Goal: Transaction & Acquisition: Obtain resource

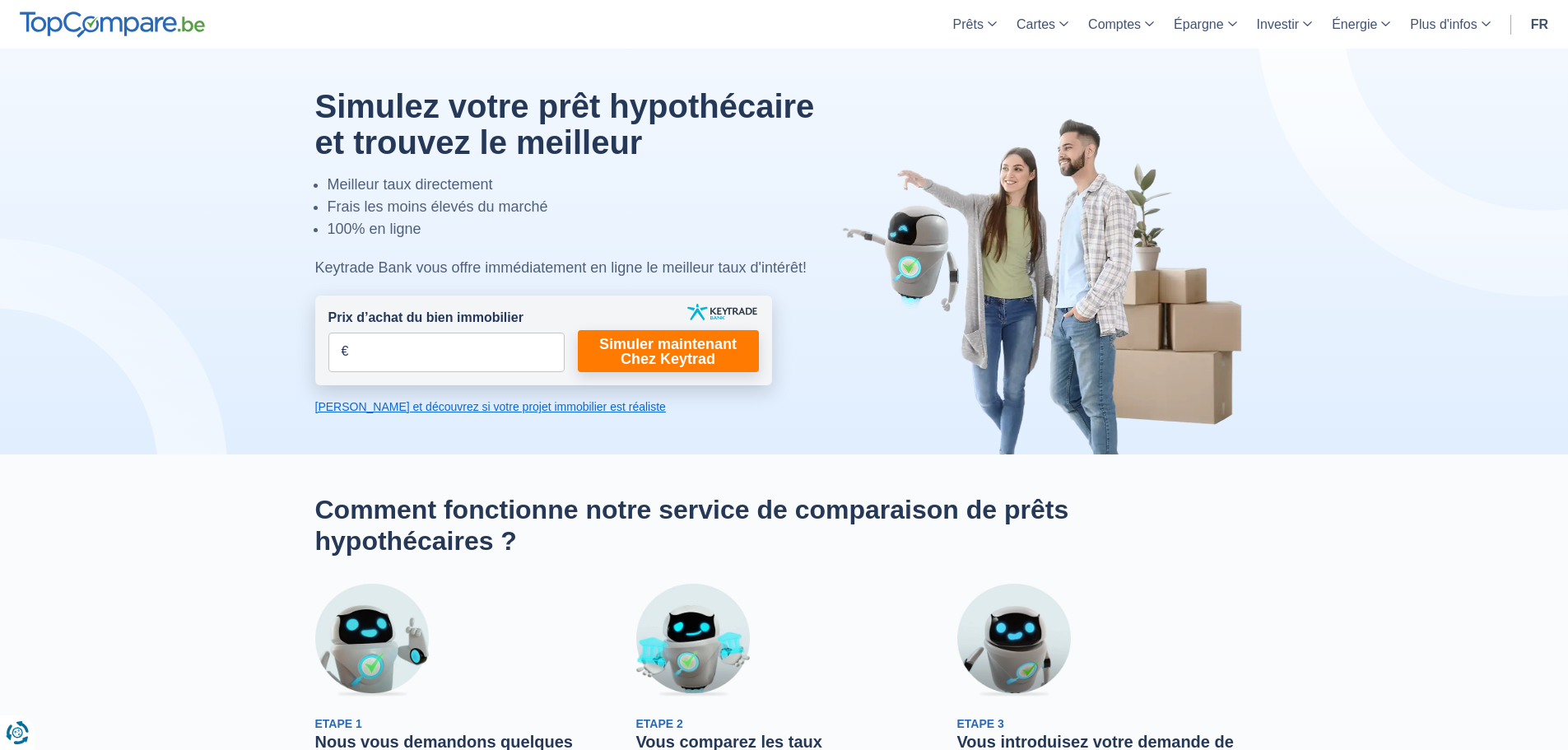
click at [492, 339] on input "Prix d’achat du bien immobilier" at bounding box center [446, 352] width 236 height 40
type input "160.000"
click at [631, 355] on link "Simuler maintenant Chez Keytrad" at bounding box center [668, 351] width 181 height 42
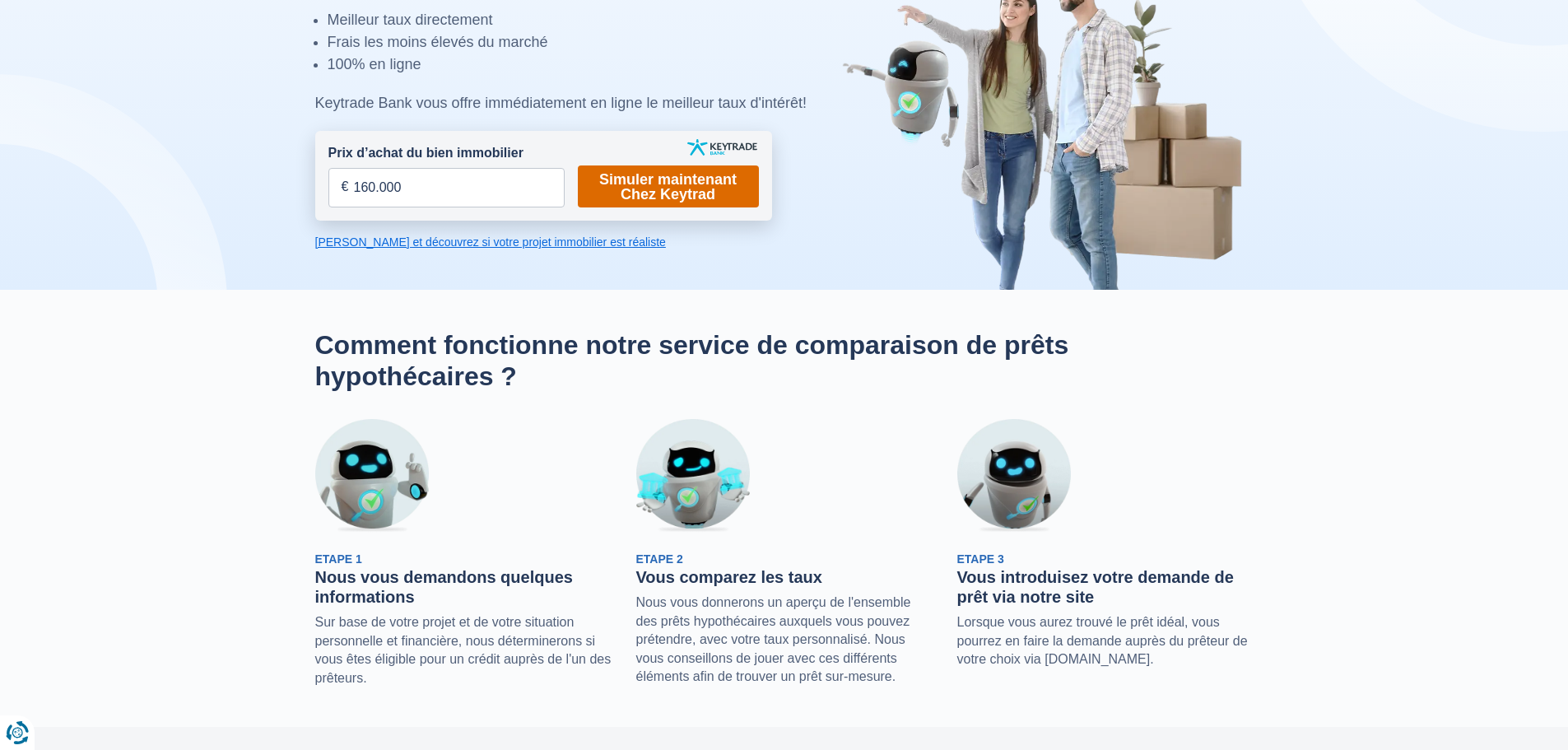
click at [705, 201] on link "Simuler maintenant Chez Keytrad" at bounding box center [668, 187] width 181 height 42
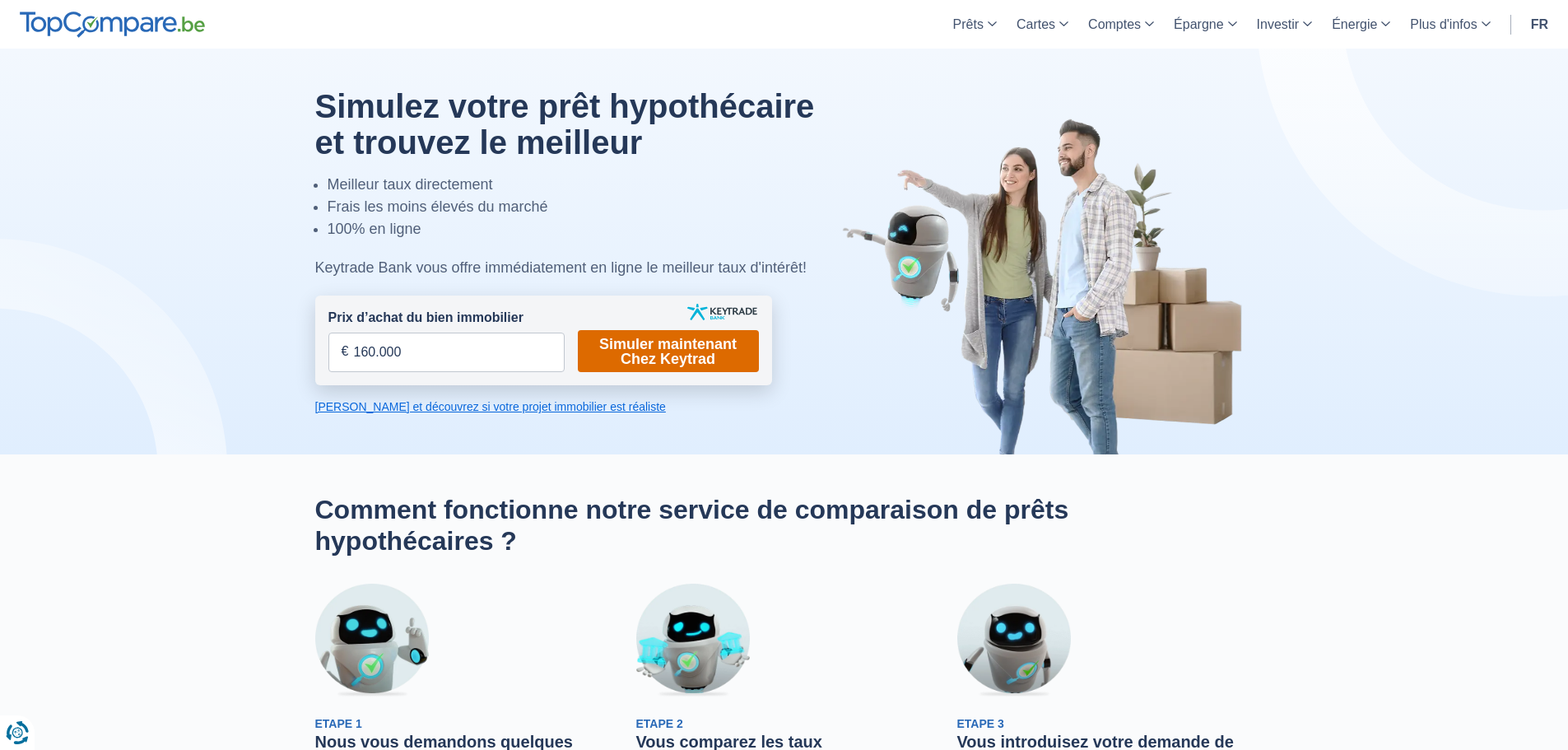
click at [640, 356] on link "Simuler maintenant Chez Keytrad" at bounding box center [668, 351] width 181 height 42
click at [541, 412] on link "Calculez et découvrez si votre projet immobilier est réaliste" at bounding box center [543, 407] width 457 height 17
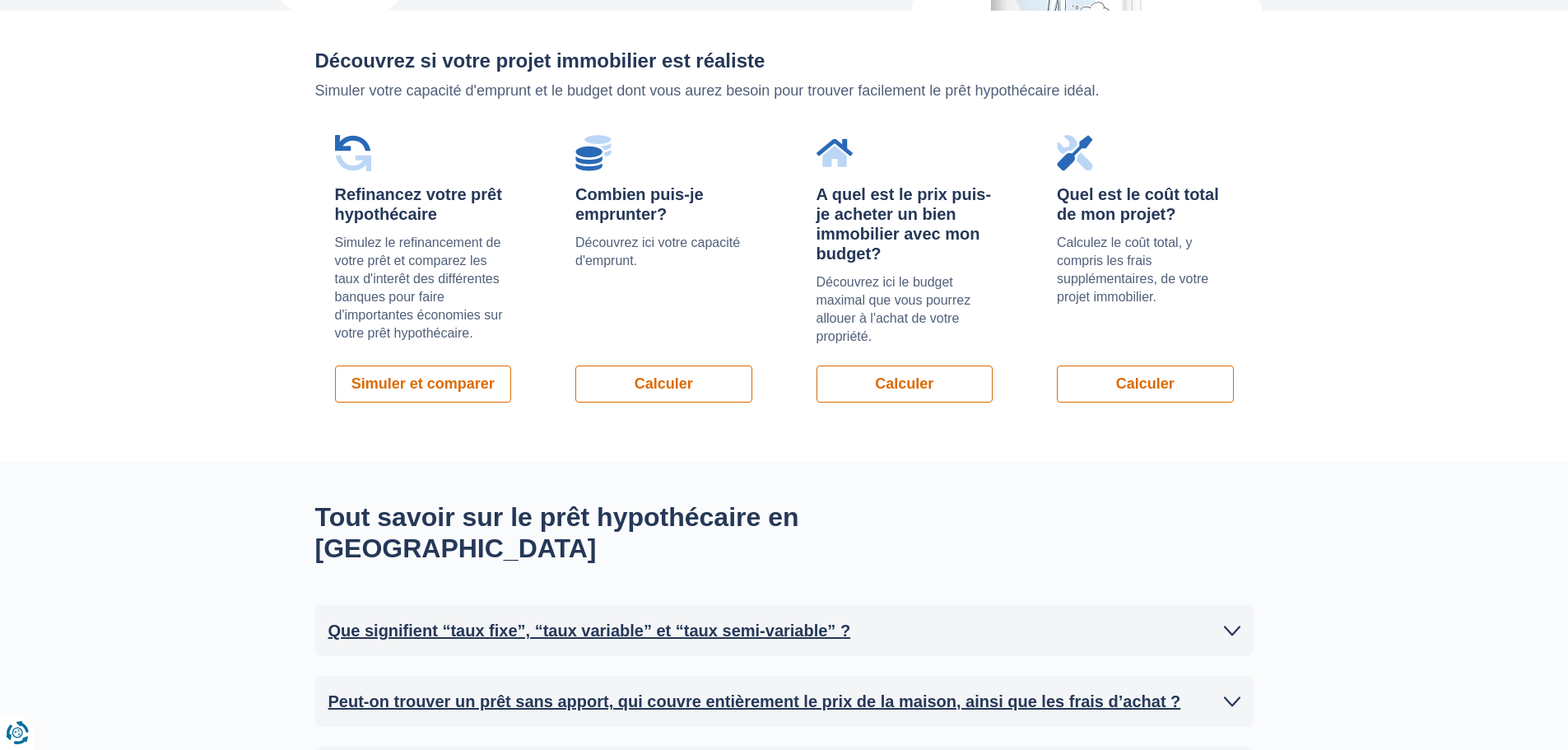
scroll to position [1167, 0]
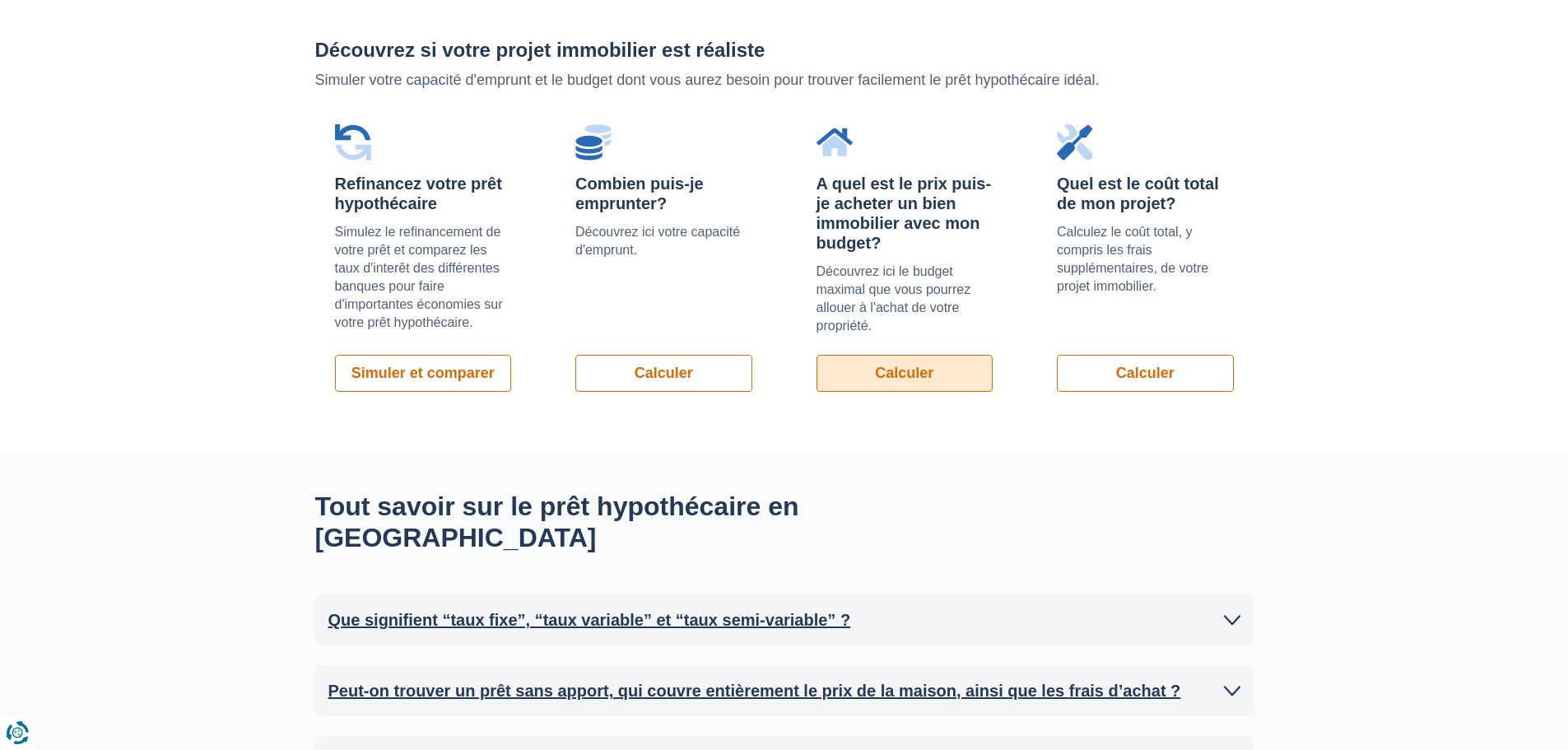
click at [900, 369] on link "Calculer" at bounding box center [905, 373] width 177 height 37
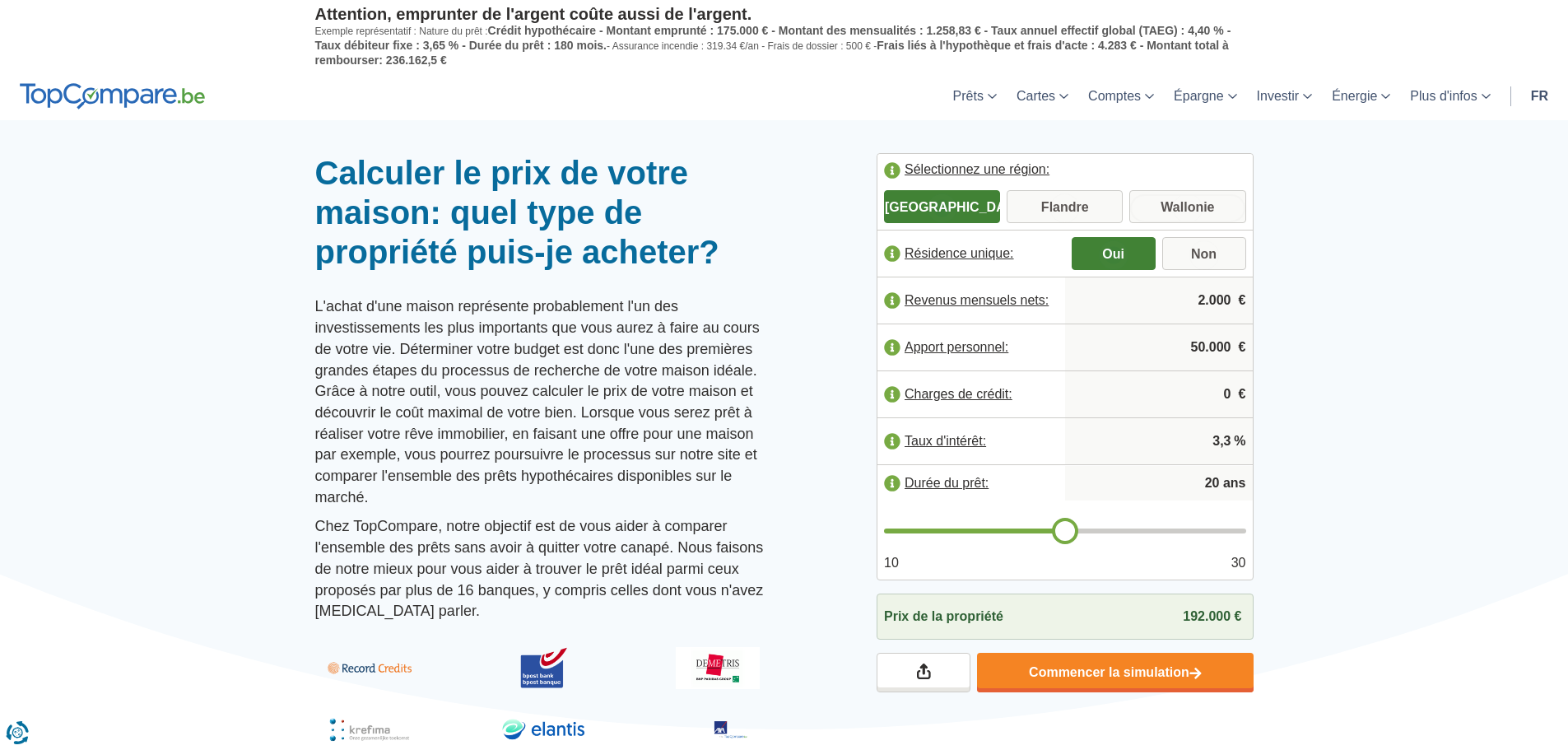
click at [1184, 203] on input "Wallonie" at bounding box center [1187, 208] width 116 height 29
radio input "true"
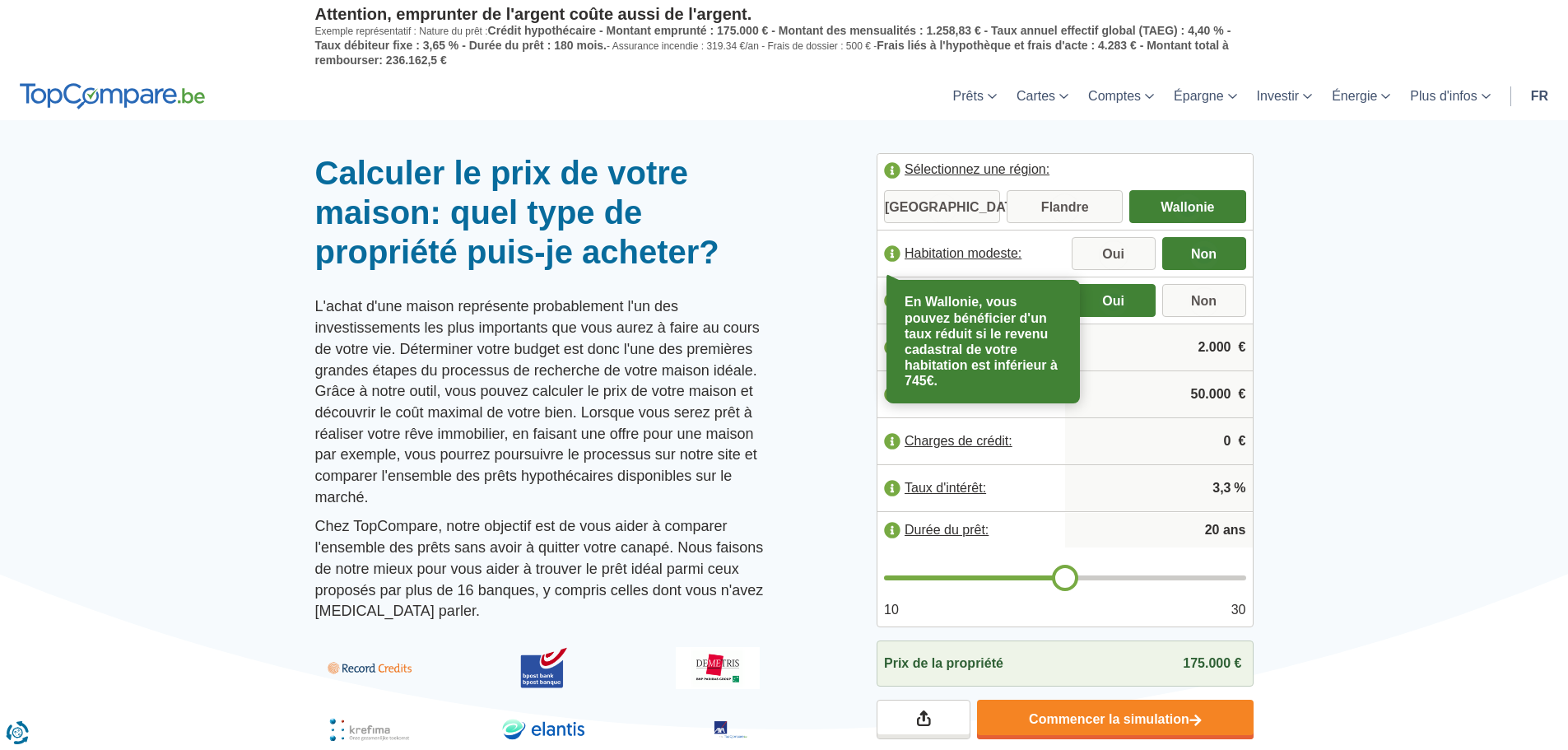
click at [978, 252] on label "Habitation modeste:" at bounding box center [971, 253] width 187 height 36
click at [1126, 253] on input "Oui" at bounding box center [1114, 255] width 84 height 29
radio input "true"
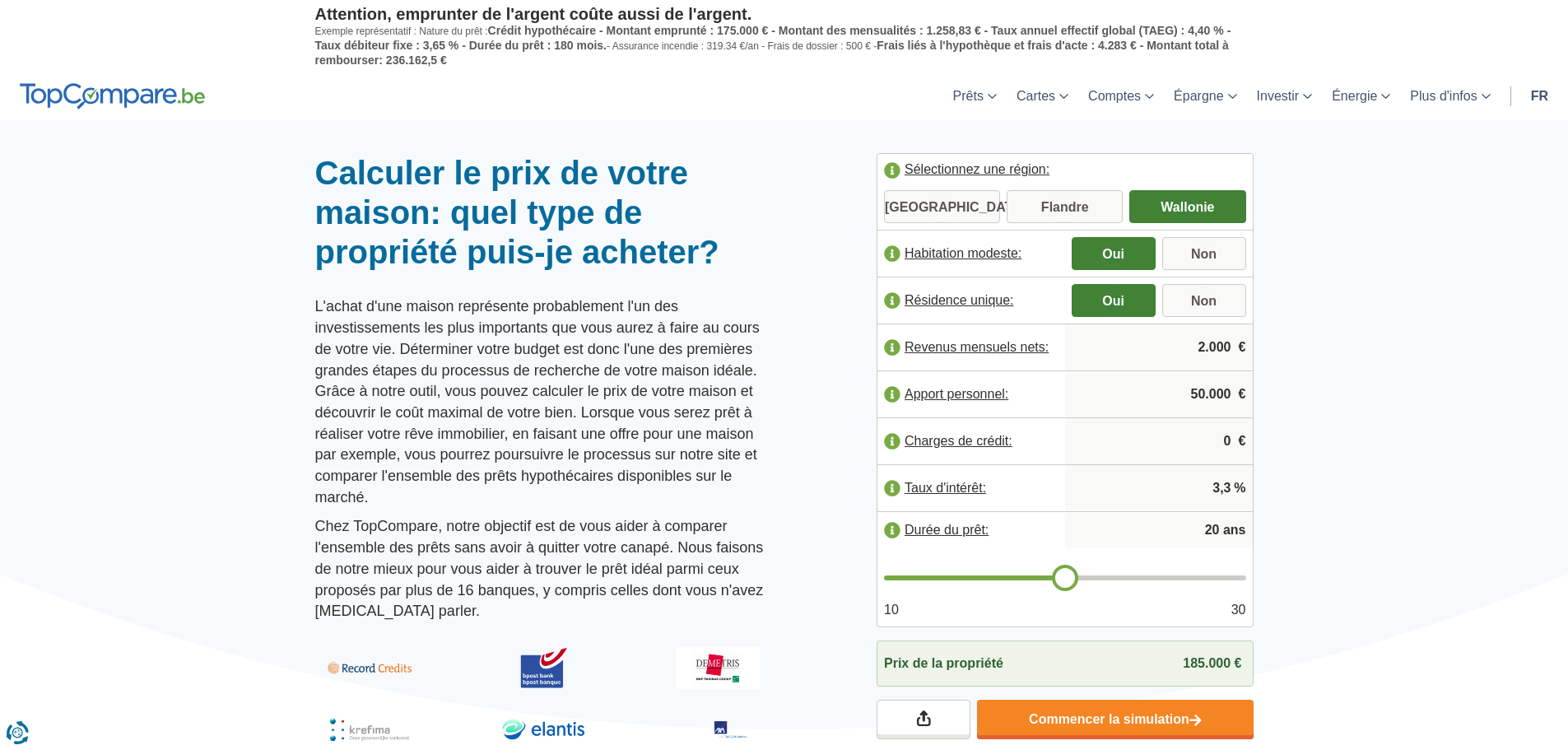
click at [1011, 343] on label "Revenus mensuels nets:" at bounding box center [971, 347] width 187 height 36
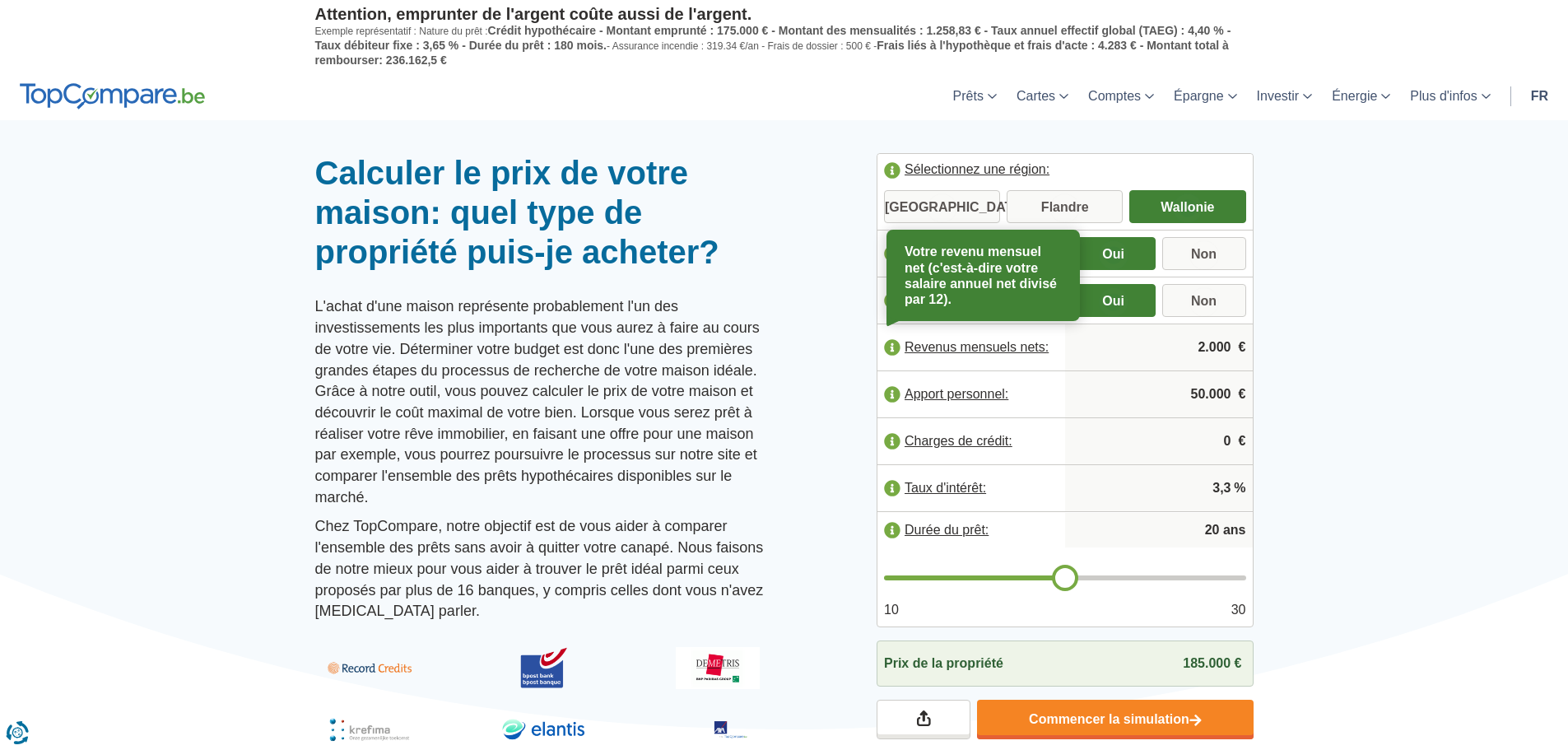
click at [1191, 352] on input "2.000" at bounding box center [1159, 347] width 175 height 45
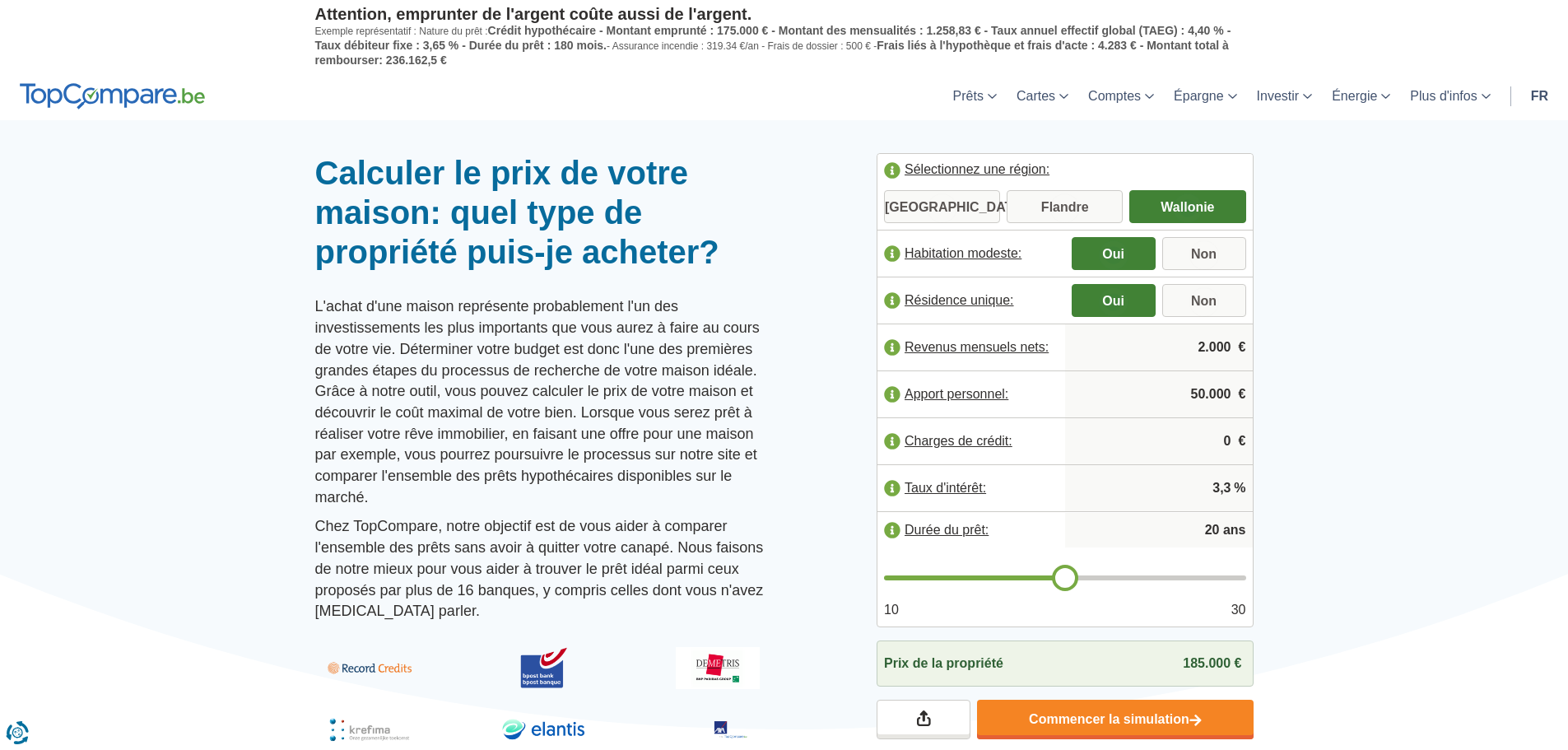
click at [1206, 344] on input "2.000" at bounding box center [1159, 347] width 175 height 45
drag, startPoint x: 1186, startPoint y: 348, endPoint x: 1239, endPoint y: 339, distance: 53.8
click at [1239, 339] on div "2.000 €" at bounding box center [1159, 347] width 187 height 46
type input "2.450"
click at [1211, 387] on input "50.000" at bounding box center [1159, 394] width 175 height 45
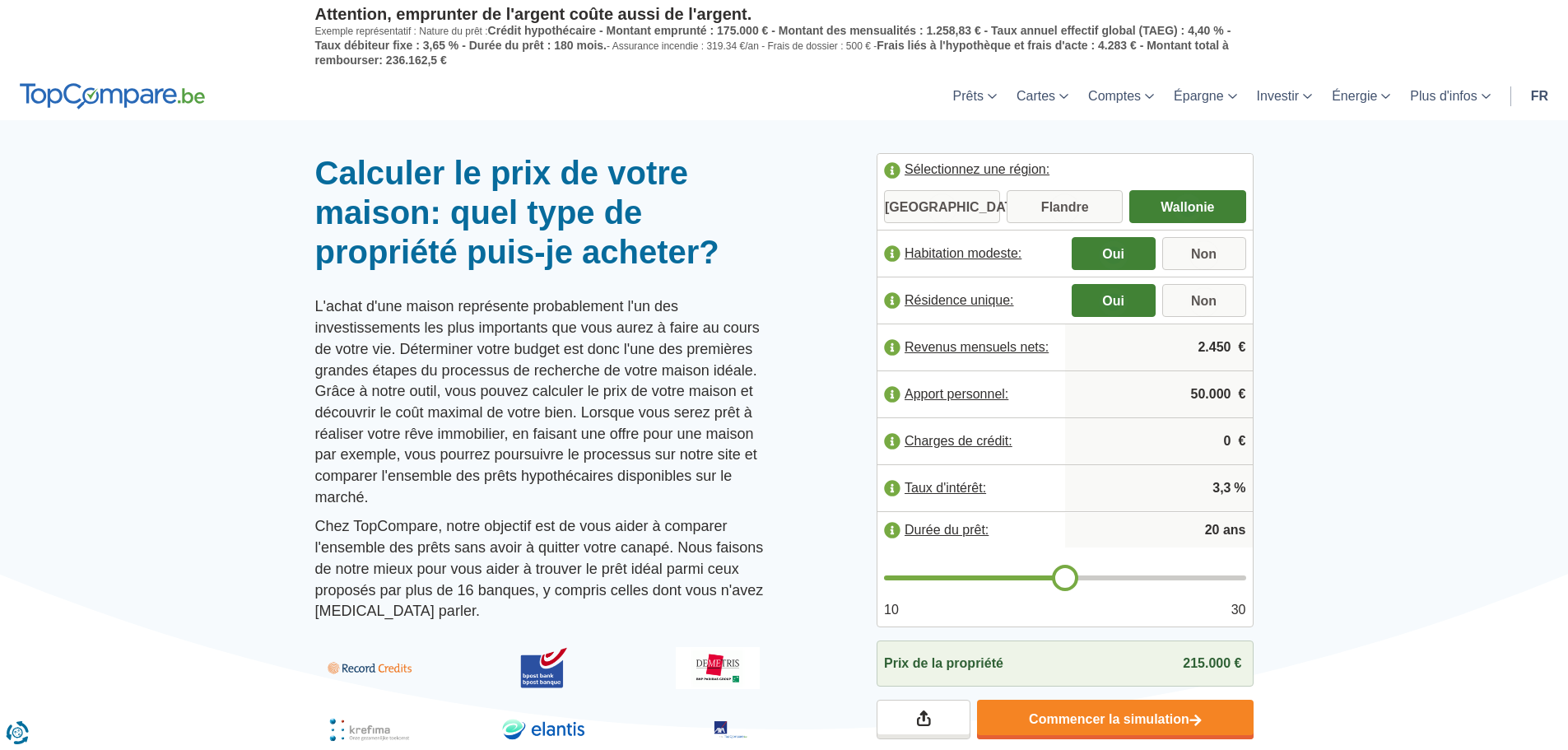
drag, startPoint x: 1191, startPoint y: 389, endPoint x: 1313, endPoint y: 389, distance: 122.0
type input "10.000"
click at [1226, 430] on input "0" at bounding box center [1159, 441] width 175 height 45
click at [1198, 487] on input "3,3" at bounding box center [1159, 488] width 175 height 45
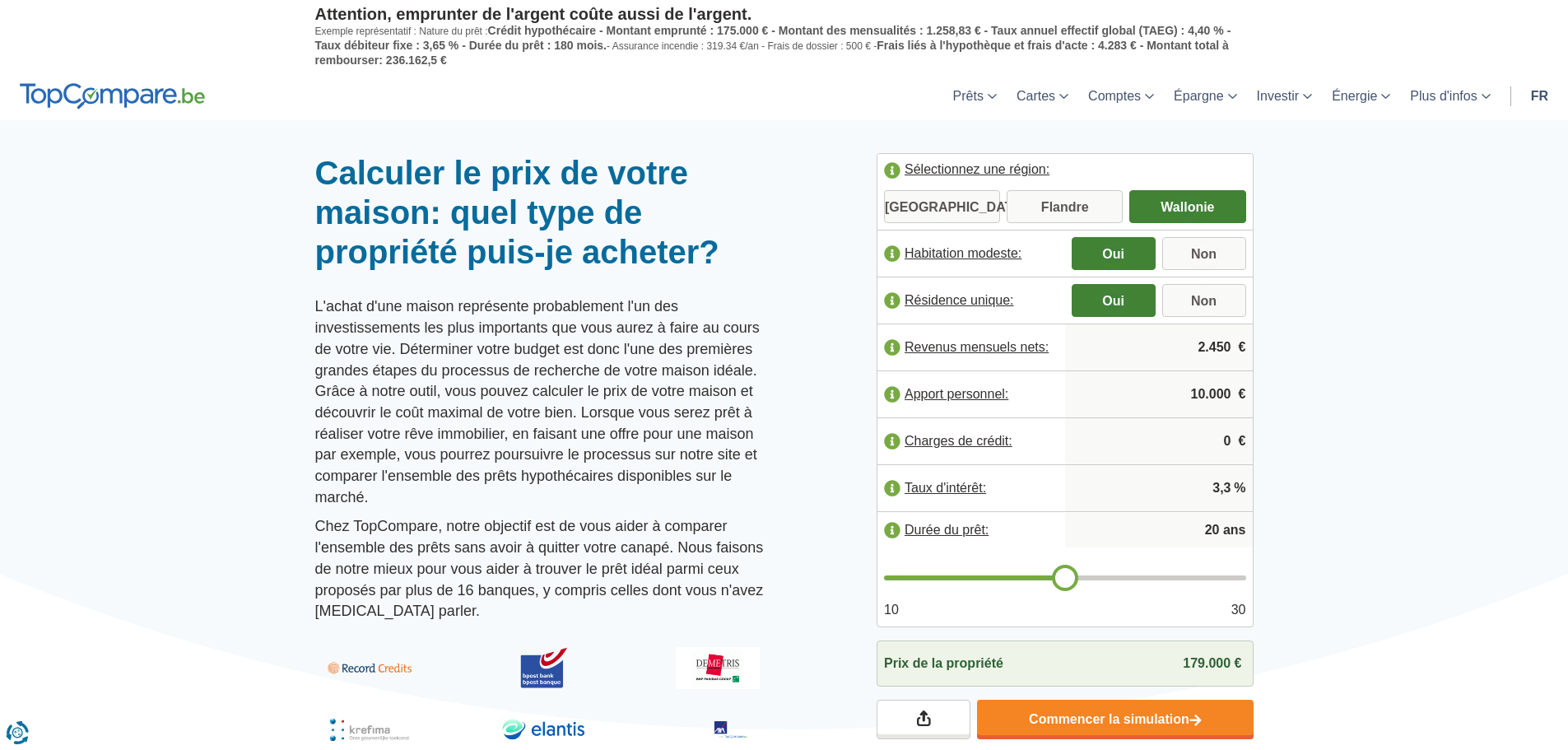
type input "21"
type input "22"
type input "23"
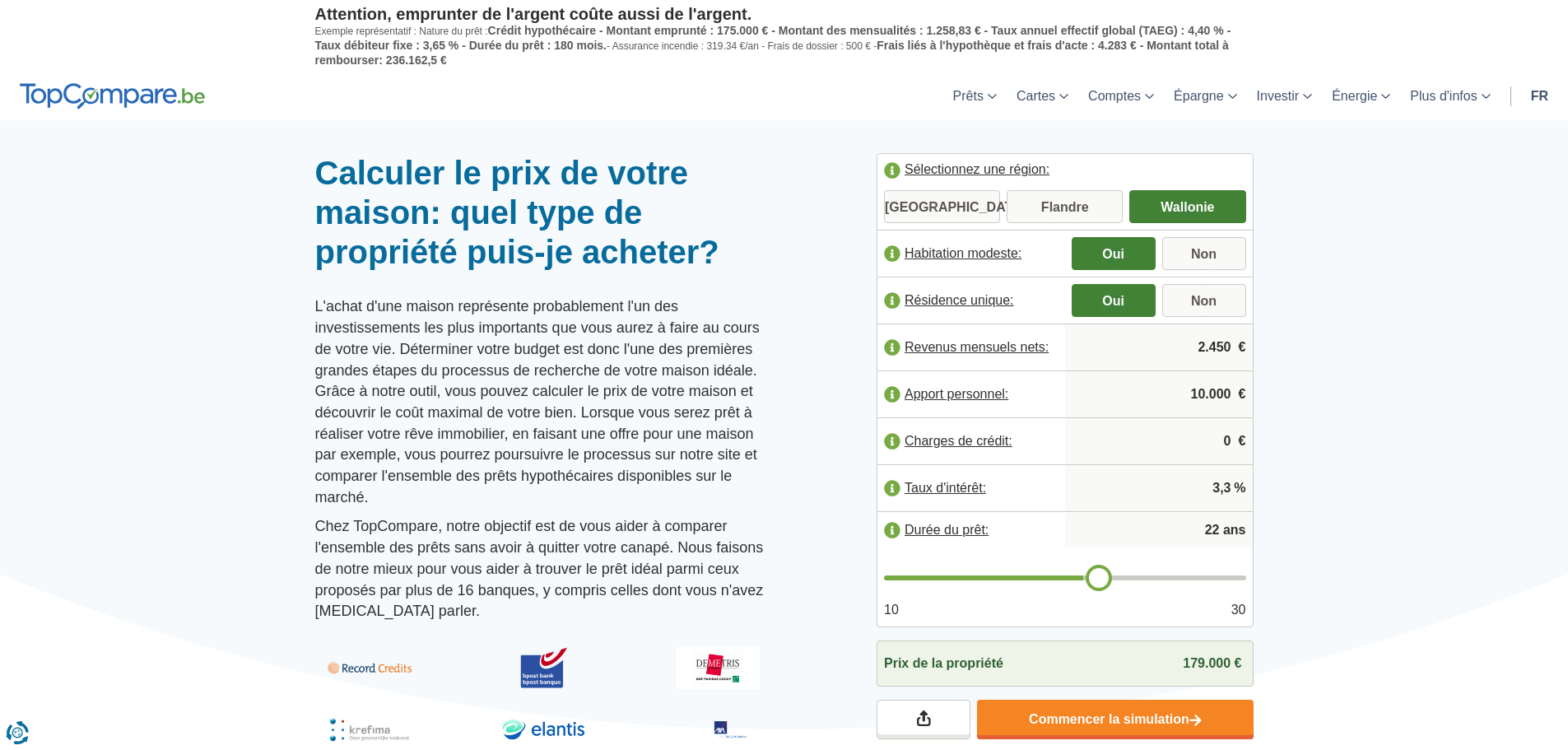
type input "23"
type input "24"
type input "25"
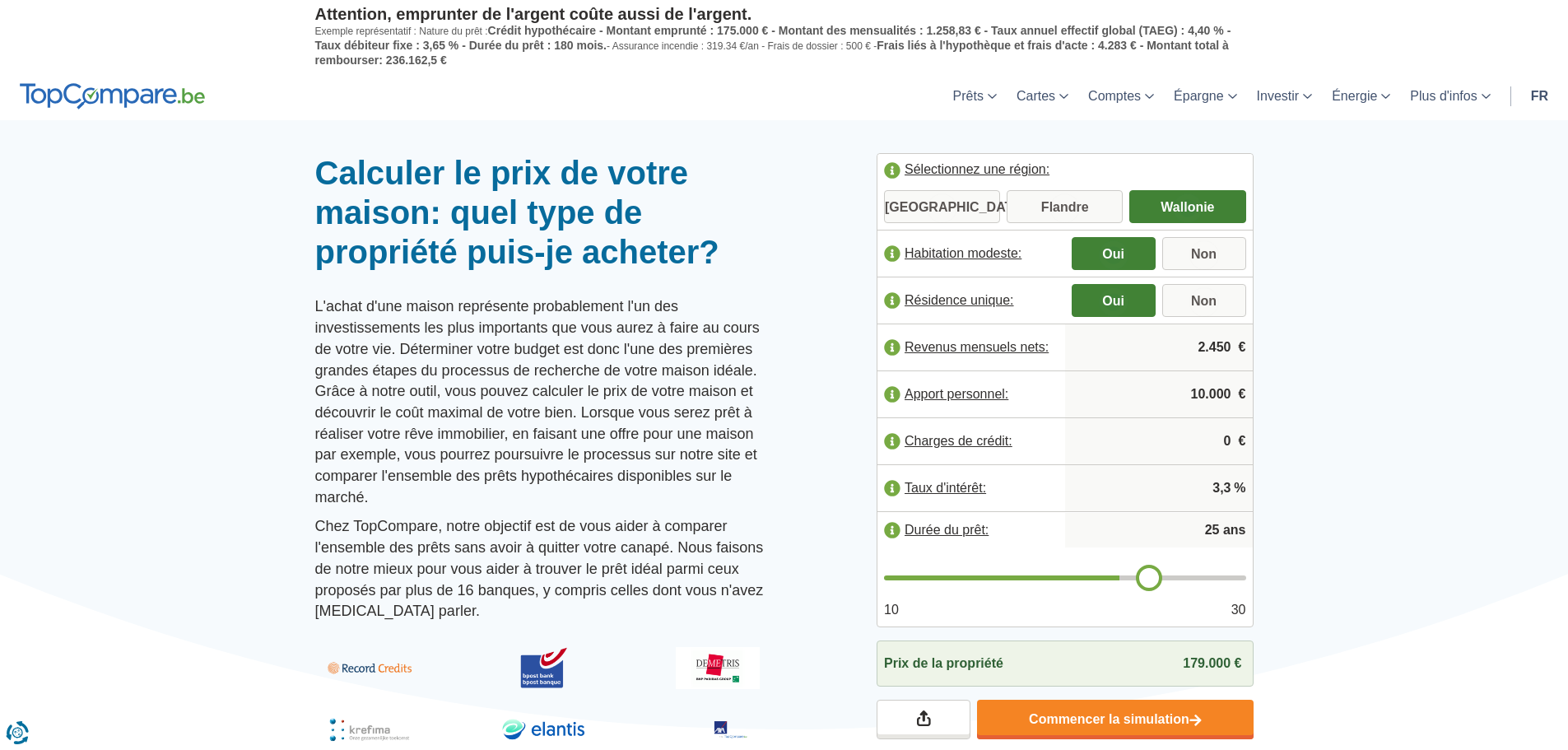
type input "26"
type input "28"
type input "29"
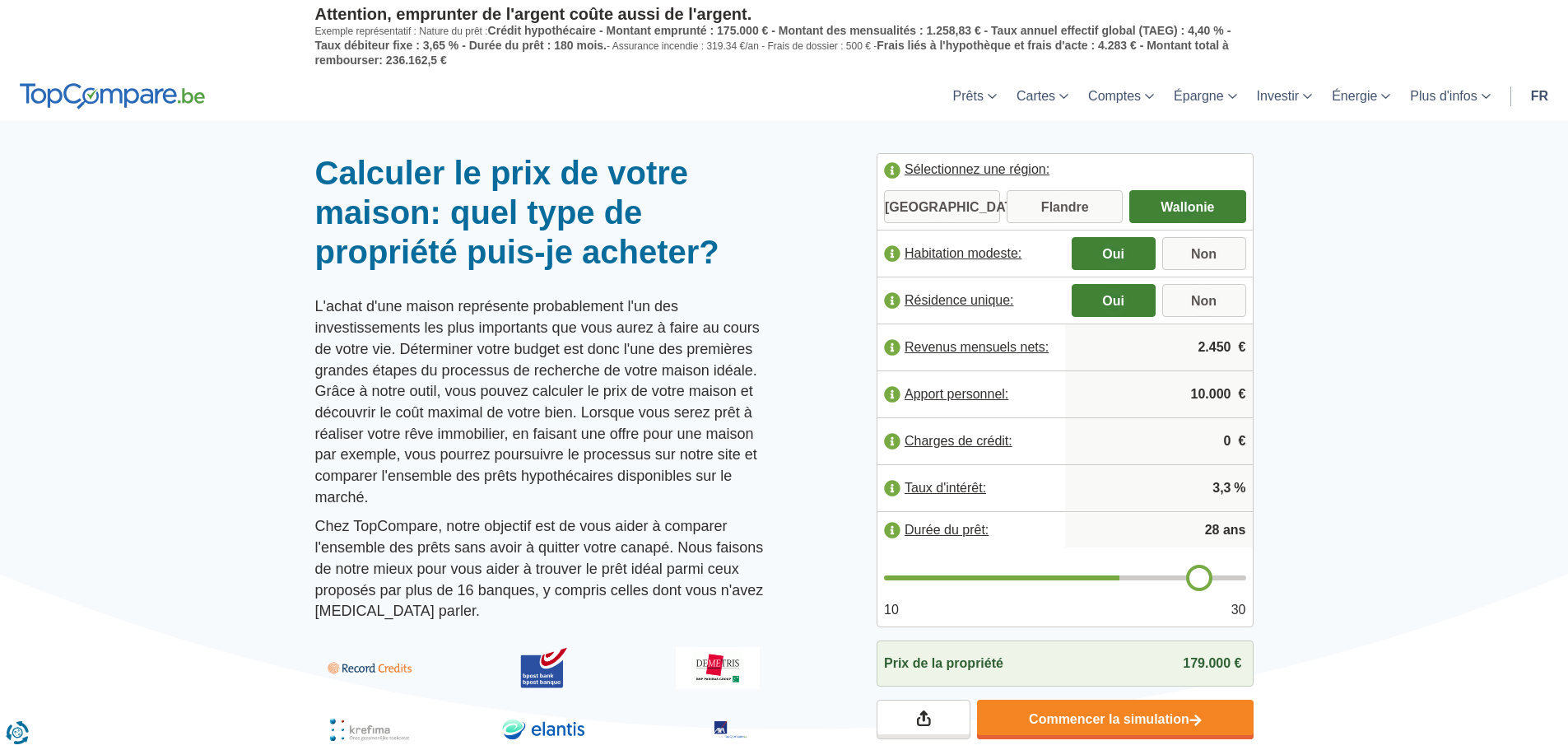
type input "29"
type input "30"
type input "29"
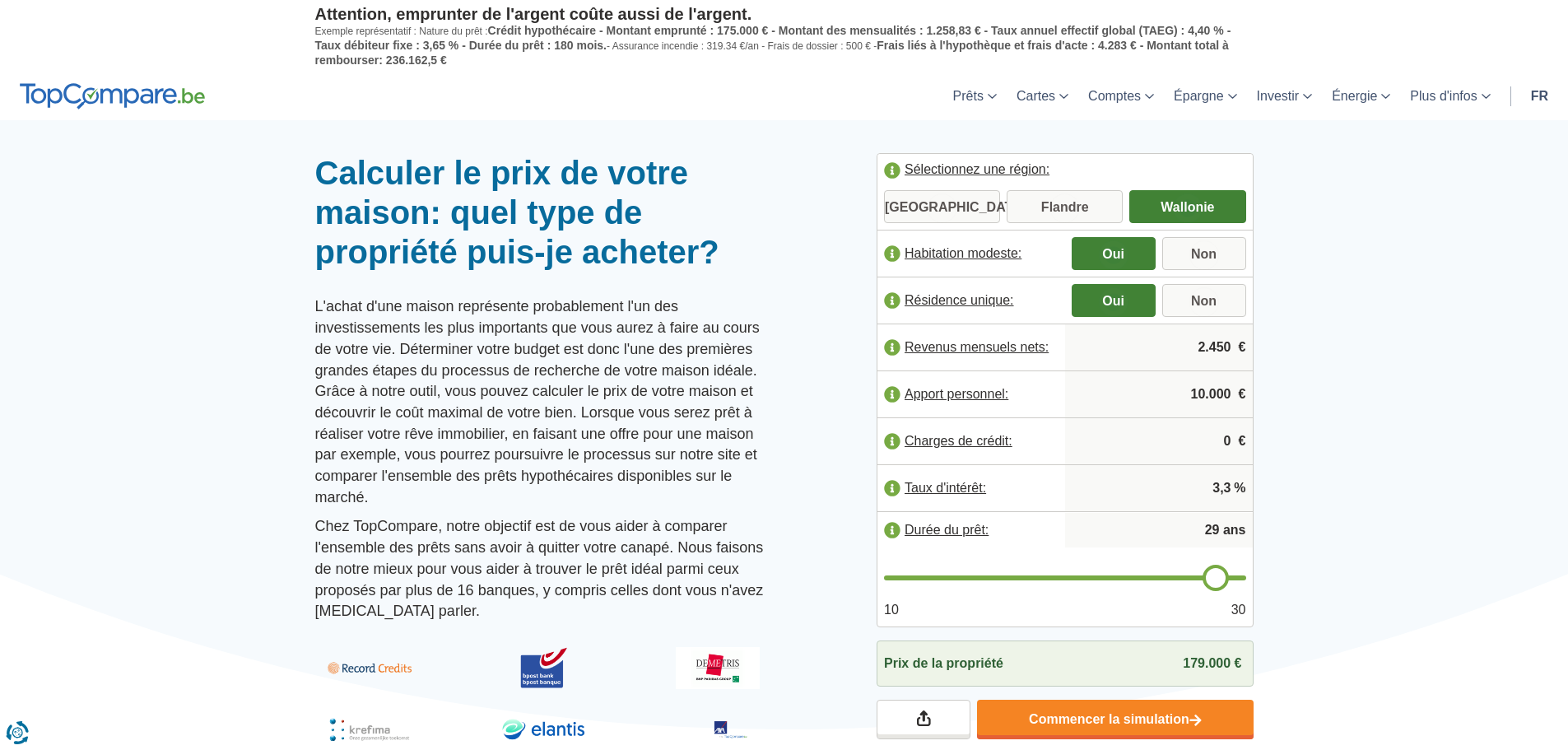
type input "28"
type input "27"
type input "26"
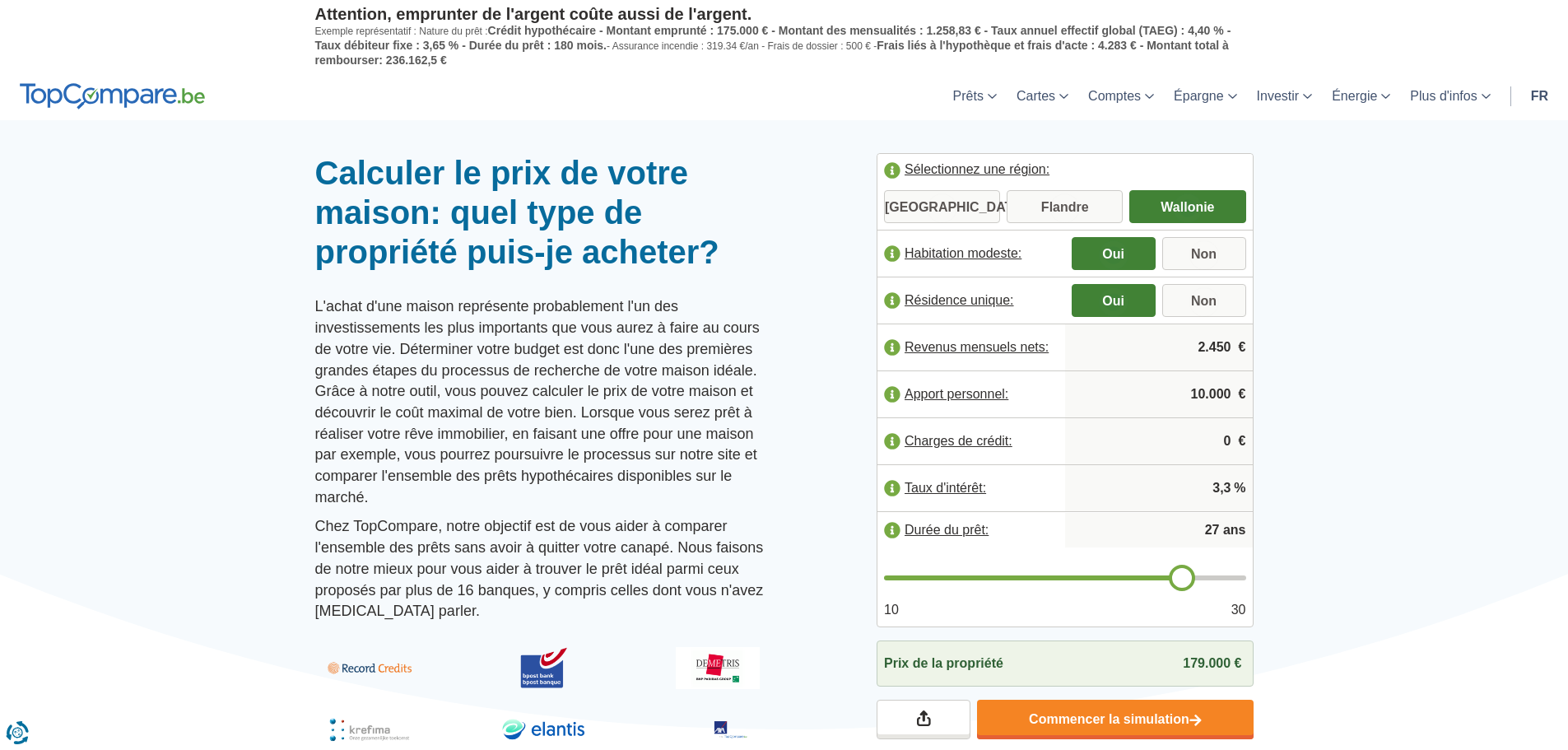
type input "26"
type input "25"
drag, startPoint x: 1083, startPoint y: 578, endPoint x: 1143, endPoint y: 584, distance: 60.3
type input "25"
click at [1143, 580] on input "range" at bounding box center [1065, 578] width 362 height 5
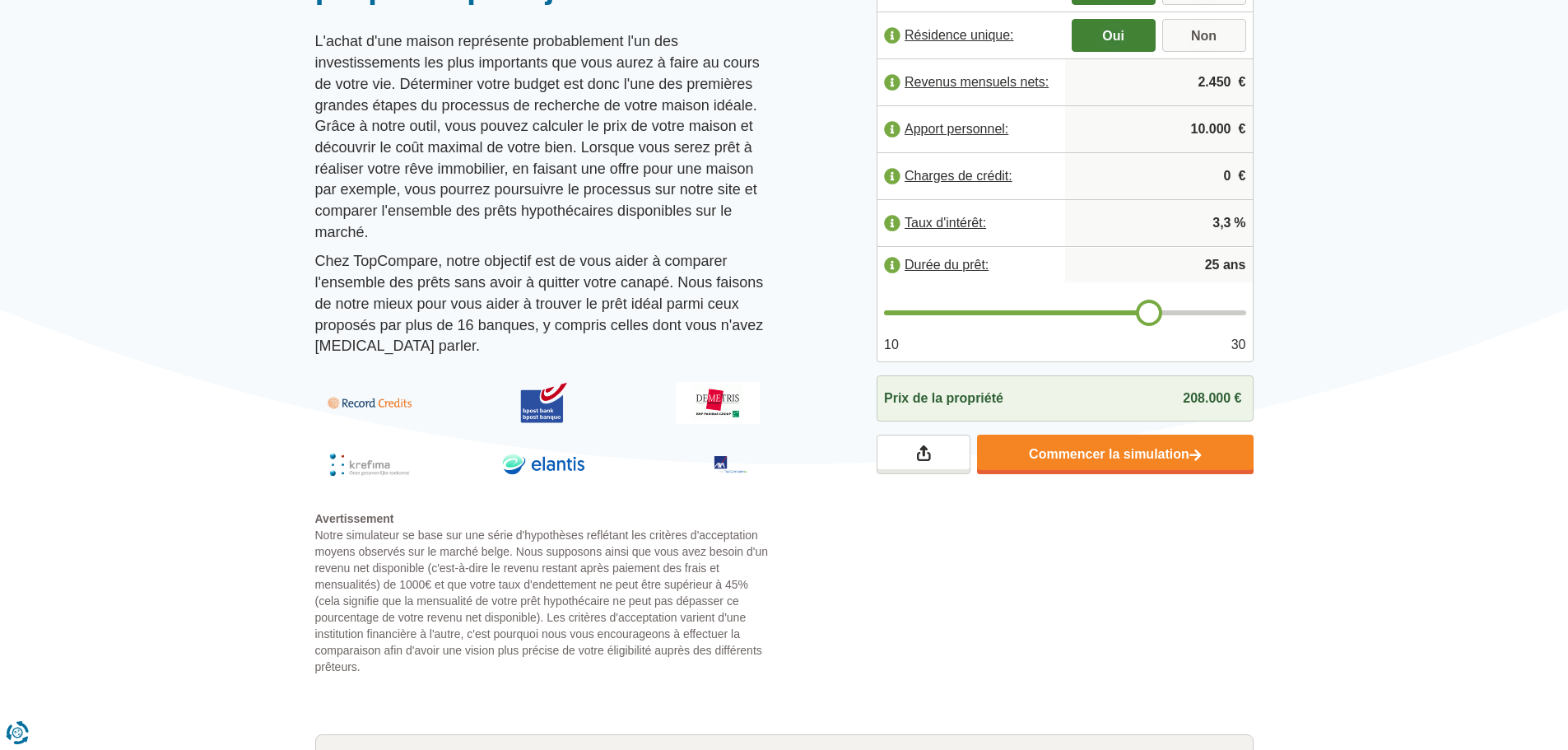
scroll to position [330, 0]
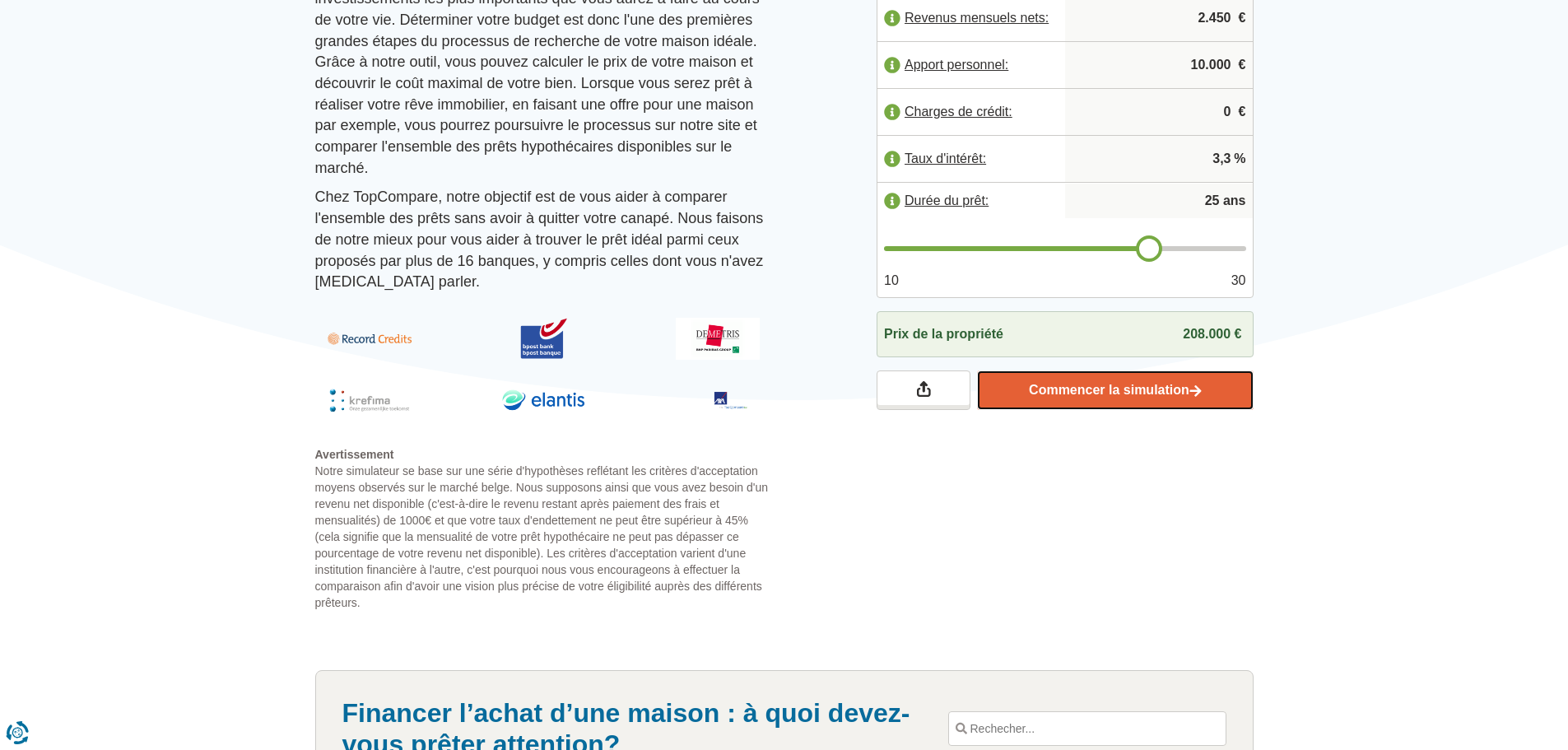
click at [1178, 399] on link "Commencer la simulation" at bounding box center [1115, 390] width 276 height 40
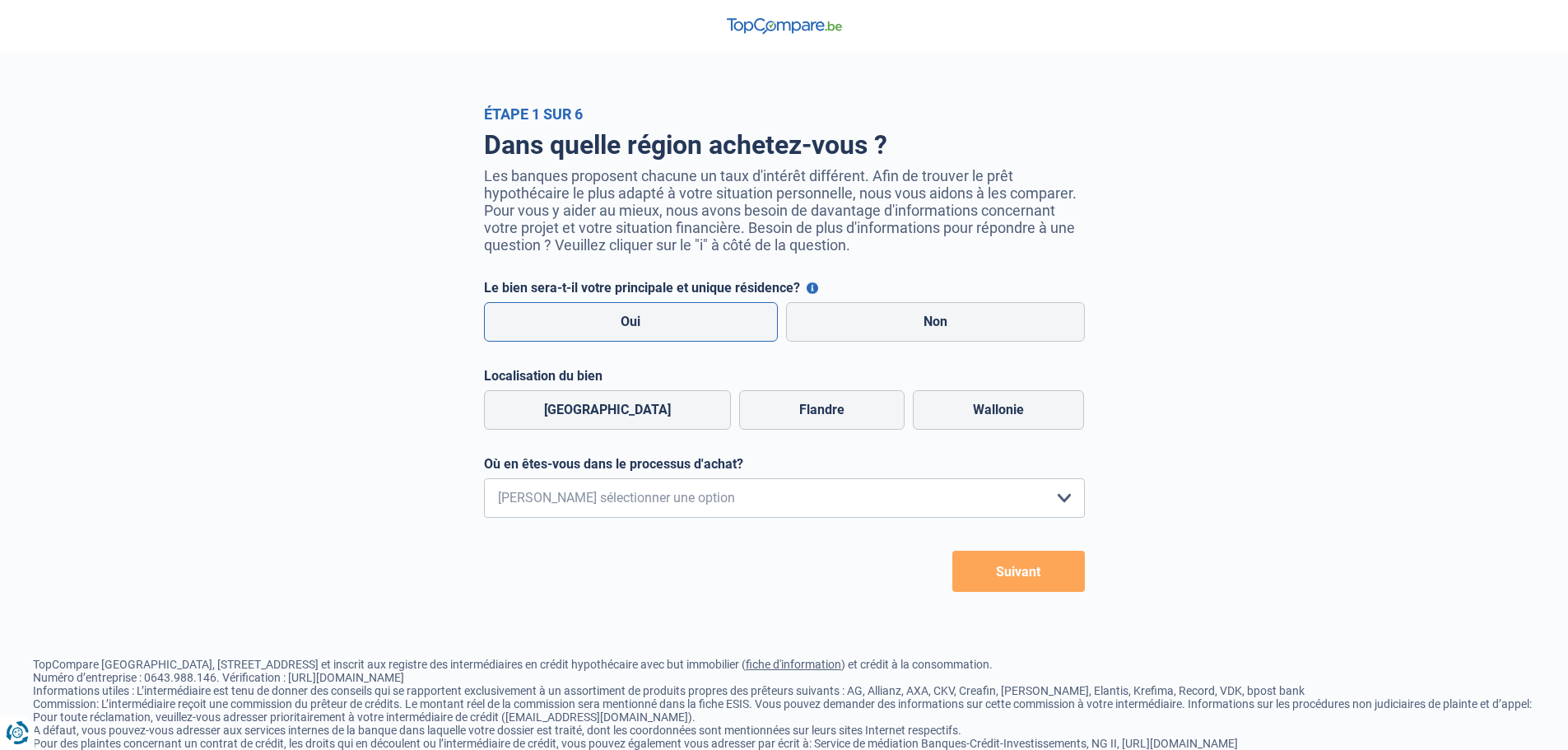
click at [695, 330] on label "Oui" at bounding box center [631, 321] width 295 height 40
click at [695, 330] on input "Oui" at bounding box center [631, 321] width 295 height 40
radio input "true"
click at [977, 392] on div "Bruxelles Flandre Wallonie" at bounding box center [784, 409] width 610 height 48
click at [983, 412] on label "Wallonie" at bounding box center [999, 409] width 172 height 40
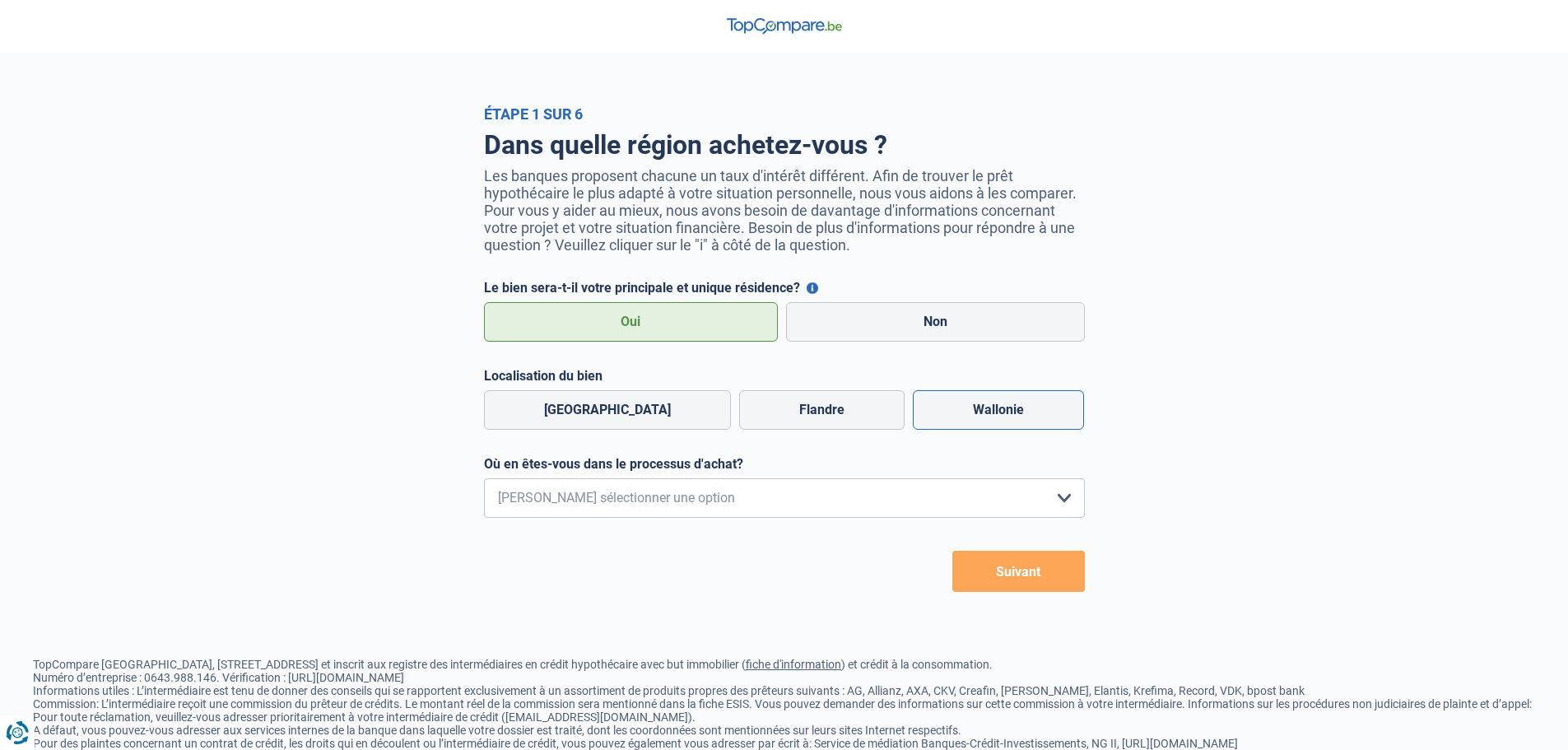
click at [983, 412] on input "Wallonie" at bounding box center [999, 409] width 172 height 40
radio input "true"
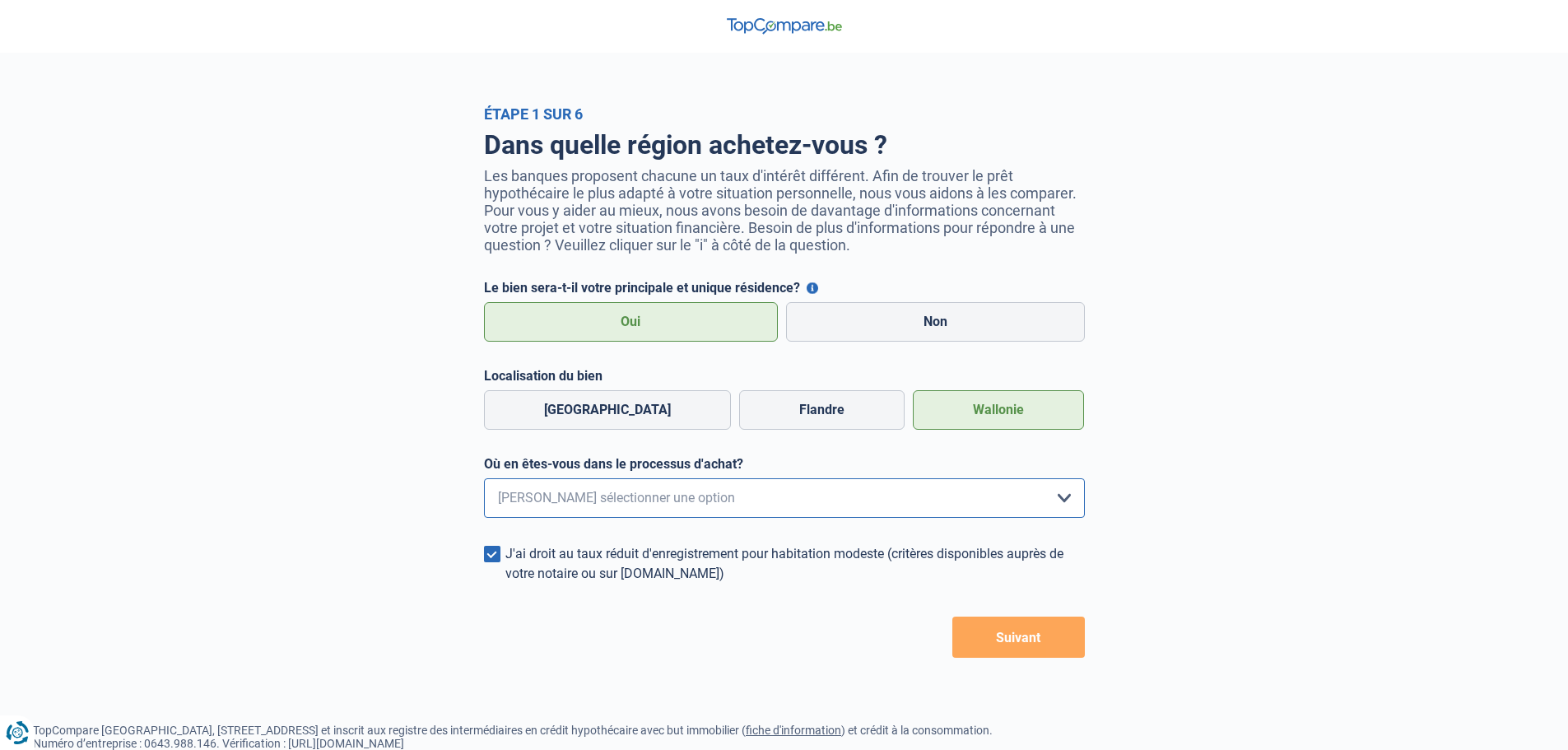
click at [829, 499] on select "Je me renseigne juste car je n'ai pas de projet d'achat concret actuellement Je…" at bounding box center [784, 498] width 601 height 40
select select "0"
click at [484, 483] on select "Je me renseigne juste car je n'ai pas de projet d'achat concret actuellement Je…" at bounding box center [784, 498] width 601 height 40
click at [1007, 636] on button "Suivant" at bounding box center [1019, 636] width 133 height 41
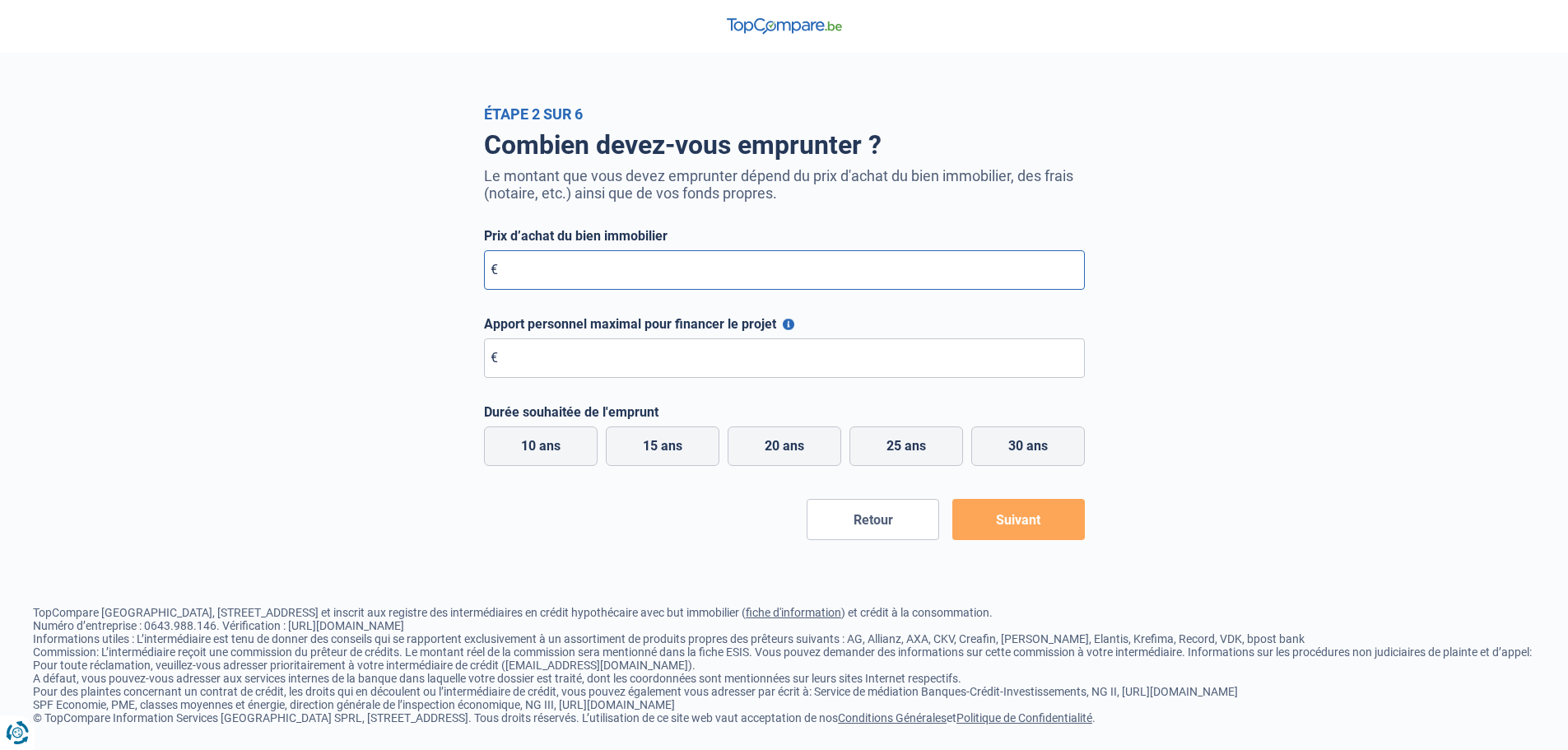
click at [644, 268] on input "Prix d’achat du bien immobilier" at bounding box center [784, 270] width 601 height 40
type input "170.000"
click at [663, 351] on input "Apport personnel maximal pour financer le projet" at bounding box center [784, 357] width 601 height 40
type input "10.000"
click at [913, 445] on label "25 ans" at bounding box center [905, 446] width 114 height 40
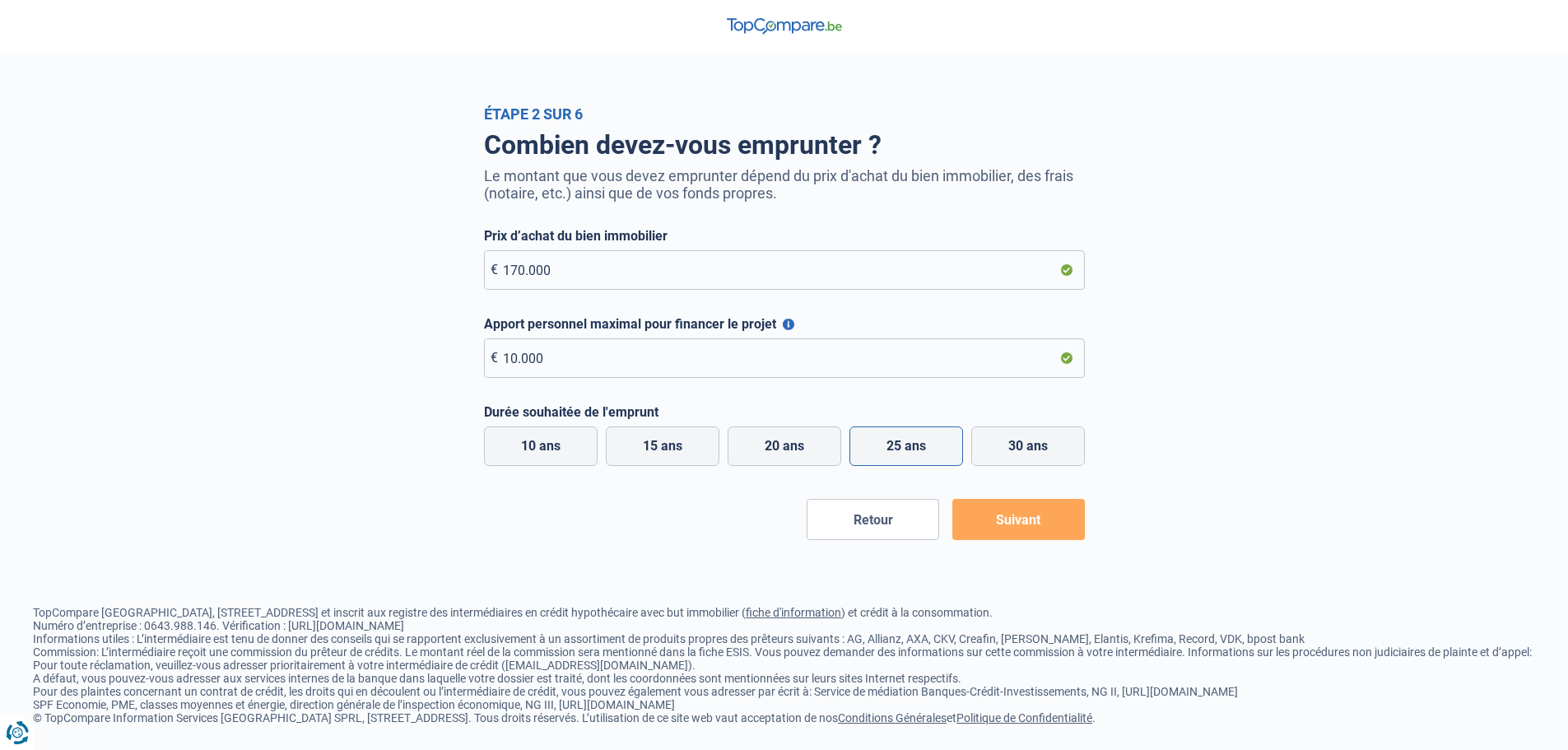
click at [913, 445] on input "25 ans" at bounding box center [905, 446] width 114 height 40
radio input "true"
click at [1006, 443] on label "30 ans" at bounding box center [1027, 446] width 114 height 40
click at [1006, 443] on input "30 ans" at bounding box center [1027, 446] width 114 height 40
radio input "true"
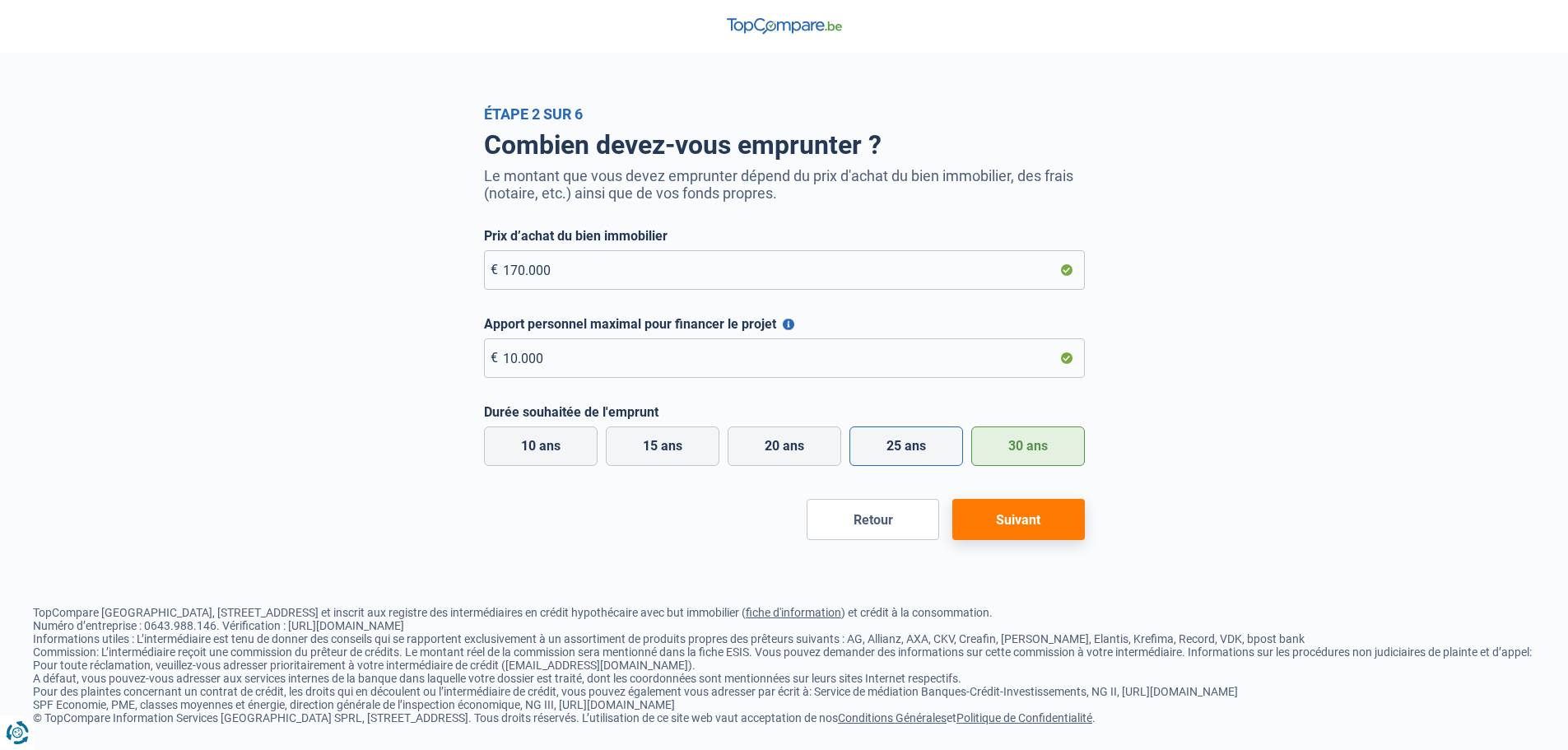
click at [924, 456] on label "25 ans" at bounding box center [905, 446] width 114 height 40
click at [924, 456] on input "25 ans" at bounding box center [905, 446] width 114 height 40
radio input "true"
click at [1006, 521] on button "Suivant" at bounding box center [1019, 519] width 133 height 41
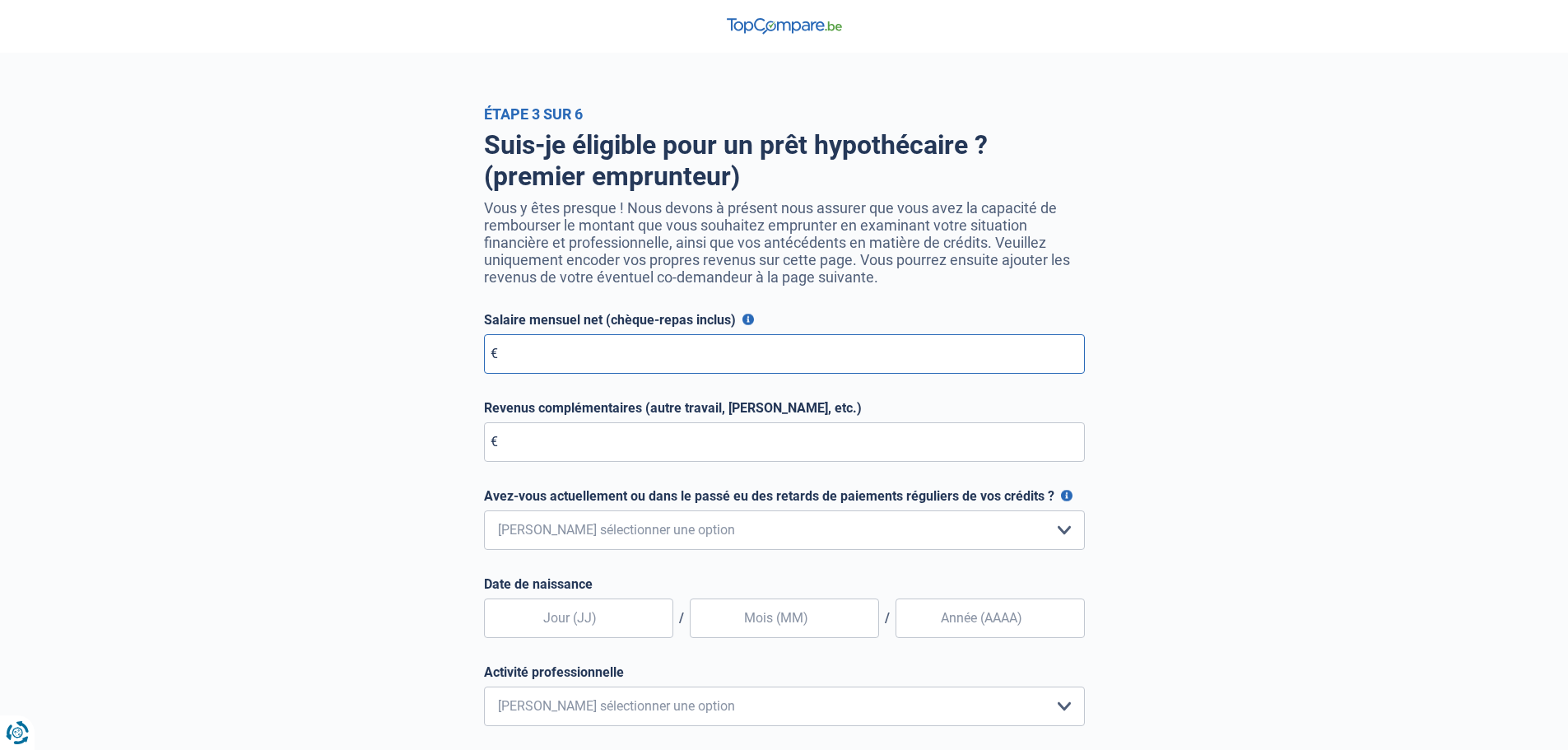
click at [713, 359] on input "Salaire mensuel net (chèque-repas inclus)" at bounding box center [784, 354] width 601 height 40
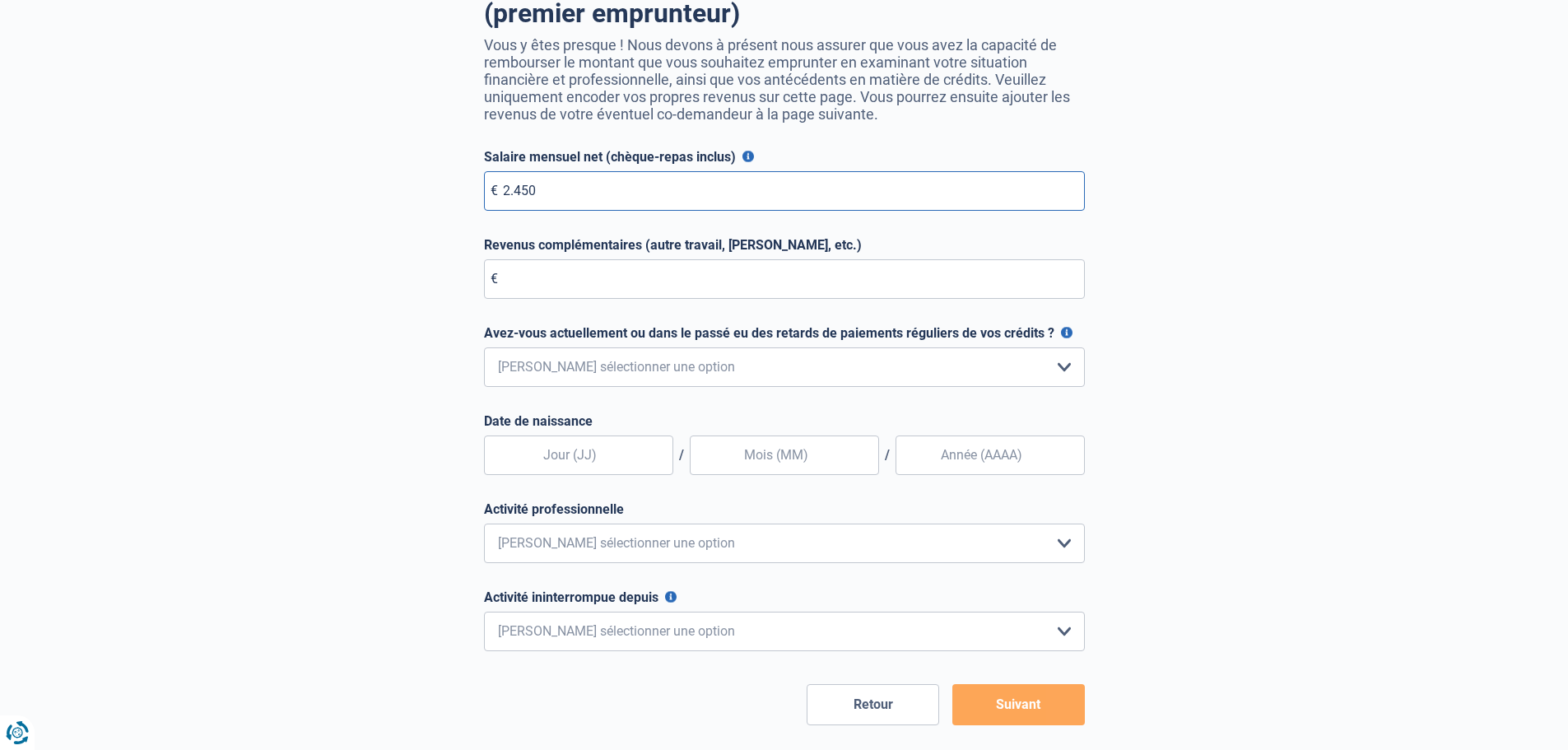
scroll to position [165, 0]
type input "2.450"
click at [745, 371] on select "Non, jamais Oui mais j'ai tout remboursé il y a moins d'un an Oui mais cela fai…" at bounding box center [784, 365] width 601 height 40
select select "0"
click at [484, 350] on select "Non, jamais Oui mais j'ai tout remboursé il y a moins d'un an Oui mais cela fai…" at bounding box center [784, 365] width 601 height 40
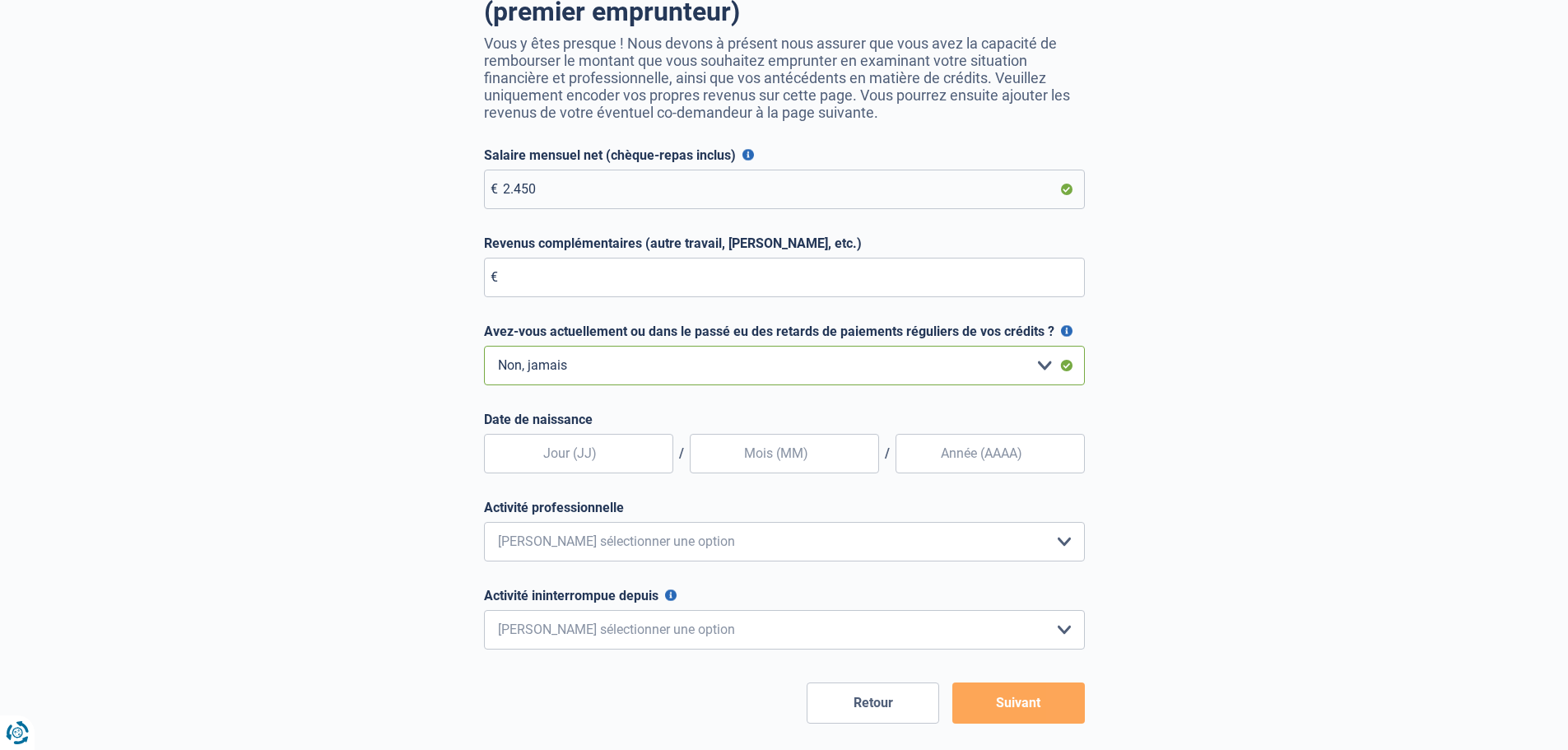
click at [684, 378] on select "Non, jamais Oui mais j'ai tout remboursé il y a moins d'un an Oui mais cela fai…" at bounding box center [784, 365] width 601 height 40
click at [602, 453] on input "text" at bounding box center [578, 453] width 189 height 40
type input "14"
type input "05"
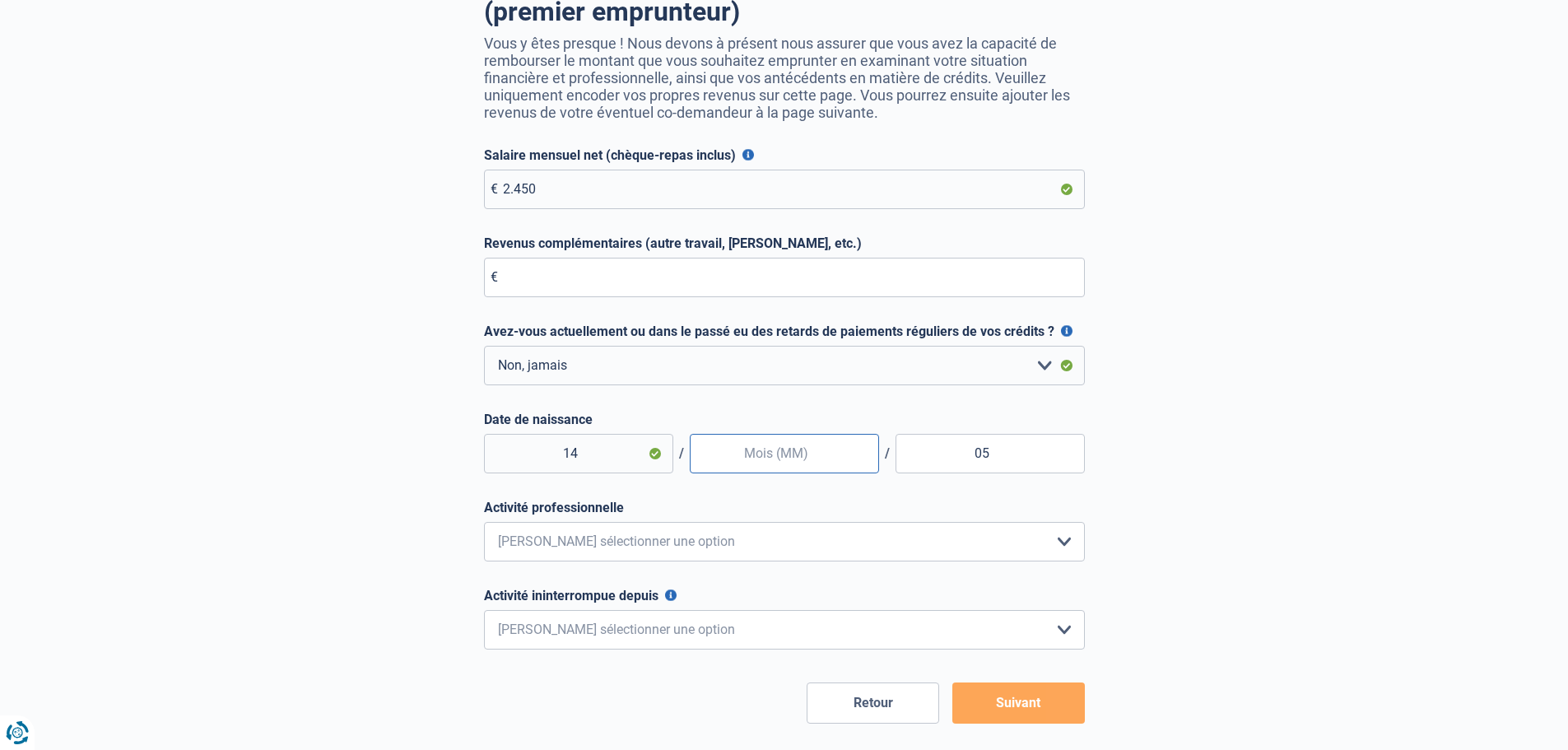
click at [773, 461] on input "text" at bounding box center [784, 453] width 189 height 40
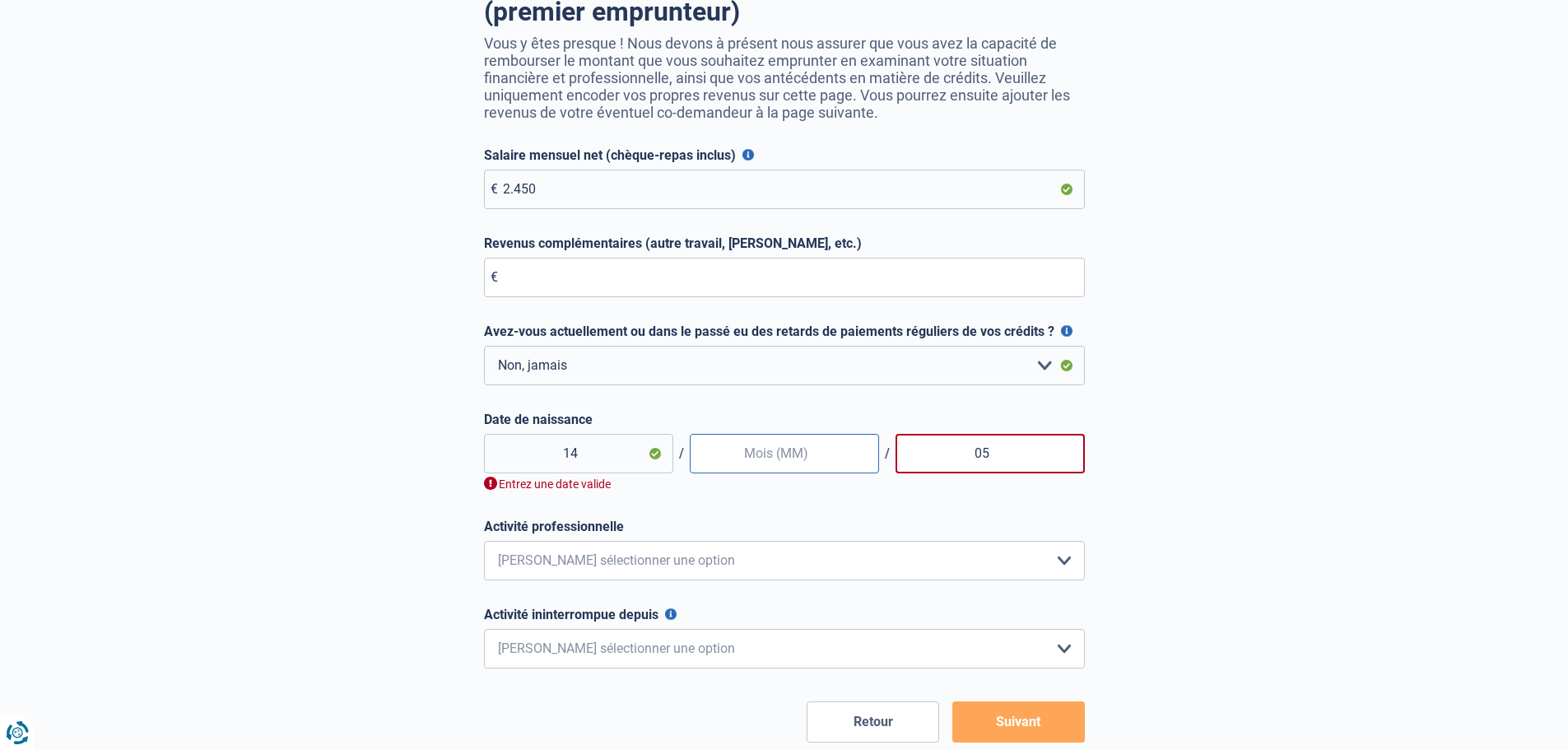
type input "1"
type input "05"
type input "0"
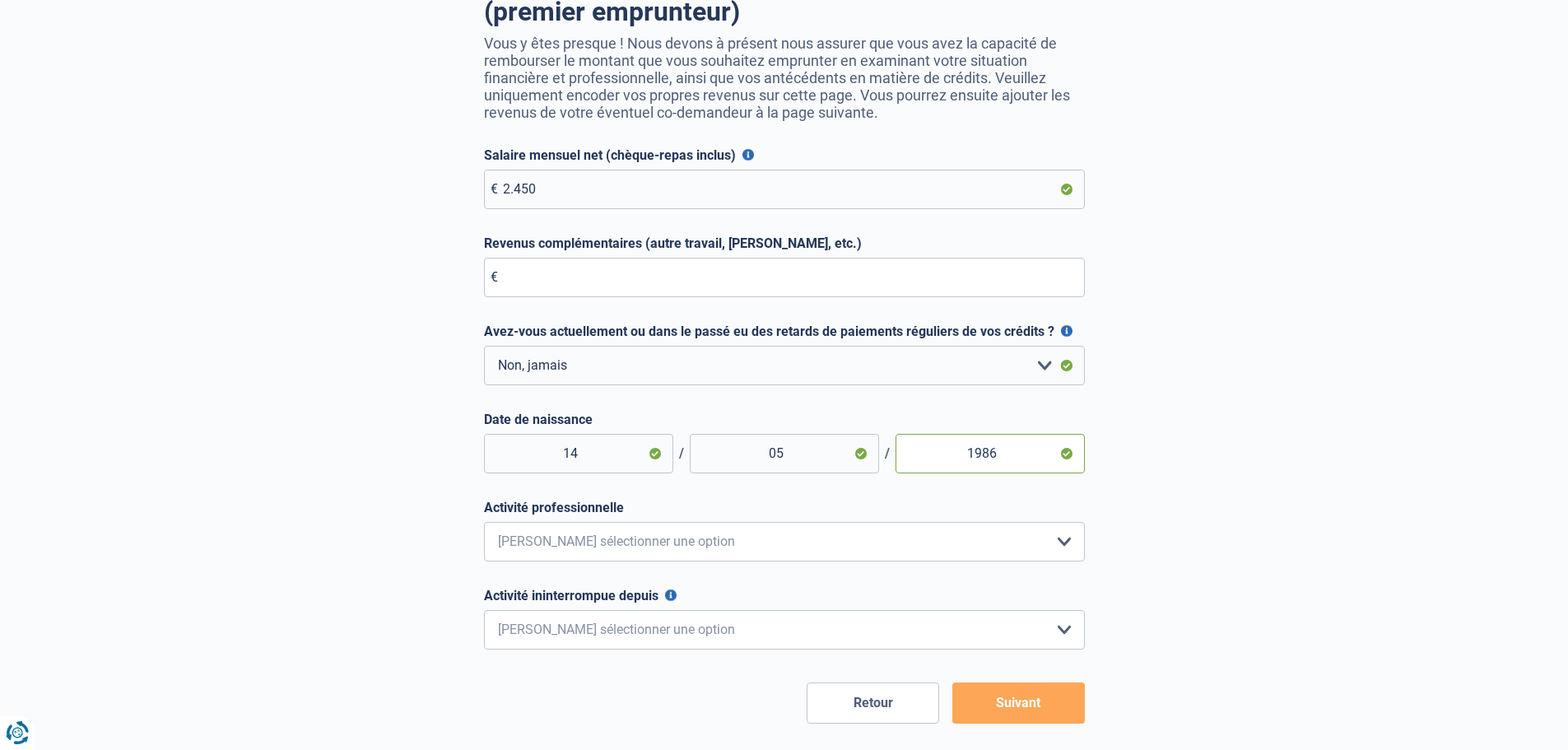
type input "1986"
click at [700, 538] on select "Employé privé Ouvrier Fonctionnaire Indépendant Dirigeant d'entreprise Pensionn…" at bounding box center [784, 541] width 601 height 40
select select "privateEmployee"
click at [484, 526] on select "Employé privé Ouvrier Fonctionnaire Indépendant Dirigeant d'entreprise Pensionn…" at bounding box center [784, 541] width 601 height 40
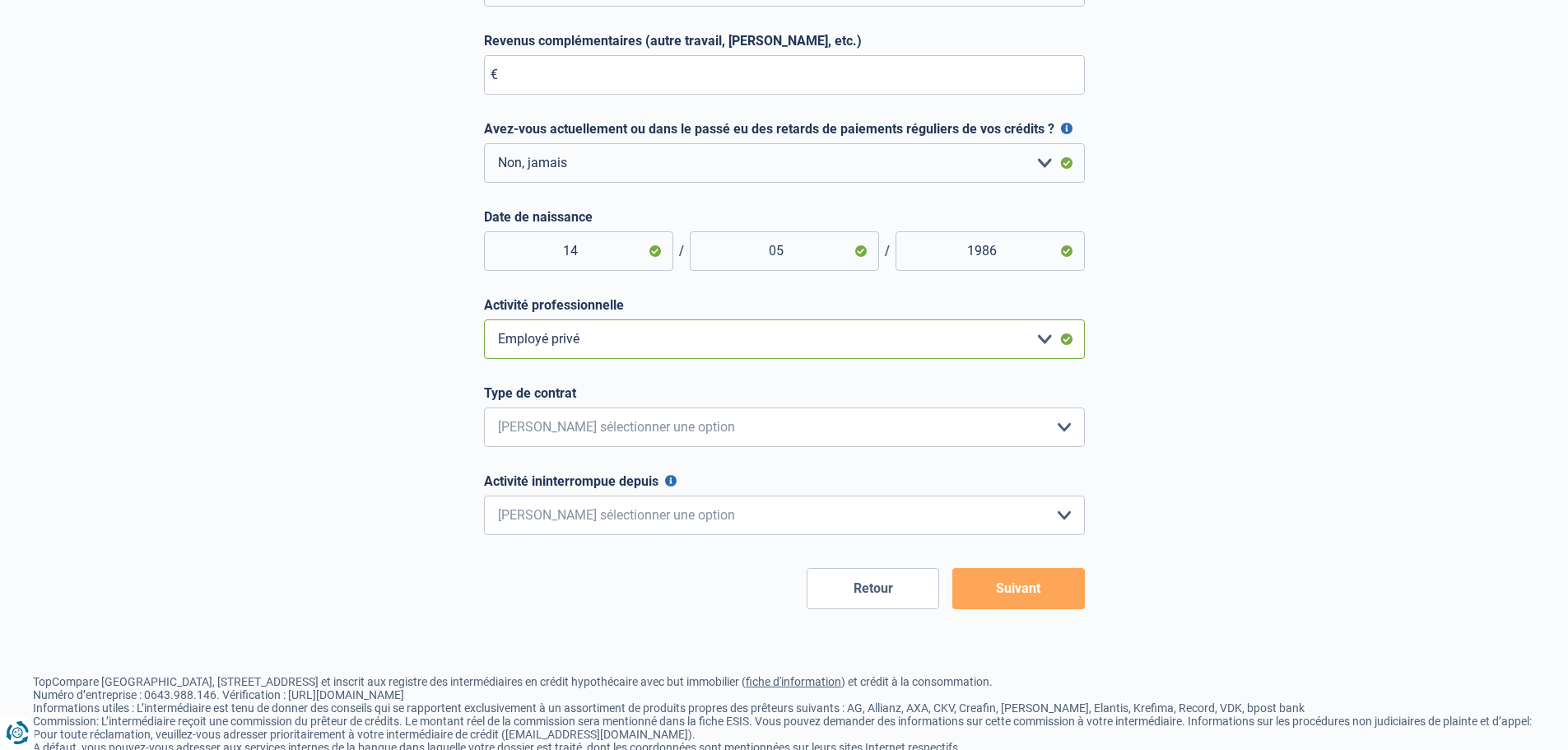
scroll to position [412, 0]
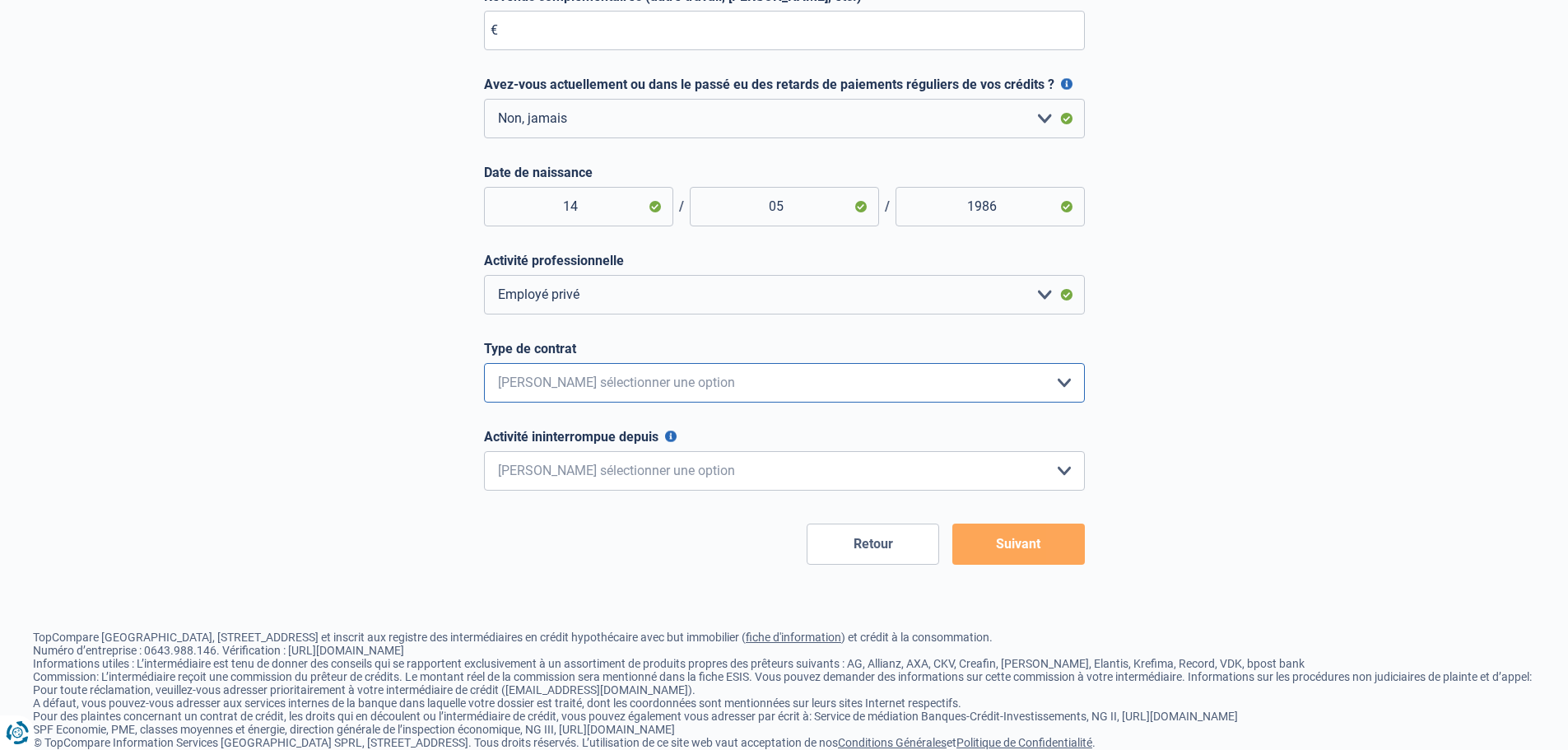
click at [674, 379] on select "Intérimaire Contrat à Durée Indéterminée Contrat à Durée Déterminée Veuillez sé…" at bounding box center [784, 383] width 601 height 40
select select "permanent"
click at [484, 367] on select "Intérimaire Contrat à Durée Indéterminée Contrat à Durée Déterminée Veuillez sé…" at bounding box center [784, 383] width 601 height 40
click at [691, 472] on select "< 6 mois 6 - 12 mois 12 - 24 mois 24 - 36 mois > 36 mois Veuillez sélectionner …" at bounding box center [784, 471] width 601 height 40
select select "more36"
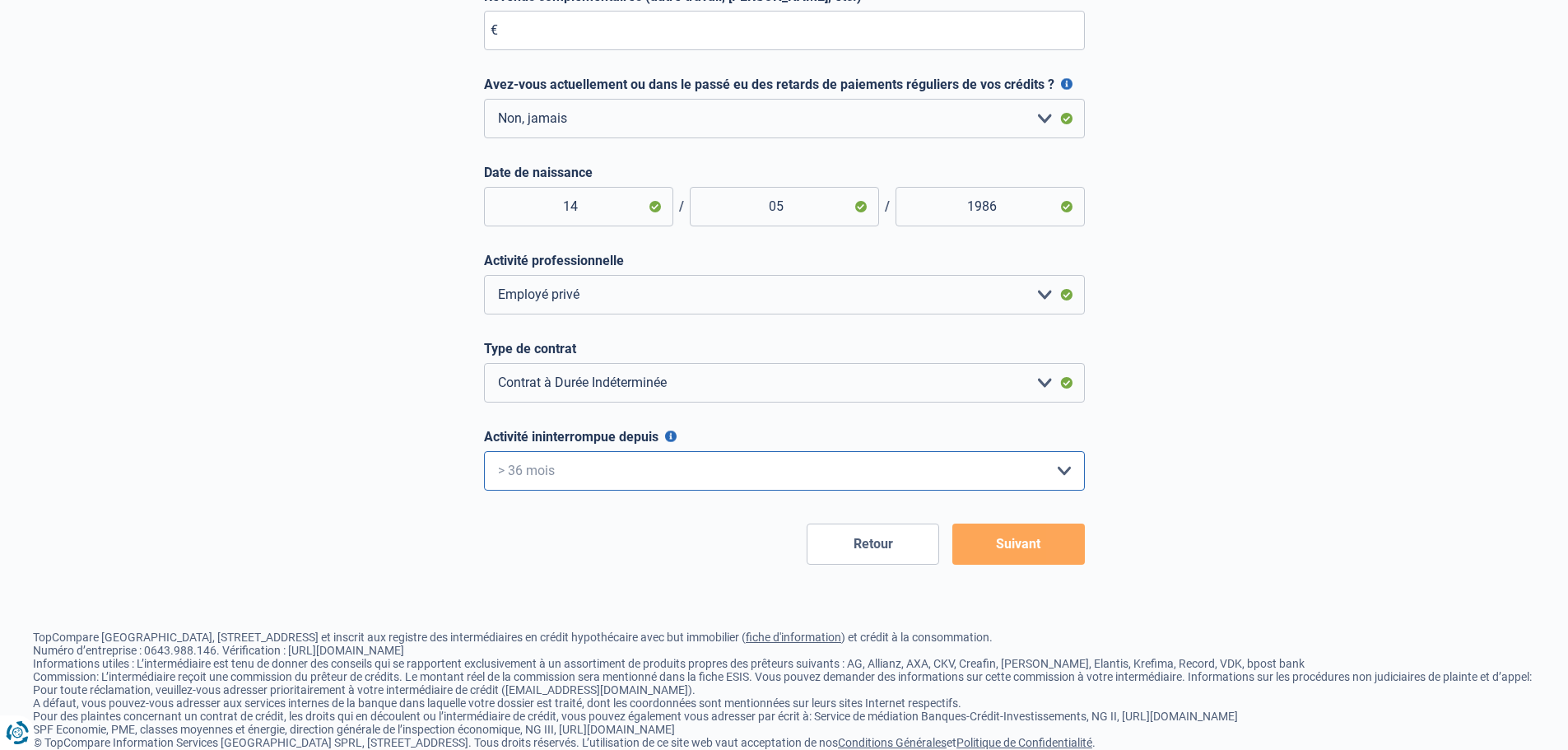
click at [484, 455] on select "< 6 mois 6 - 12 mois 12 - 24 mois 24 - 36 mois > 36 mois Veuillez sélectionner …" at bounding box center [784, 471] width 601 height 40
click at [982, 546] on button "Suivant" at bounding box center [1019, 544] width 133 height 41
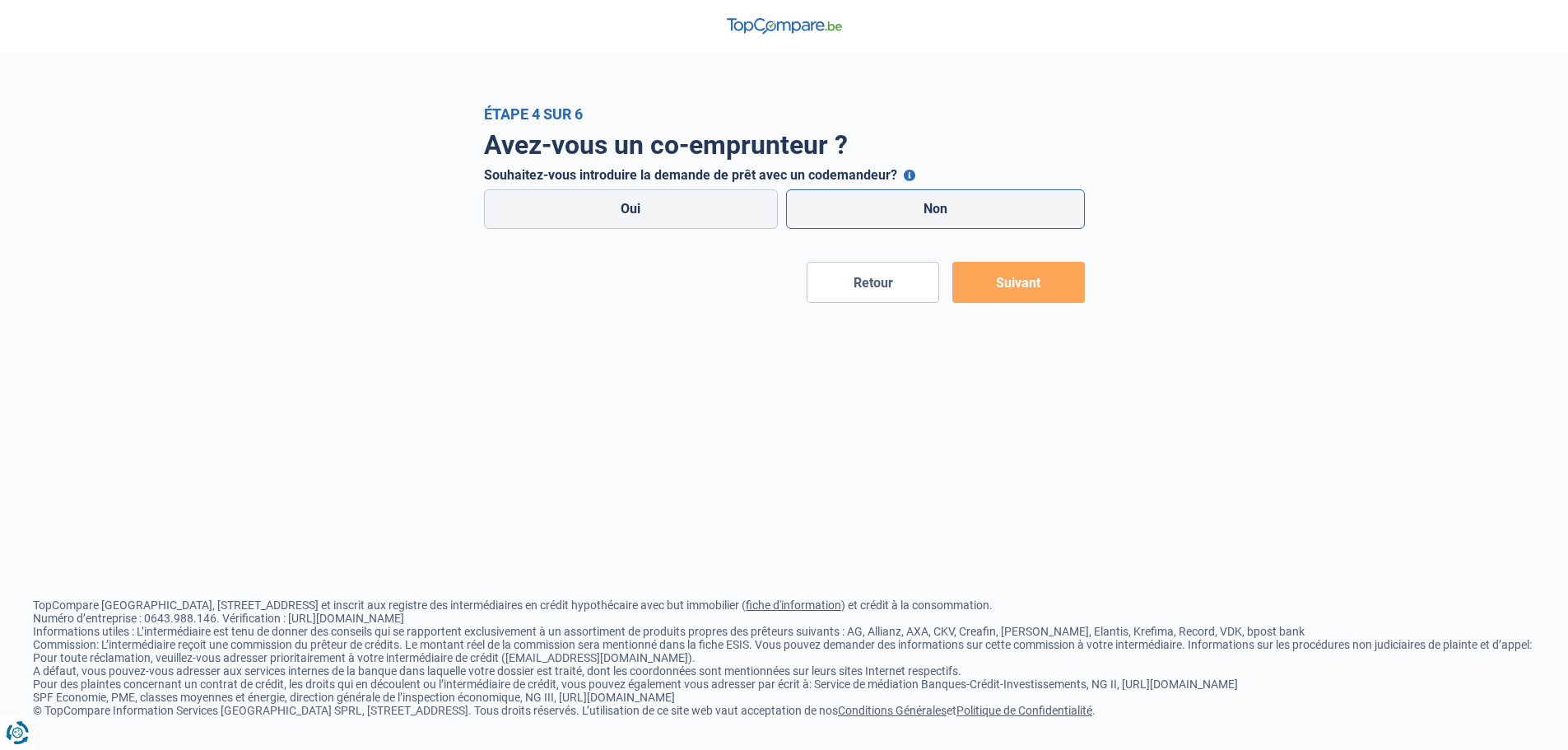
click at [884, 204] on label "Non" at bounding box center [935, 209] width 298 height 40
click at [884, 204] on input "Non" at bounding box center [935, 209] width 298 height 40
radio input "true"
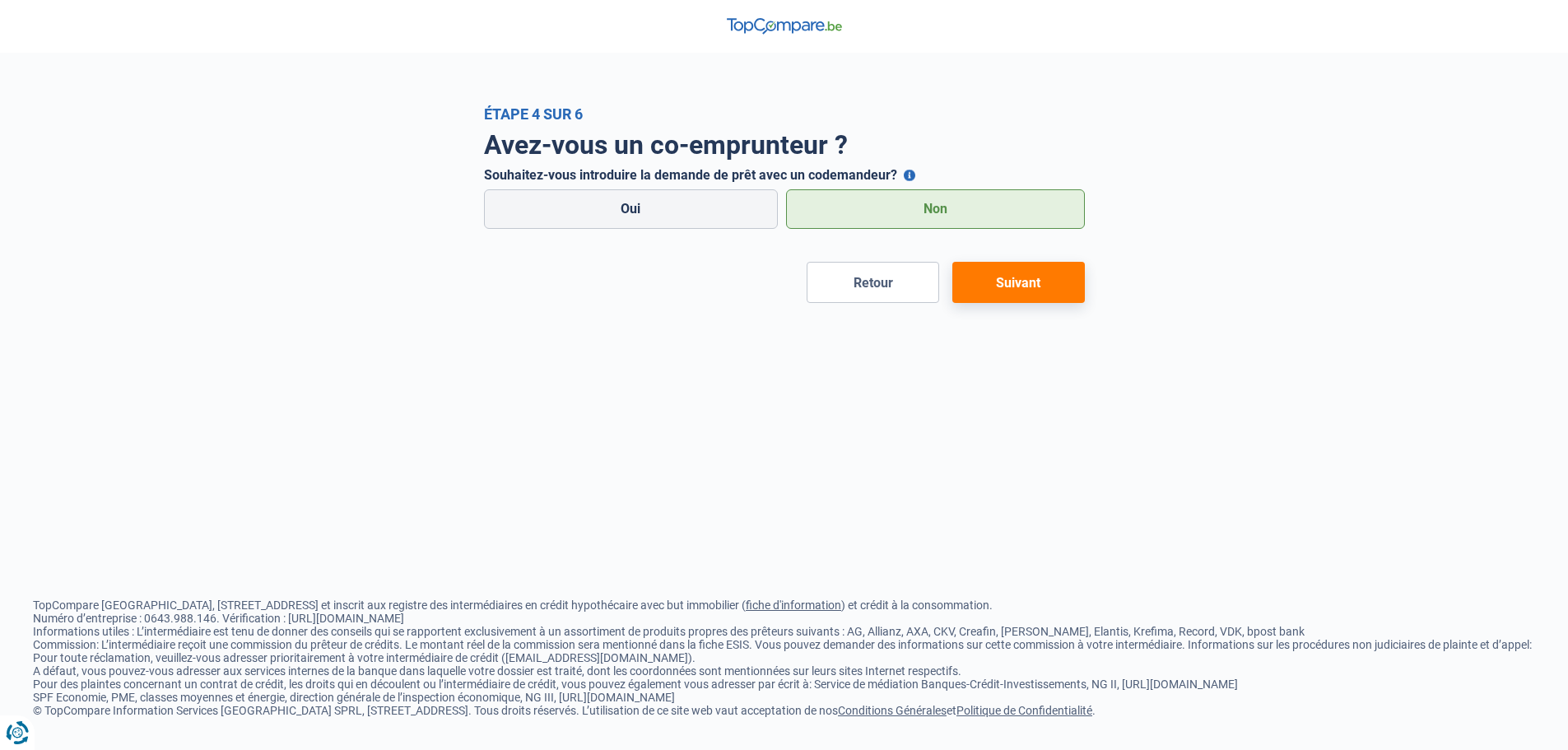
click at [1027, 271] on button "Suivant" at bounding box center [1019, 282] width 133 height 41
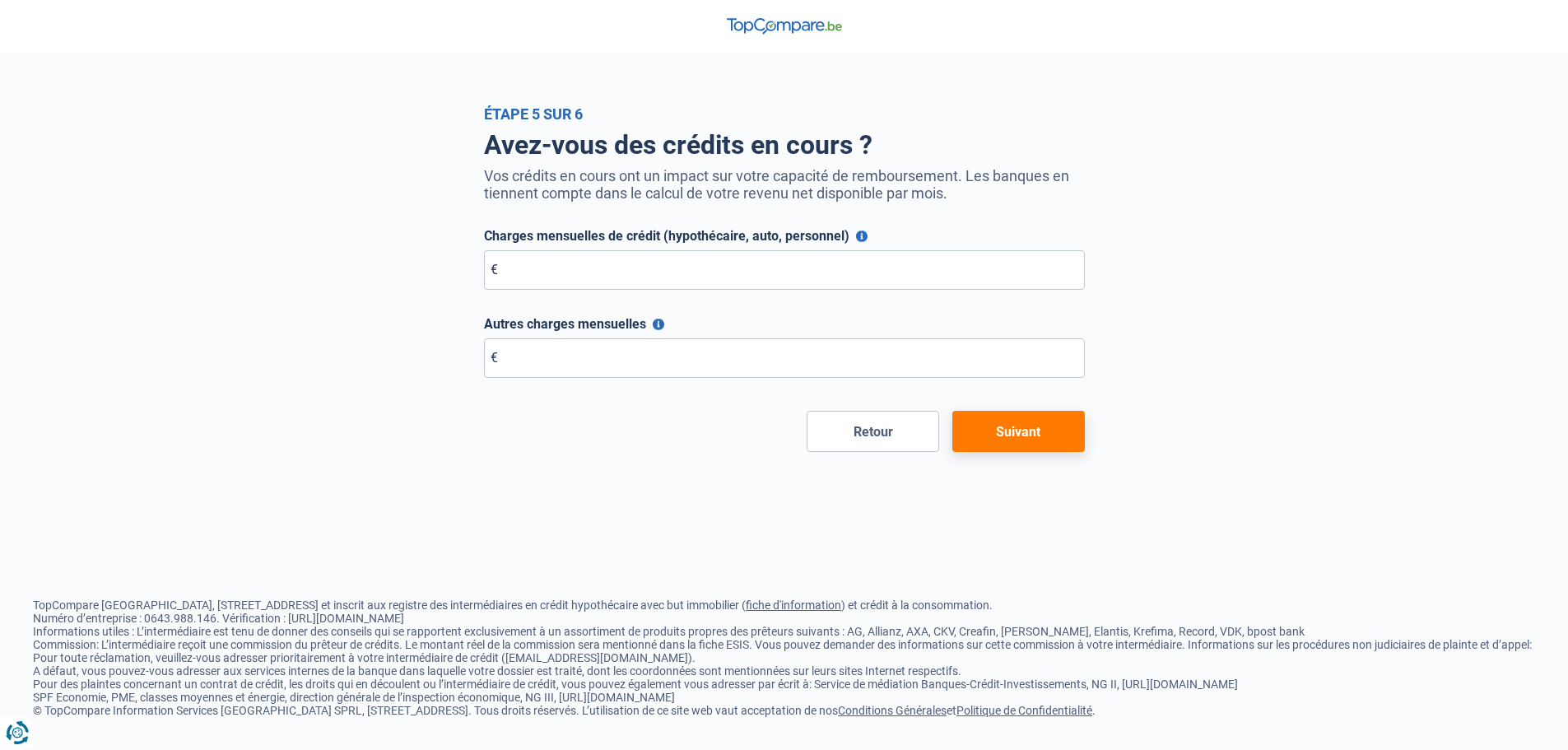
click at [658, 323] on button "Autres charges mensuelles" at bounding box center [658, 325] width 12 height 12
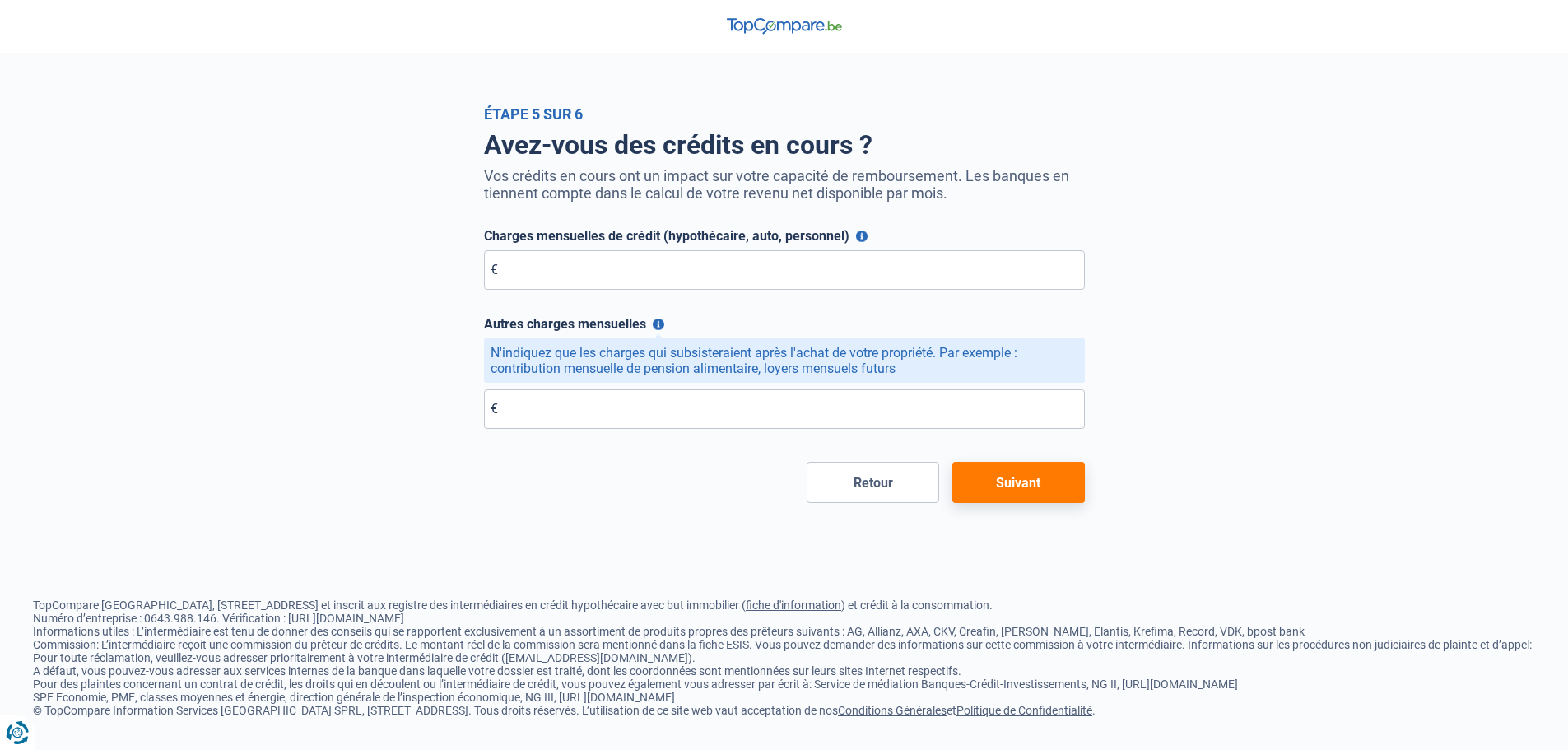
click at [1047, 489] on button "Suivant" at bounding box center [1019, 482] width 133 height 41
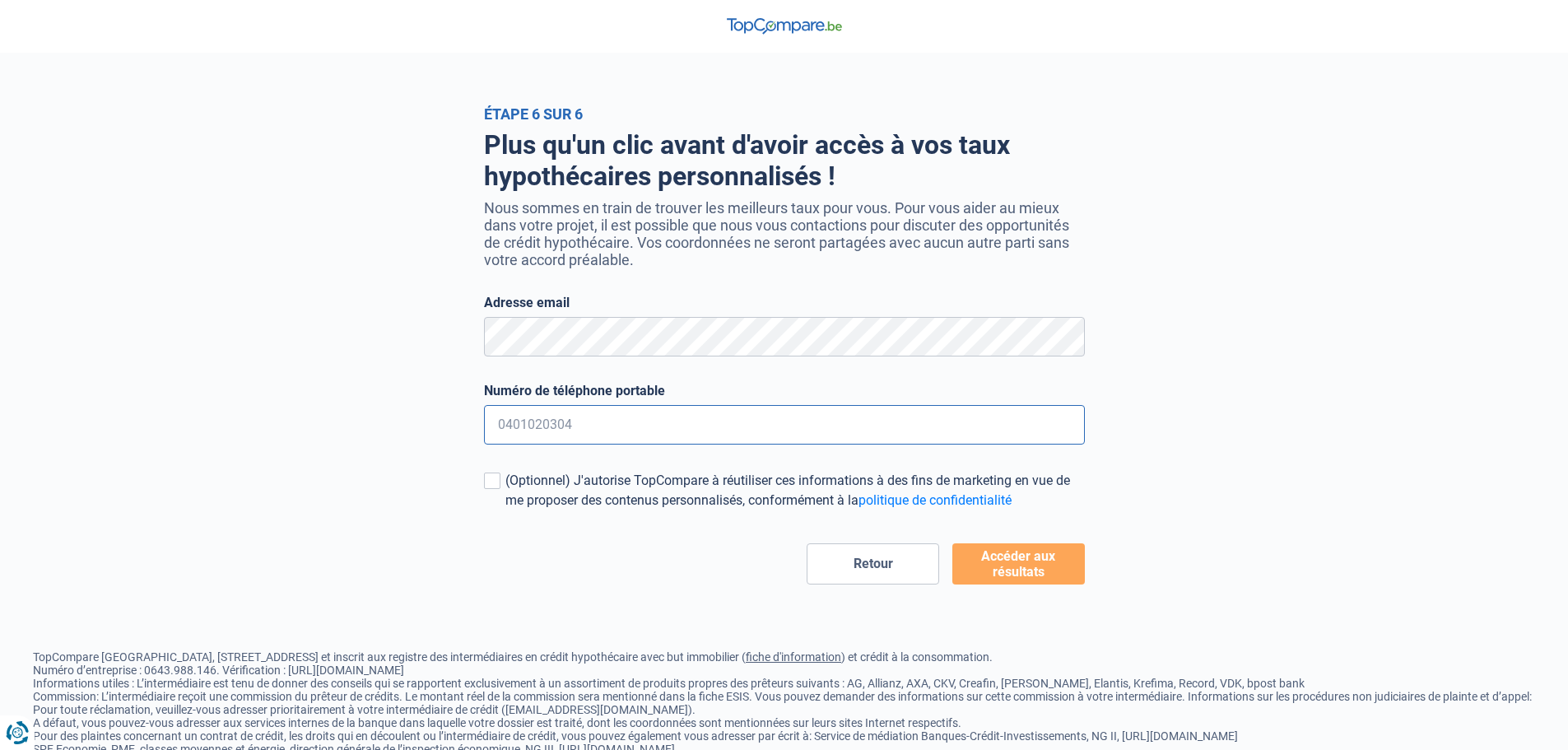
click at [592, 433] on input "Numéro de téléphone portable" at bounding box center [784, 425] width 601 height 40
type input "0493880599"
click at [677, 487] on div "(Optionnel) J'autorise TopCompare à réutiliser ces informations à des fins de m…" at bounding box center [795, 490] width 579 height 40
click at [505, 510] on input "(Optionnel) J'autorise TopCompare à réutiliser ces informations à des fins de m…" at bounding box center [505, 510] width 0 height 0
click at [1006, 567] on button "Accéder aux résultats" at bounding box center [1019, 563] width 133 height 41
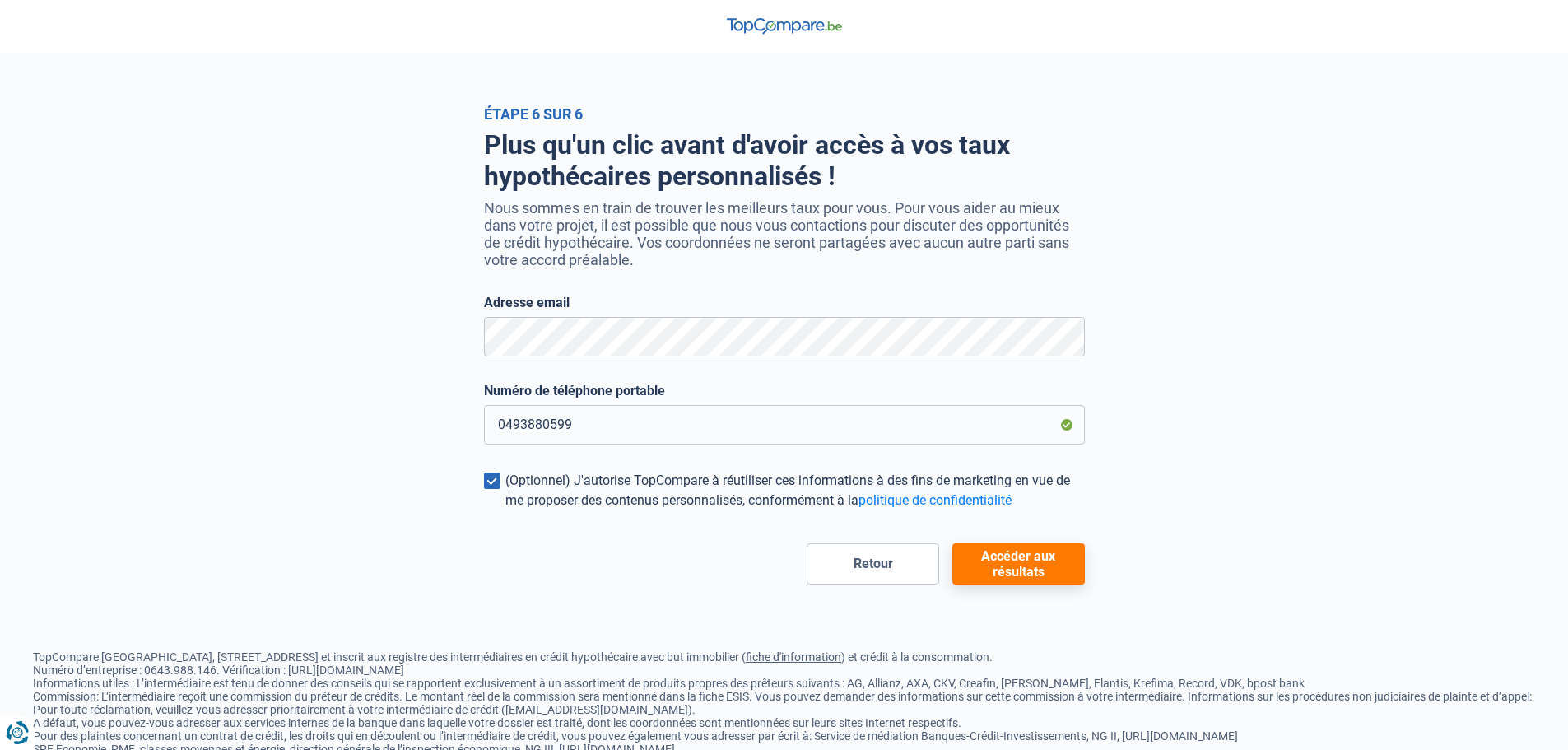
click at [594, 487] on div "(Optionnel) J'autorise TopCompare à réutiliser ces informations à des fins de m…" at bounding box center [795, 490] width 579 height 40
click at [505, 510] on input "(Optionnel) J'autorise TopCompare à réutiliser ces informations à des fins de m…" at bounding box center [505, 510] width 0 height 0
click at [1043, 562] on button "Accéder aux résultats" at bounding box center [1019, 563] width 133 height 41
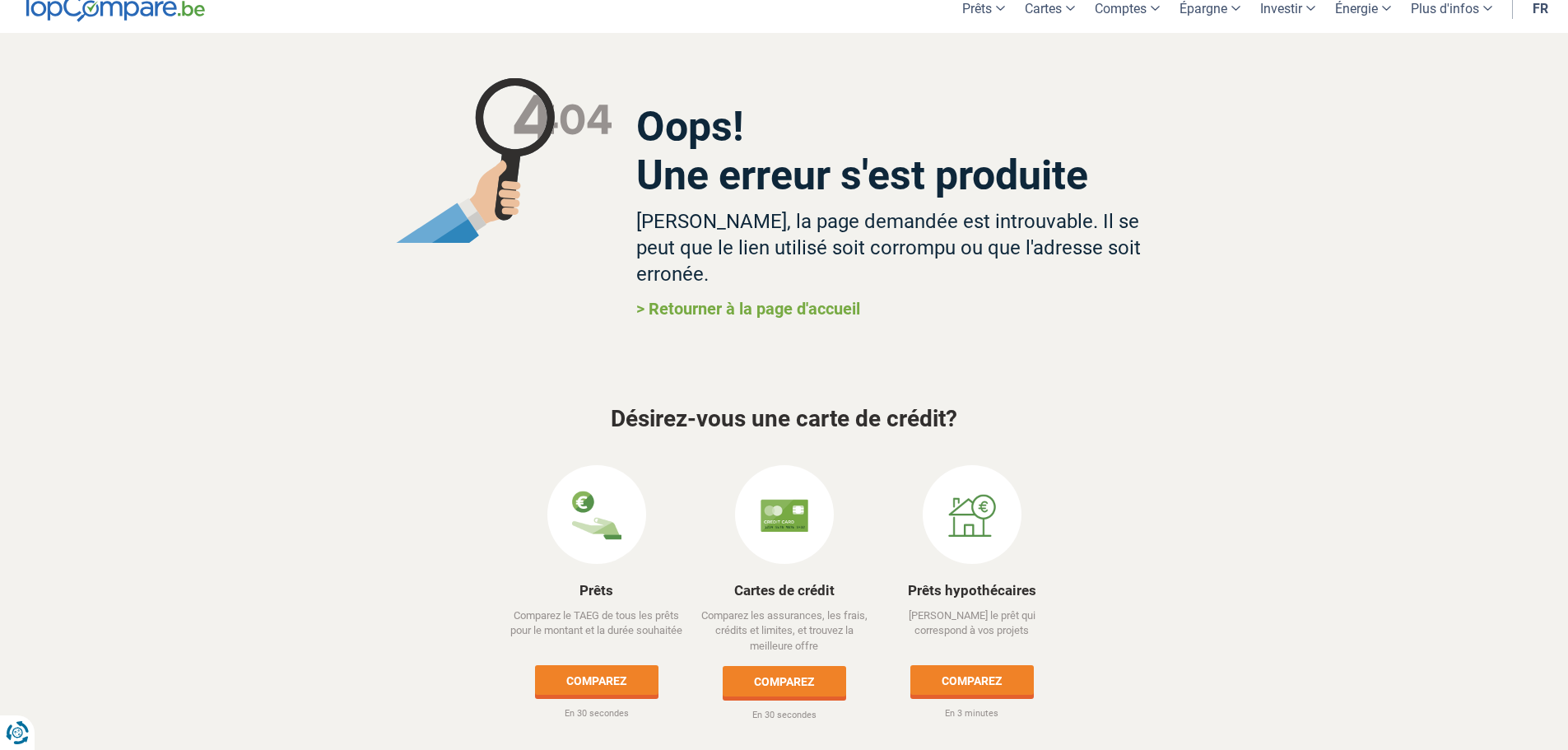
scroll to position [19, 0]
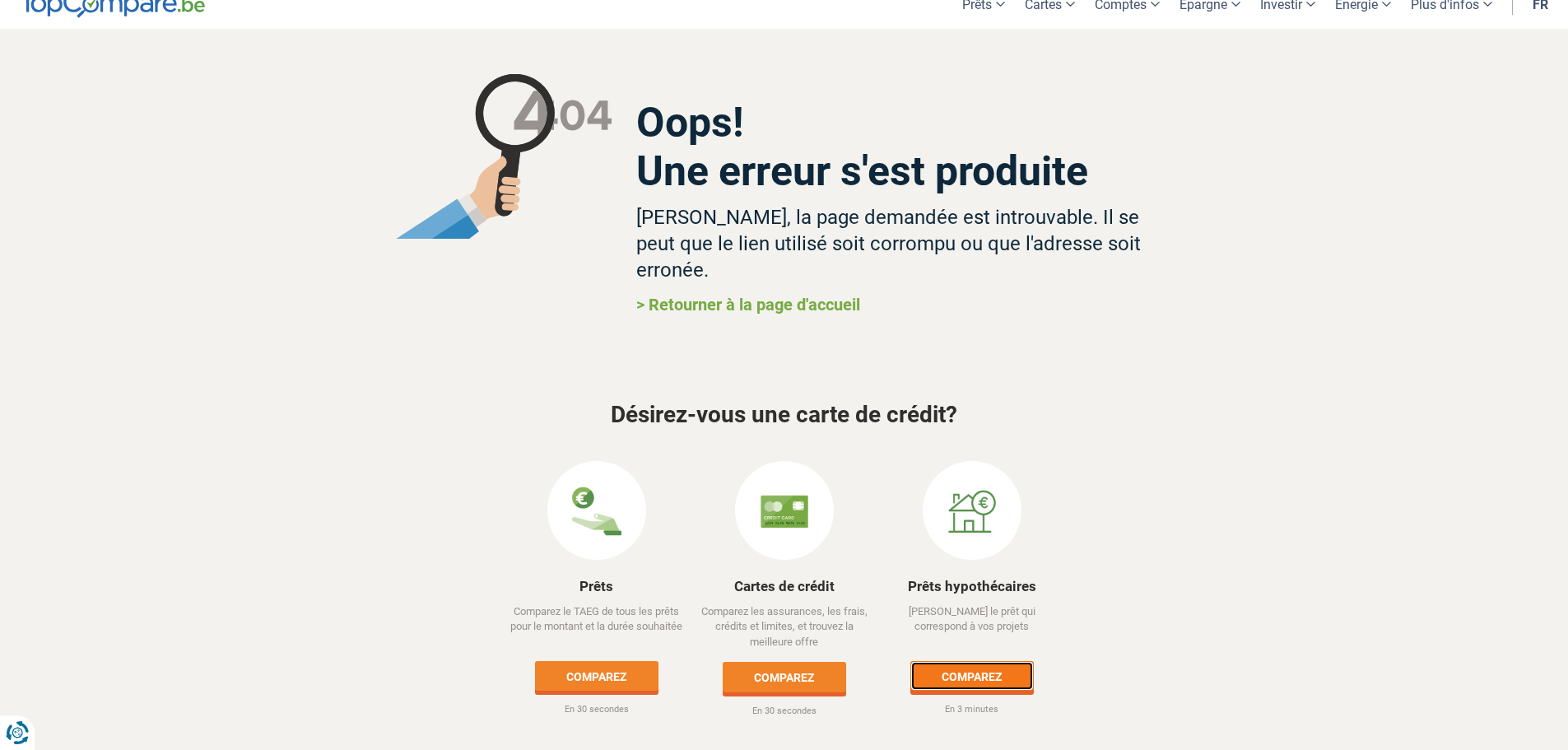
click at [995, 661] on link "Comparez" at bounding box center [972, 675] width 124 height 29
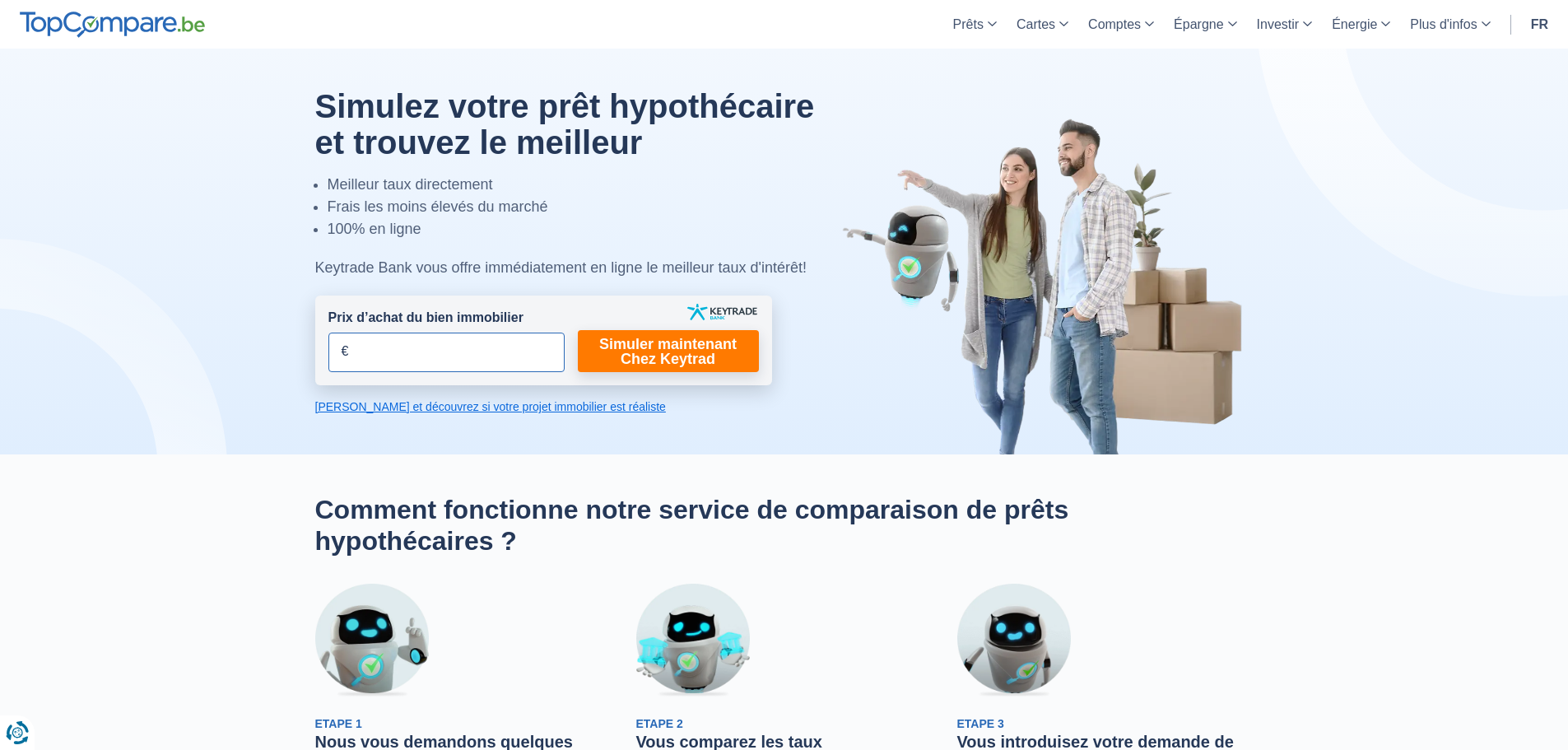
click at [497, 355] on input "Prix d’achat du bien immobilier" at bounding box center [446, 352] width 236 height 40
click at [547, 405] on link "Calculez et découvrez si votre projet immobilier est réaliste" at bounding box center [543, 407] width 457 height 17
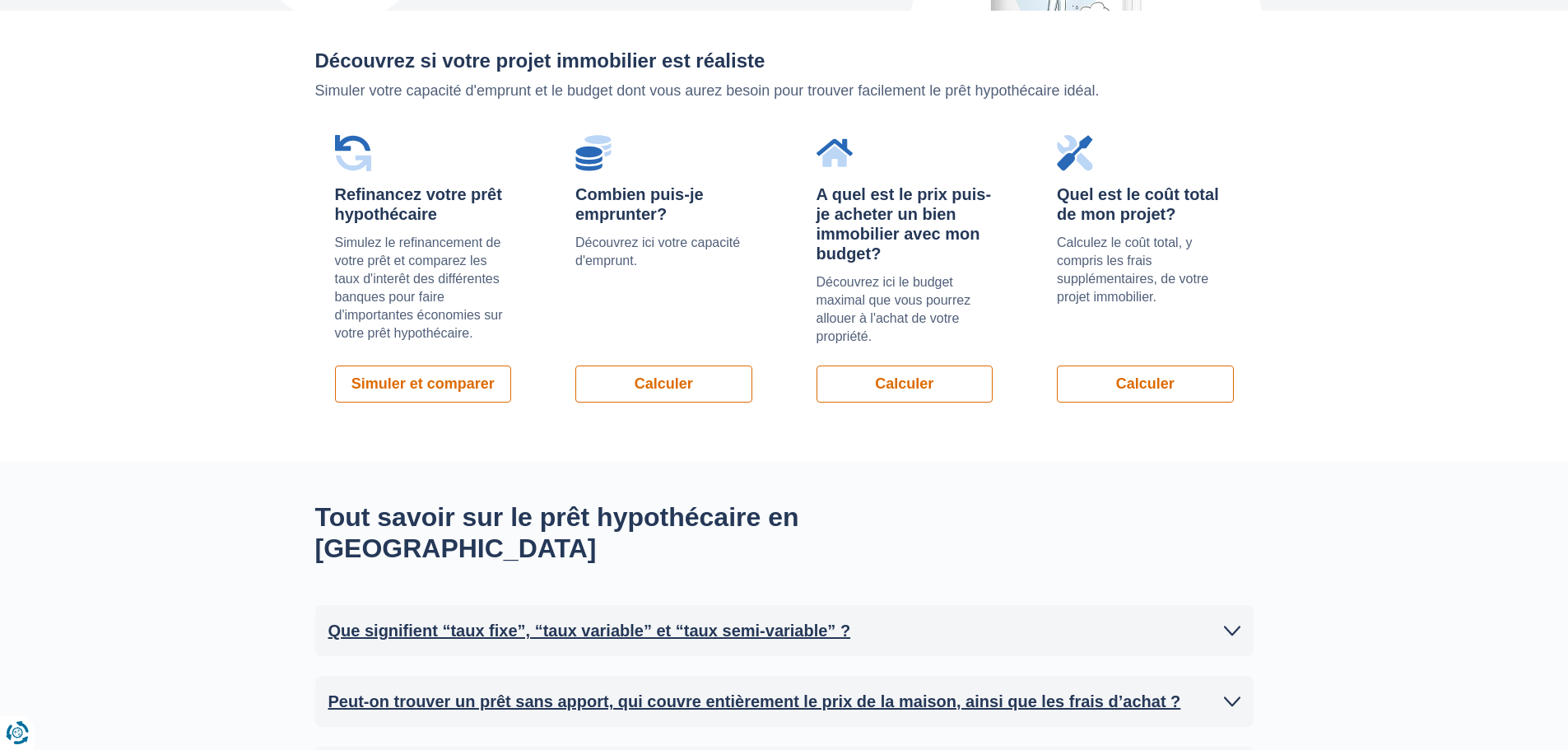
scroll to position [1167, 0]
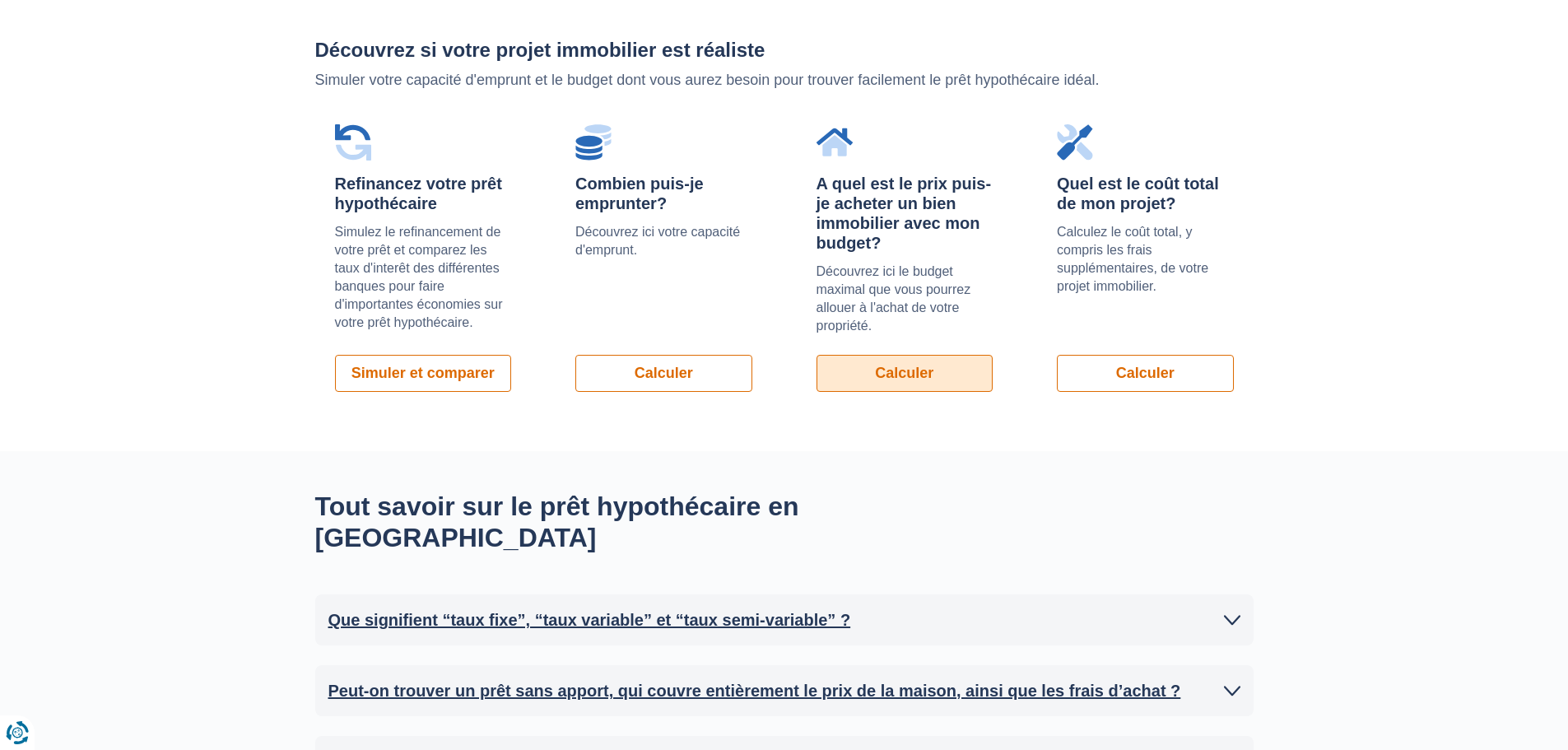
click at [944, 372] on link "Calculer" at bounding box center [905, 373] width 177 height 37
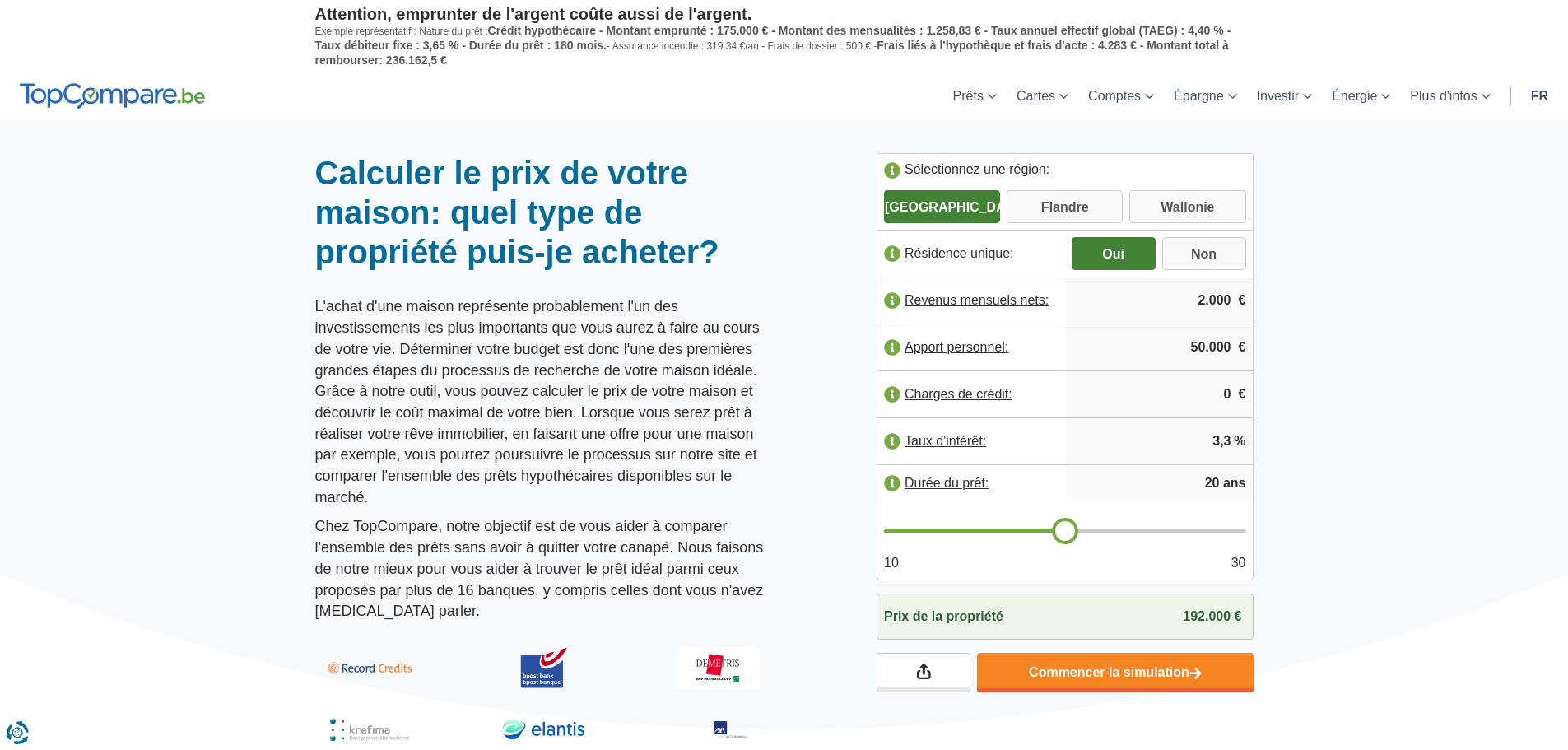
drag, startPoint x: 1209, startPoint y: 298, endPoint x: 1254, endPoint y: 297, distance: 45.0
click at [1254, 297] on div "Sélectionnez une région: Bruxelles Flandre Wallonie Habitation modeste: Oui Non…" at bounding box center [1065, 422] width 402 height 539
type input "2.450"
drag, startPoint x: 1177, startPoint y: 349, endPoint x: 1241, endPoint y: 349, distance: 64.0
click at [1241, 349] on div "50.000 €" at bounding box center [1159, 347] width 187 height 46
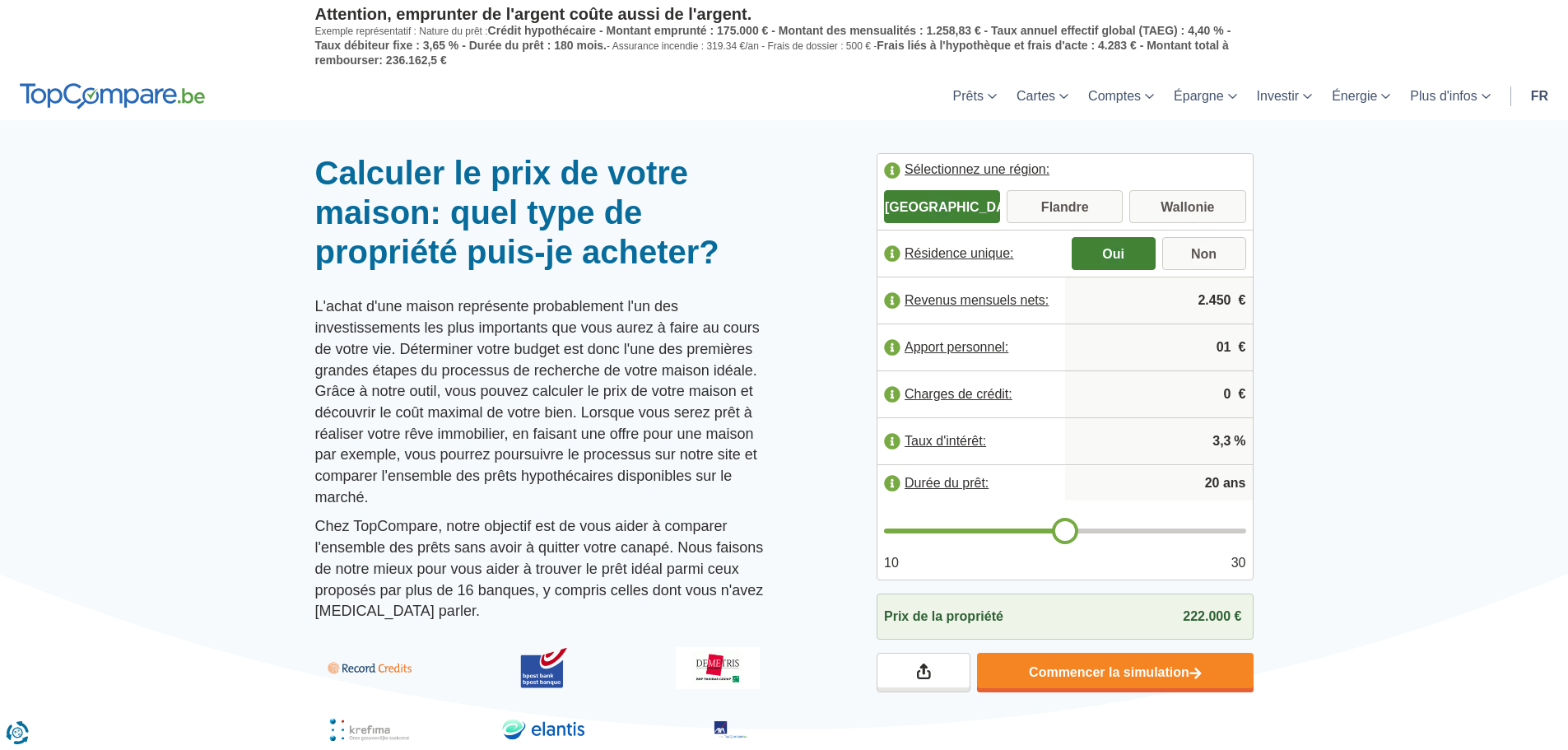
type input "0"
type input "2"
type input "10.000"
type input "21"
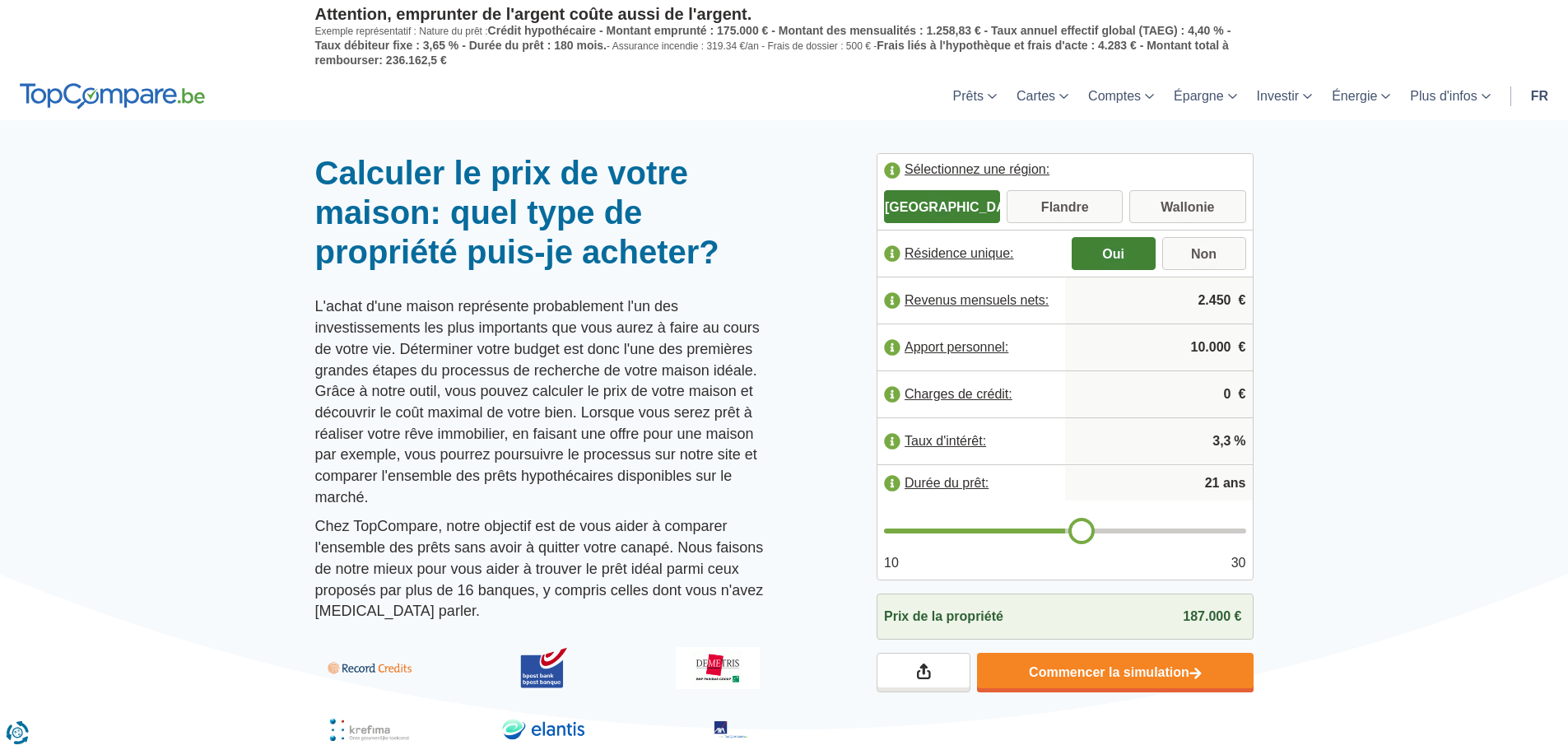
type input "22"
type input "23"
type input "24"
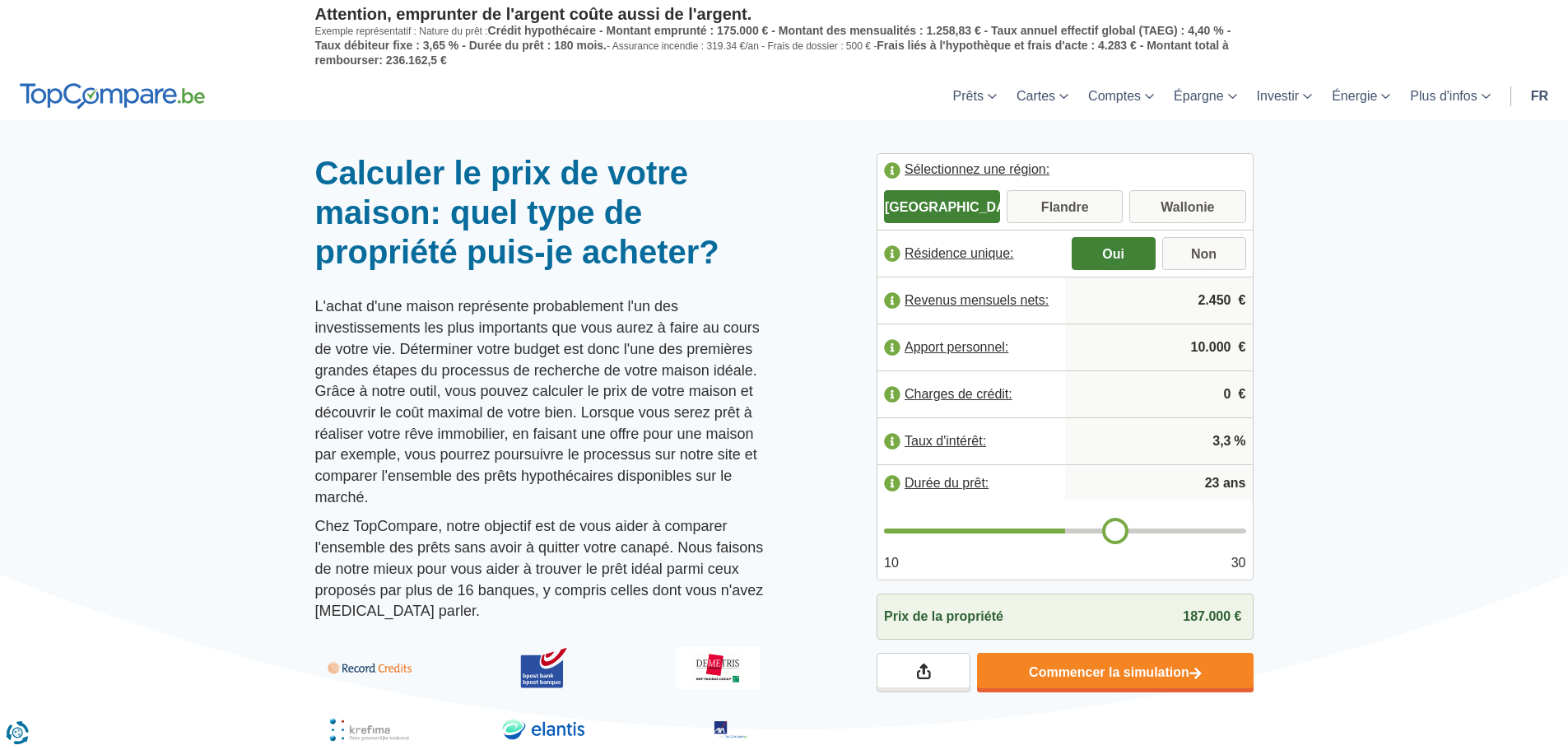
type input "24"
type input "25"
type input "26"
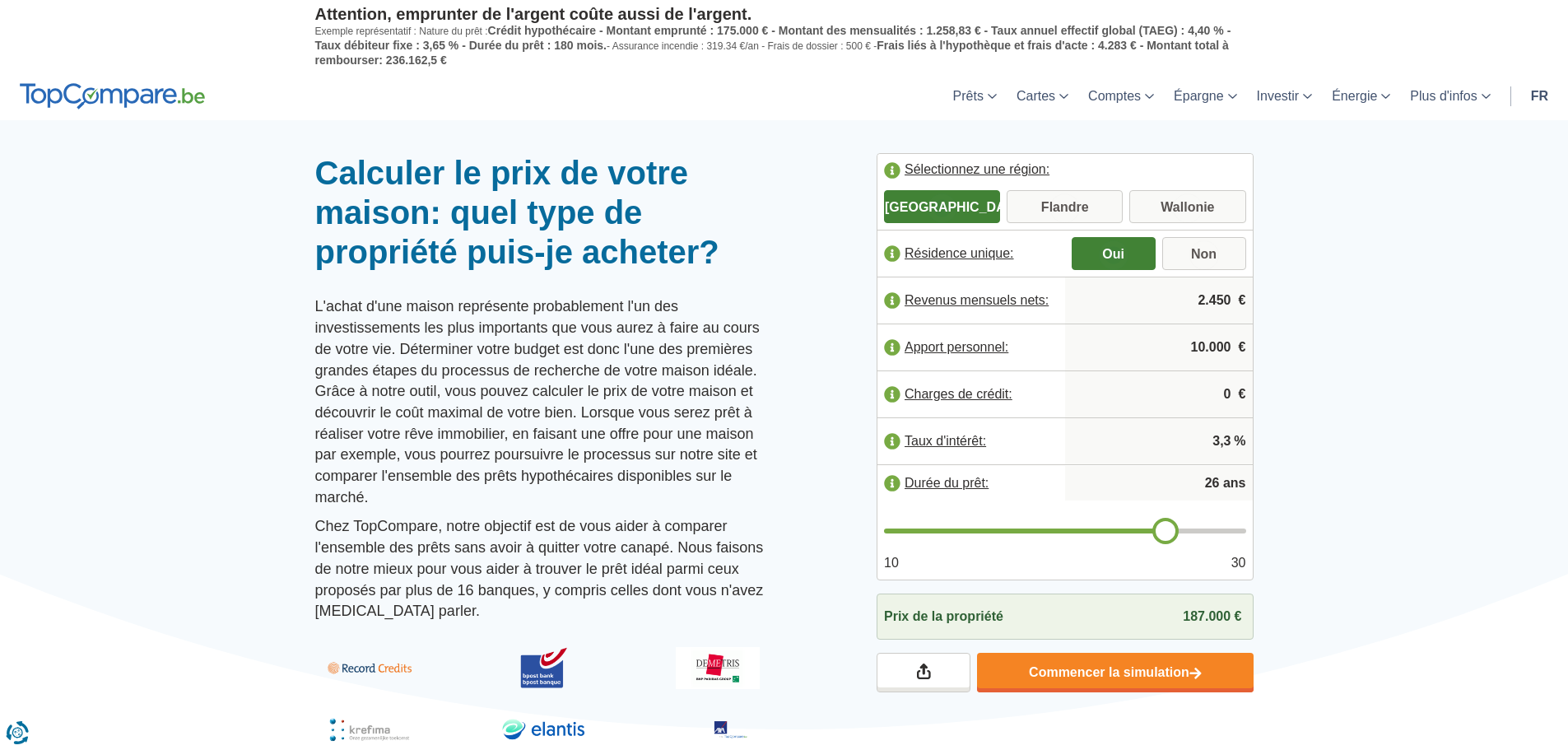
type input "25"
drag, startPoint x: 1129, startPoint y: 532, endPoint x: 1154, endPoint y: 536, distance: 25.3
type input "25"
click at [1154, 533] on input "range" at bounding box center [1065, 531] width 362 height 5
click at [1185, 664] on link "Commencer la simulation" at bounding box center [1115, 672] width 276 height 40
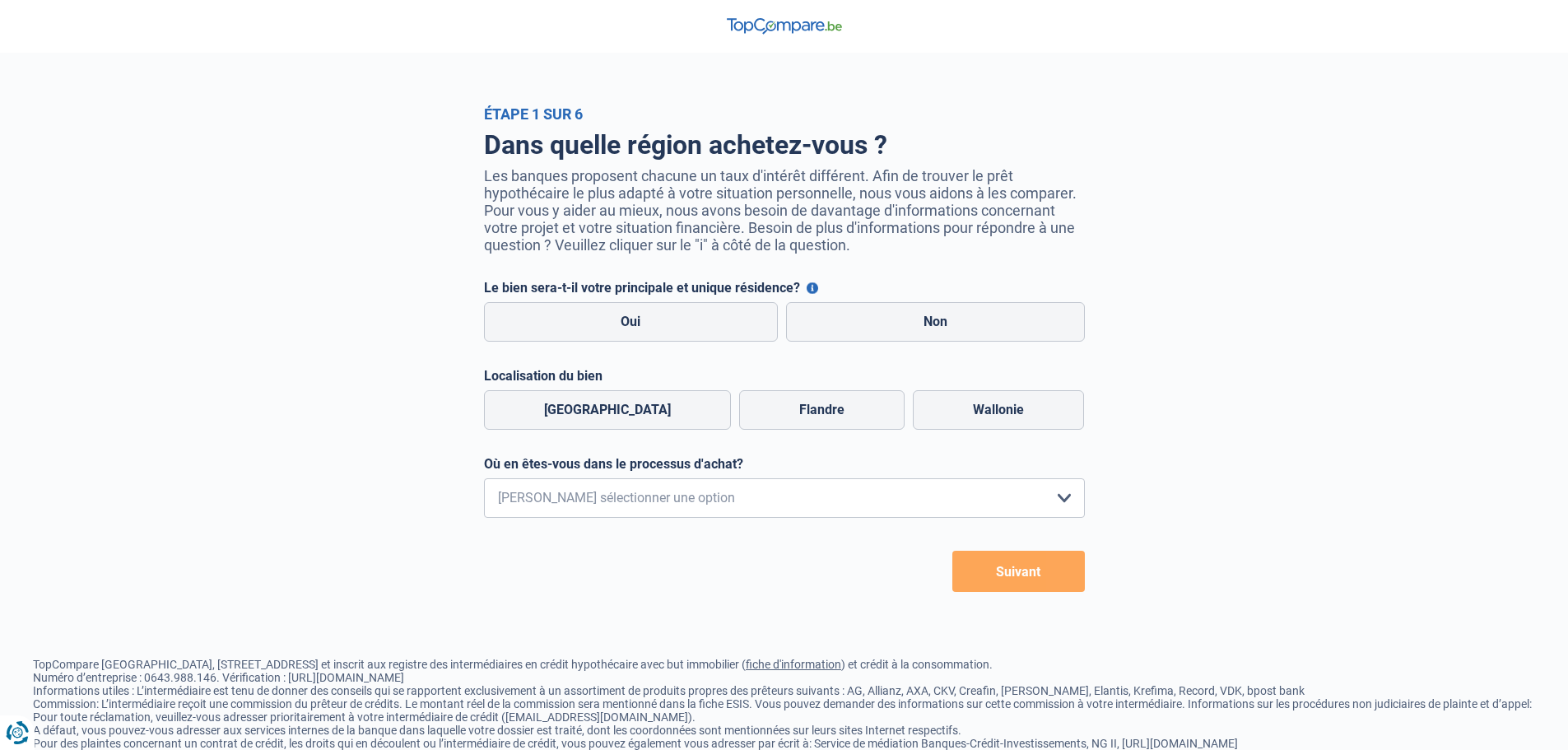
click at [736, 346] on div "Oui Non" at bounding box center [784, 321] width 610 height 48
click at [749, 330] on label "Oui" at bounding box center [631, 321] width 295 height 40
click at [749, 330] on input "Oui" at bounding box center [631, 321] width 295 height 40
radio input "true"
click at [1036, 410] on label "Wallonie" at bounding box center [999, 409] width 172 height 40
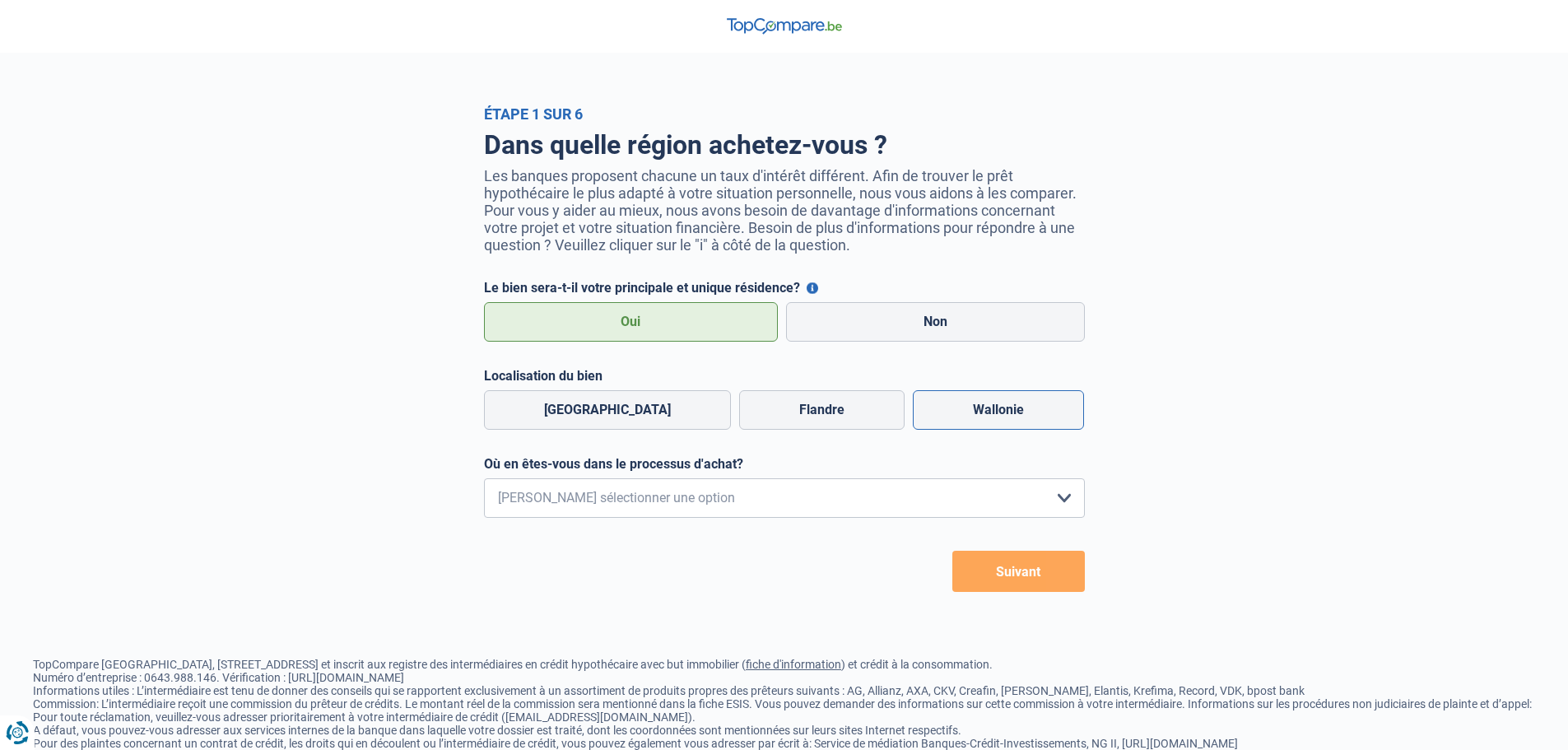
click at [1036, 410] on input "Wallonie" at bounding box center [999, 409] width 172 height 40
radio input "true"
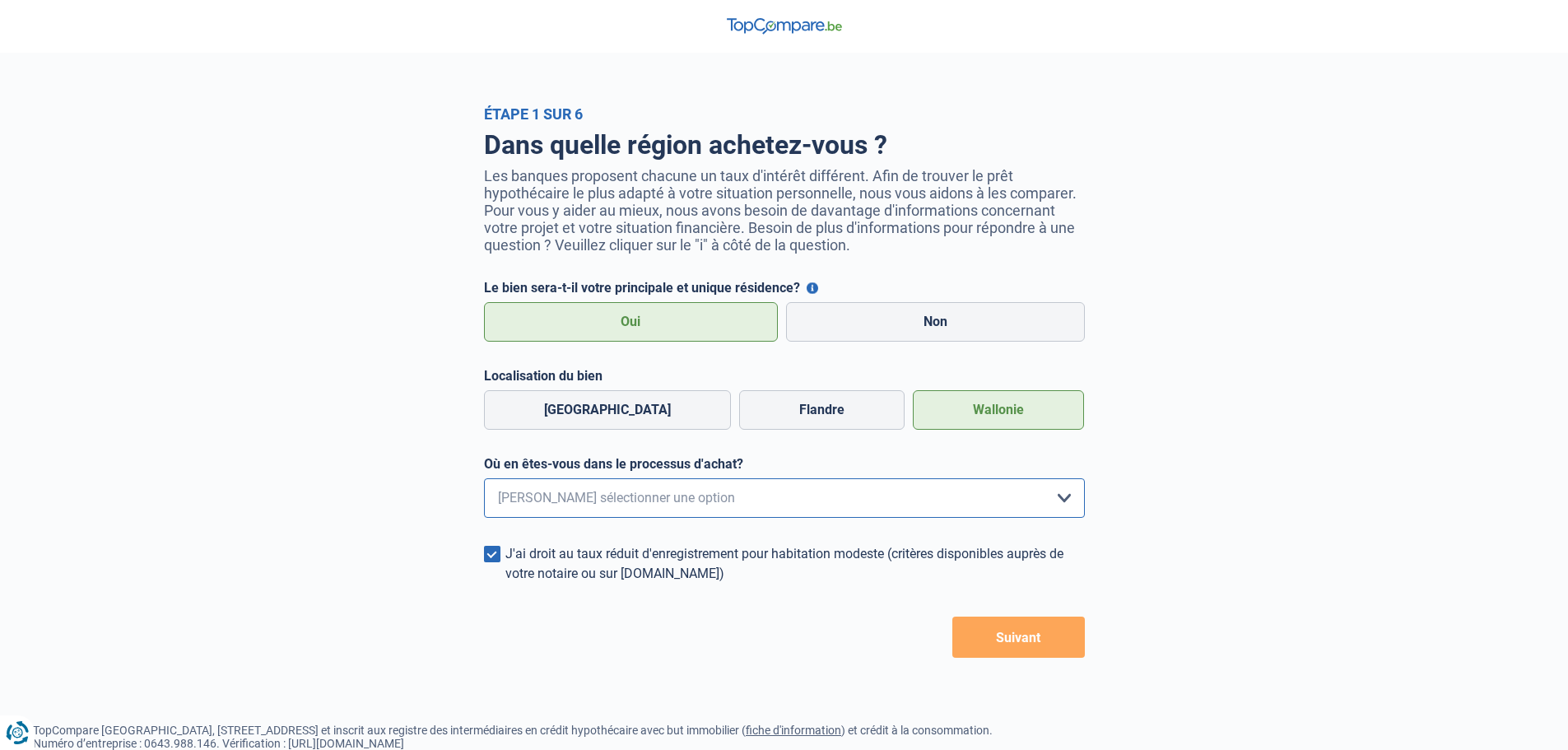
drag, startPoint x: 969, startPoint y: 494, endPoint x: 940, endPoint y: 509, distance: 32.6
click at [969, 494] on select "Je me renseigne juste car je n'ai pas de projet d'achat concret actuellement Je…" at bounding box center [784, 498] width 601 height 40
select select "0"
click at [484, 483] on select "Je me renseigne juste car je n'ai pas de projet d'achat concret actuellement Je…" at bounding box center [784, 498] width 601 height 40
click at [1000, 651] on button "Suivant" at bounding box center [1019, 636] width 133 height 41
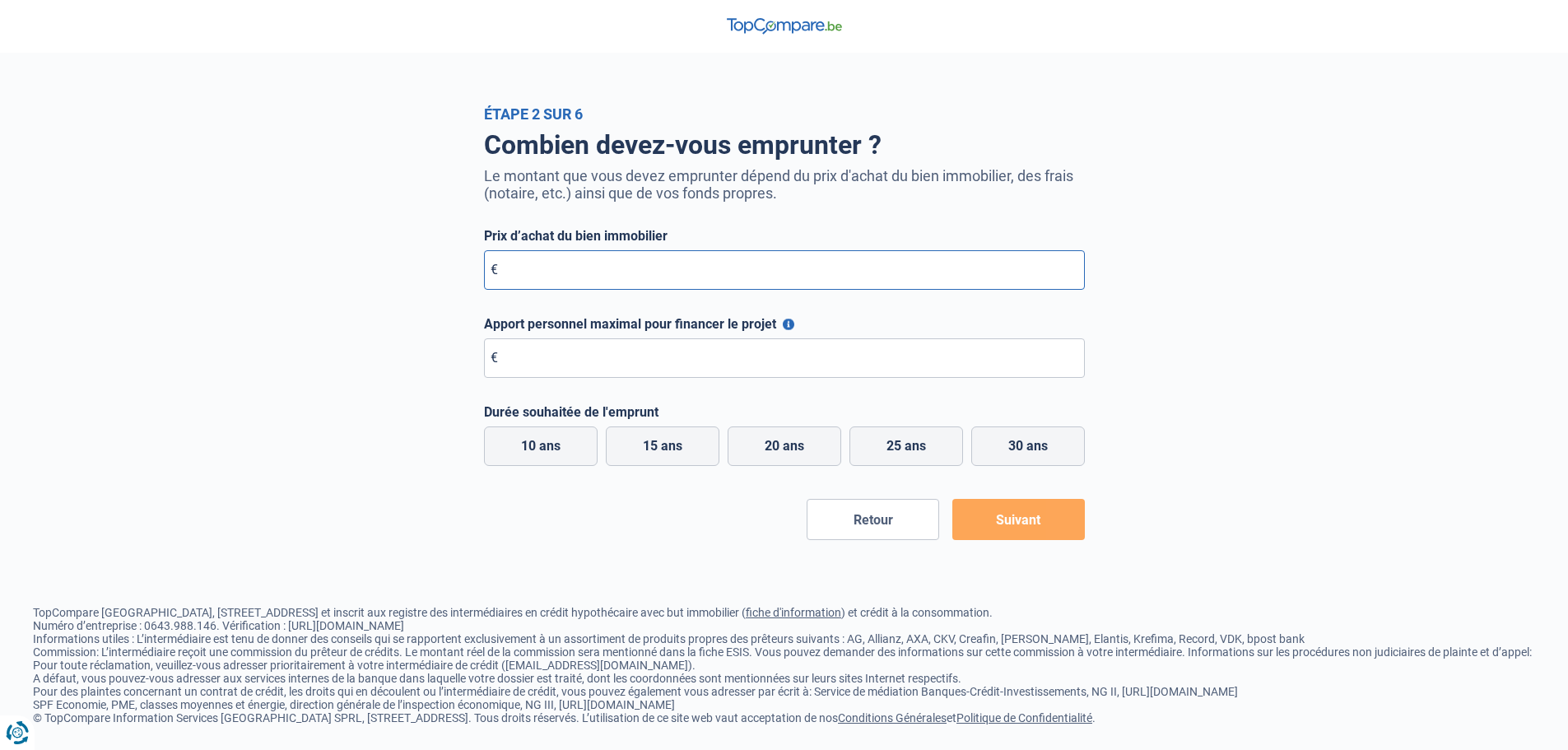
click at [766, 277] on input "Prix d’achat du bien immobilier" at bounding box center [784, 270] width 601 height 40
type input "170.000"
click at [603, 357] on input "Apport personnel maximal pour financer le projet" at bounding box center [784, 357] width 601 height 40
type input "10.000"
click at [879, 436] on label "25 ans" at bounding box center [905, 446] width 114 height 40
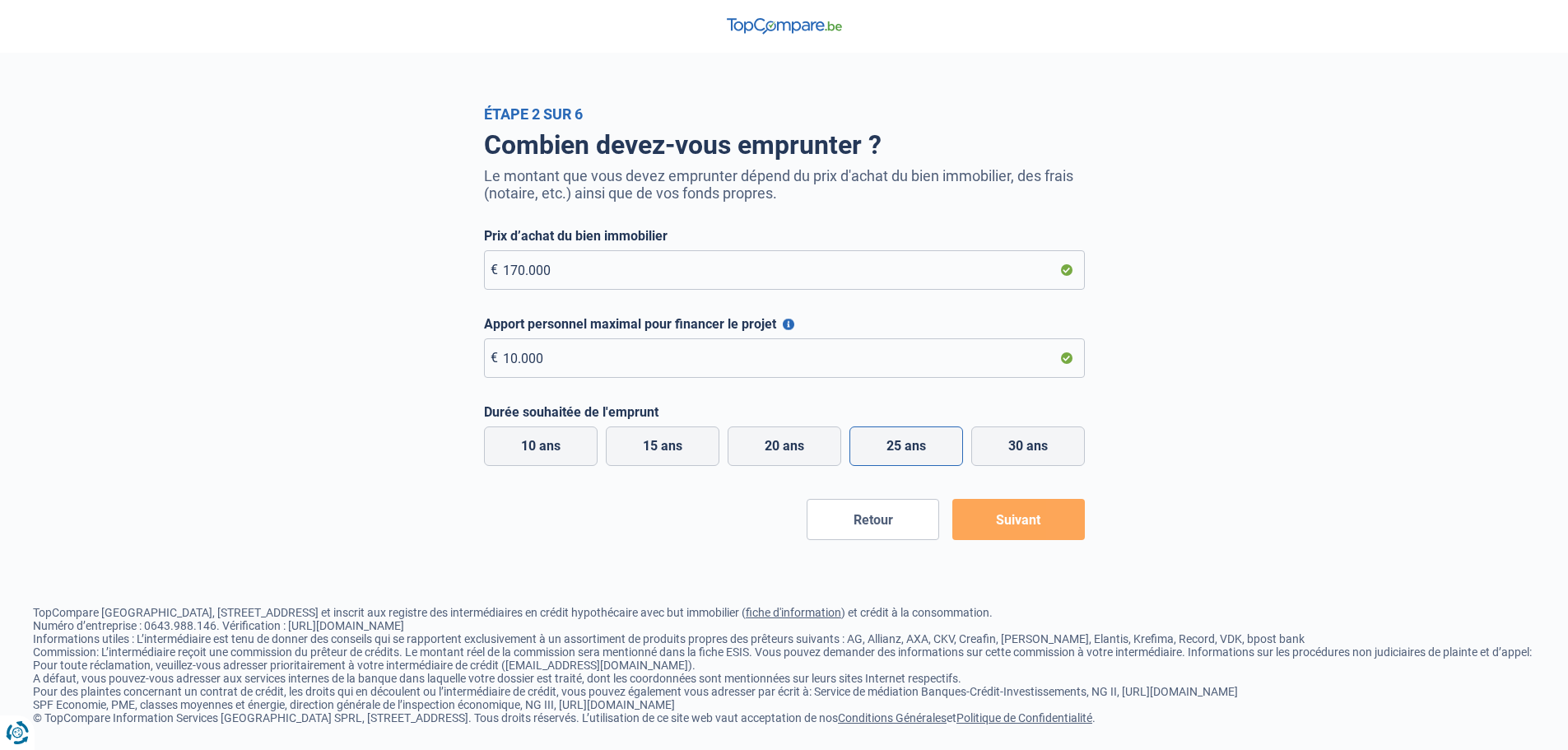
click at [879, 436] on input "25 ans" at bounding box center [905, 446] width 114 height 40
radio input "true"
click at [1015, 523] on button "Suivant" at bounding box center [1019, 519] width 133 height 41
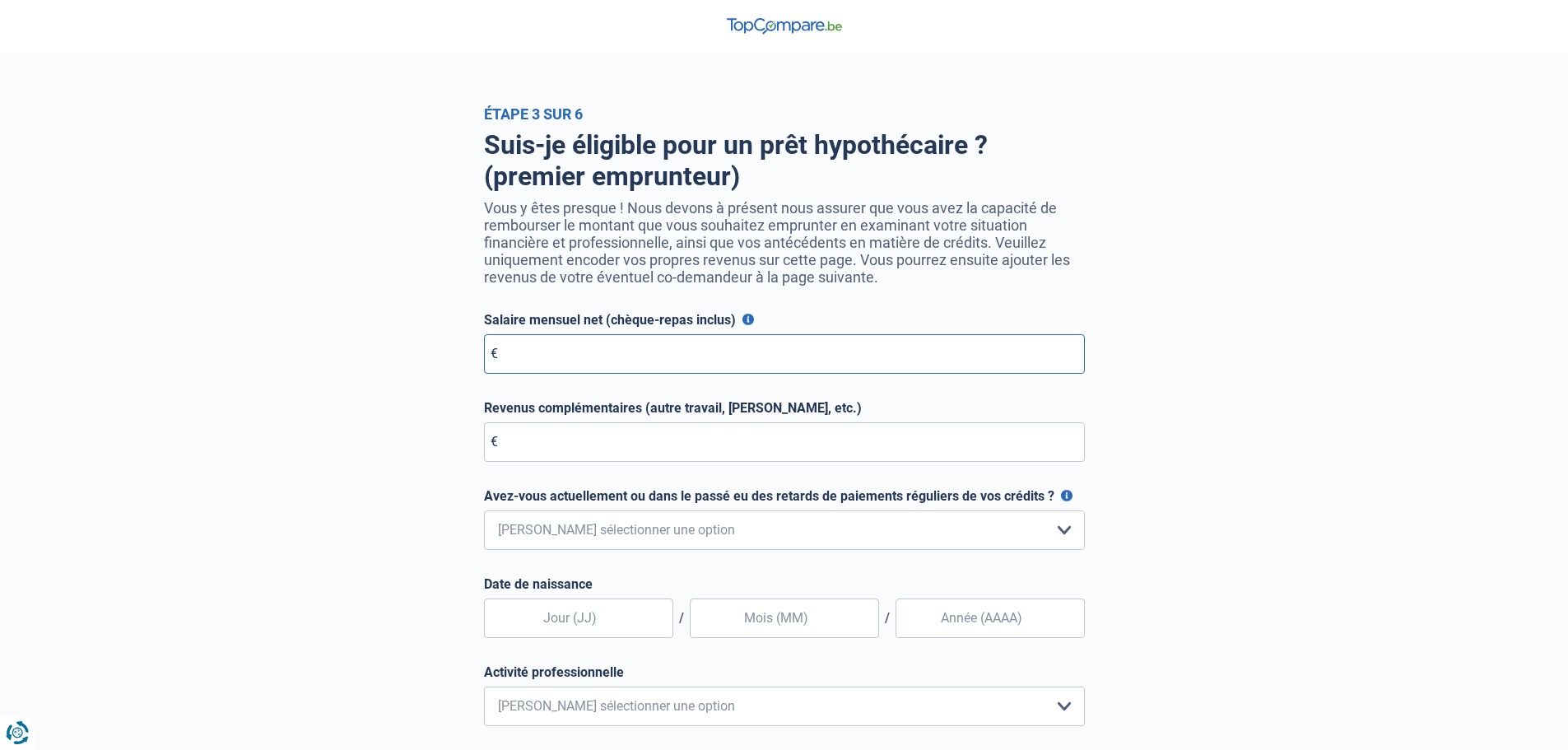
click at [665, 346] on input "Salaire mensuel net (chèque-repas inclus)" at bounding box center [784, 354] width 601 height 40
type input "2.450"
click at [687, 526] on select "Non, jamais Oui mais j'ai tout remboursé il y a moins d'un an Oui mais cela fai…" at bounding box center [784, 530] width 601 height 40
select select "0"
click at [484, 515] on select "Non, jamais Oui mais j'ai tout remboursé il y a moins d'un an Oui mais cela fai…" at bounding box center [784, 530] width 601 height 40
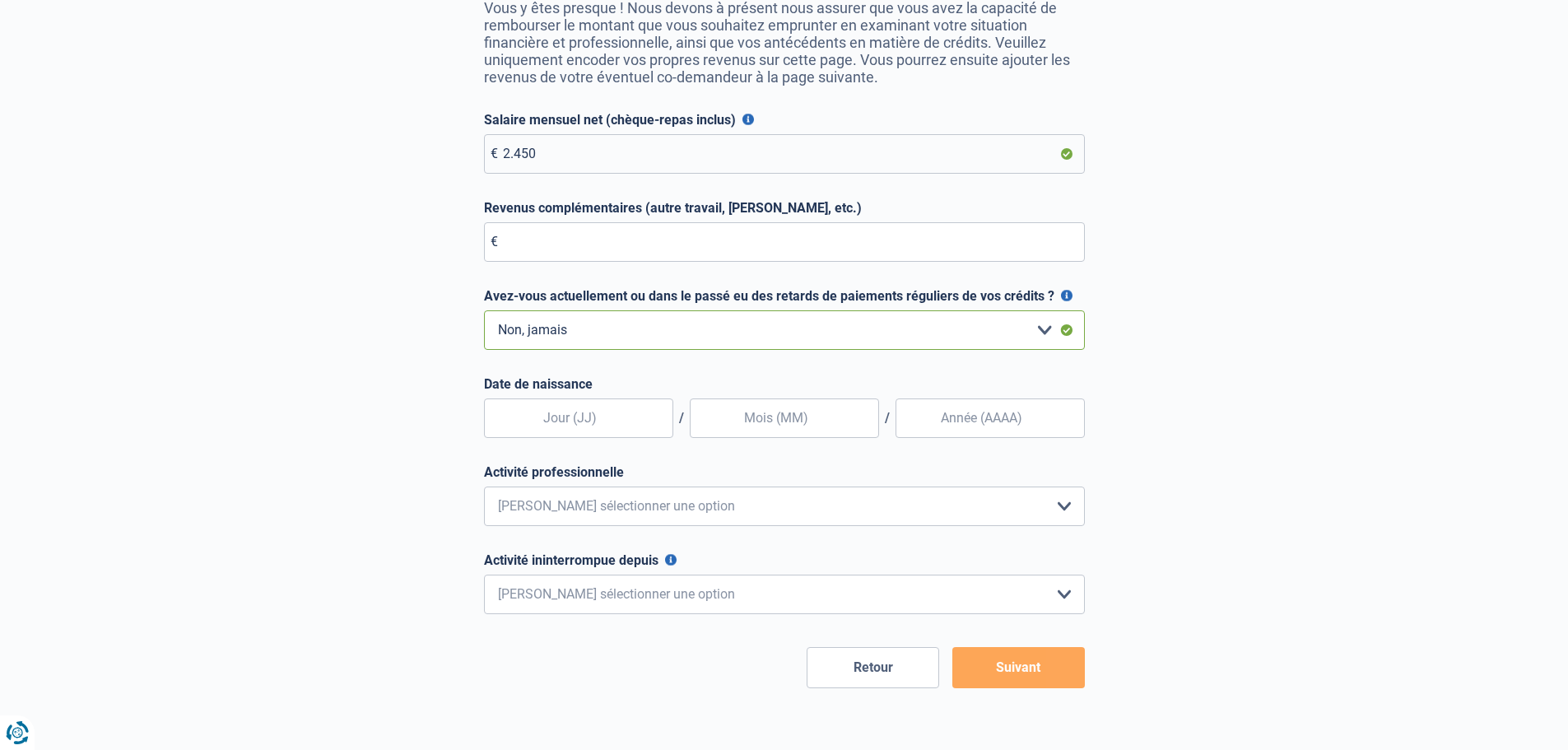
scroll to position [247, 0]
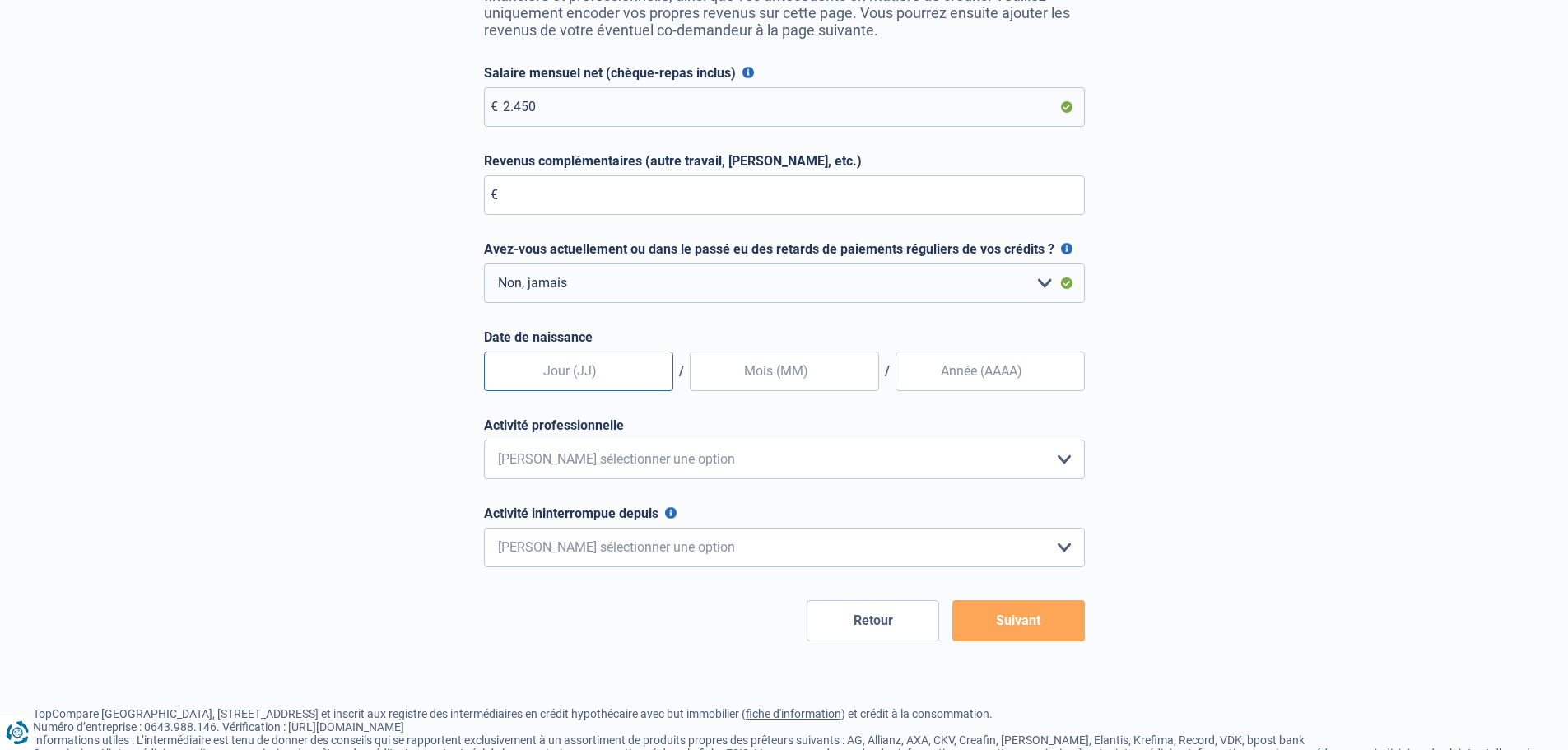
click at [619, 361] on input "text" at bounding box center [578, 371] width 189 height 40
type input "14"
drag, startPoint x: 732, startPoint y: 397, endPoint x: 760, endPoint y: 367, distance: 41.0
click at [749, 378] on form "Salaire mensuel net (chèque-repas inclus) Pour les employés, cela est votre sal…" at bounding box center [784, 352] width 601 height 576
click at [790, 378] on input "text" at bounding box center [784, 371] width 189 height 40
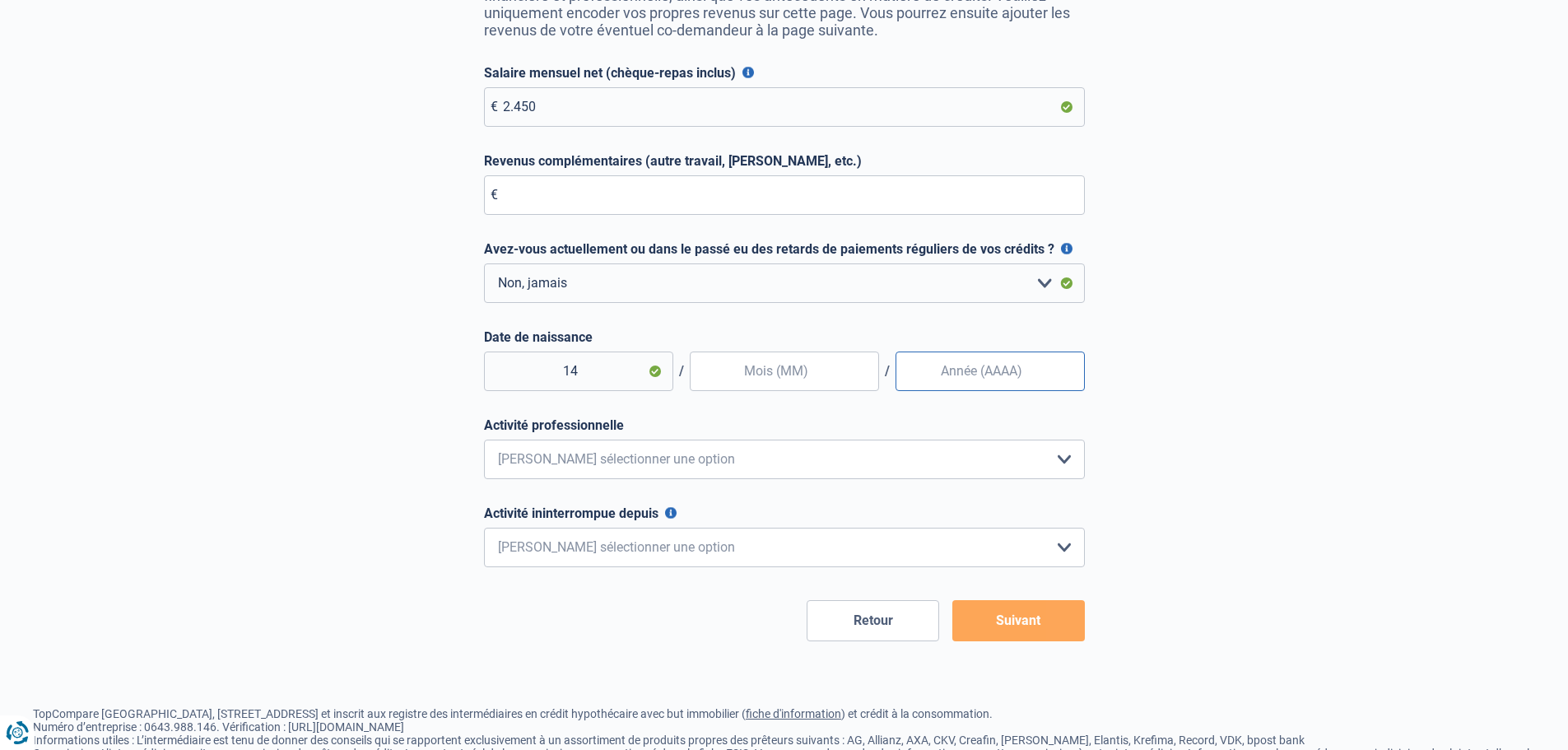
type input "05"
click at [965, 378] on input "Date de naissance" at bounding box center [990, 371] width 189 height 40
type input "1986"
click at [668, 460] on select "Employé privé Ouvrier Fonctionnaire Indépendant Dirigeant d'entreprise Pensionn…" at bounding box center [784, 459] width 601 height 40
select select "privateEmployee"
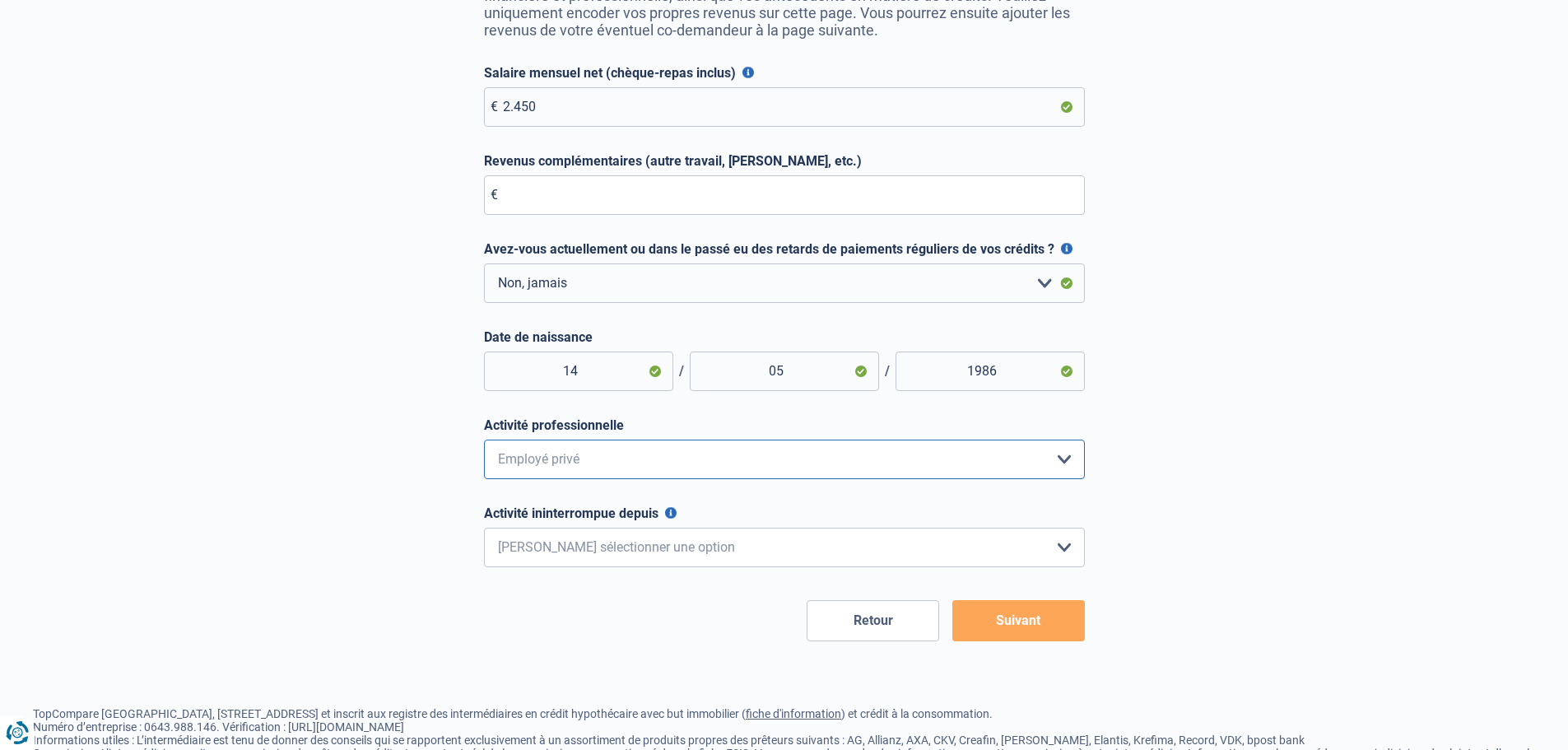
click at [484, 444] on select "Employé privé Ouvrier Fonctionnaire Indépendant Dirigeant d'entreprise Pensionn…" at bounding box center [784, 459] width 601 height 40
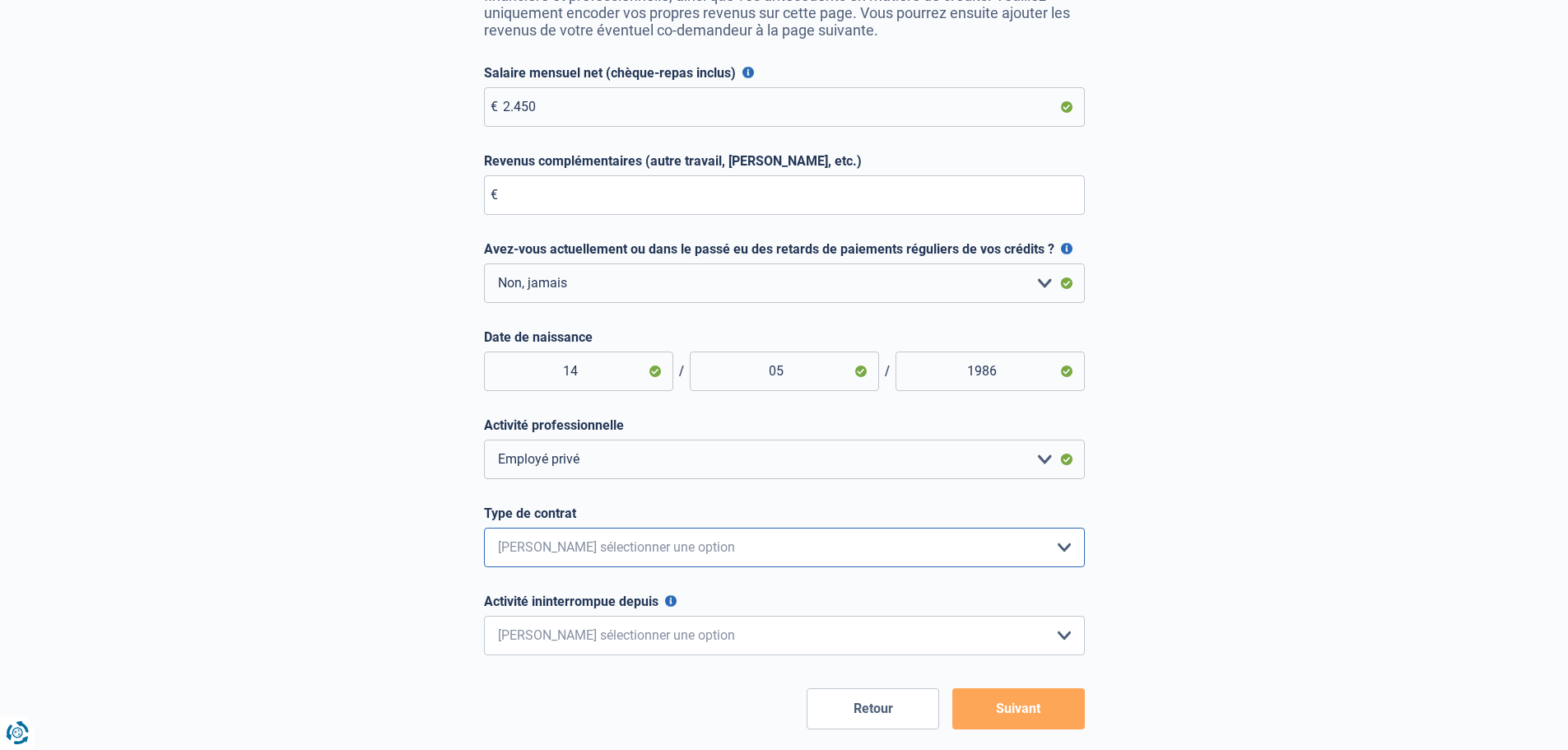
click at [651, 558] on select "Intérimaire Contrat à Durée Indéterminée Contrat à Durée Déterminée Veuillez sé…" at bounding box center [784, 547] width 601 height 40
select select "permanent"
click at [484, 532] on select "Intérimaire Contrat à Durée Indéterminée Contrat à Durée Déterminée Veuillez sé…" at bounding box center [784, 547] width 601 height 40
drag, startPoint x: 650, startPoint y: 633, endPoint x: 662, endPoint y: 647, distance: 18.4
click at [650, 633] on select "< 6 mois 6 - 12 mois 12 - 24 mois 24 - 36 mois > 36 mois Veuillez sélectionner …" at bounding box center [784, 635] width 601 height 40
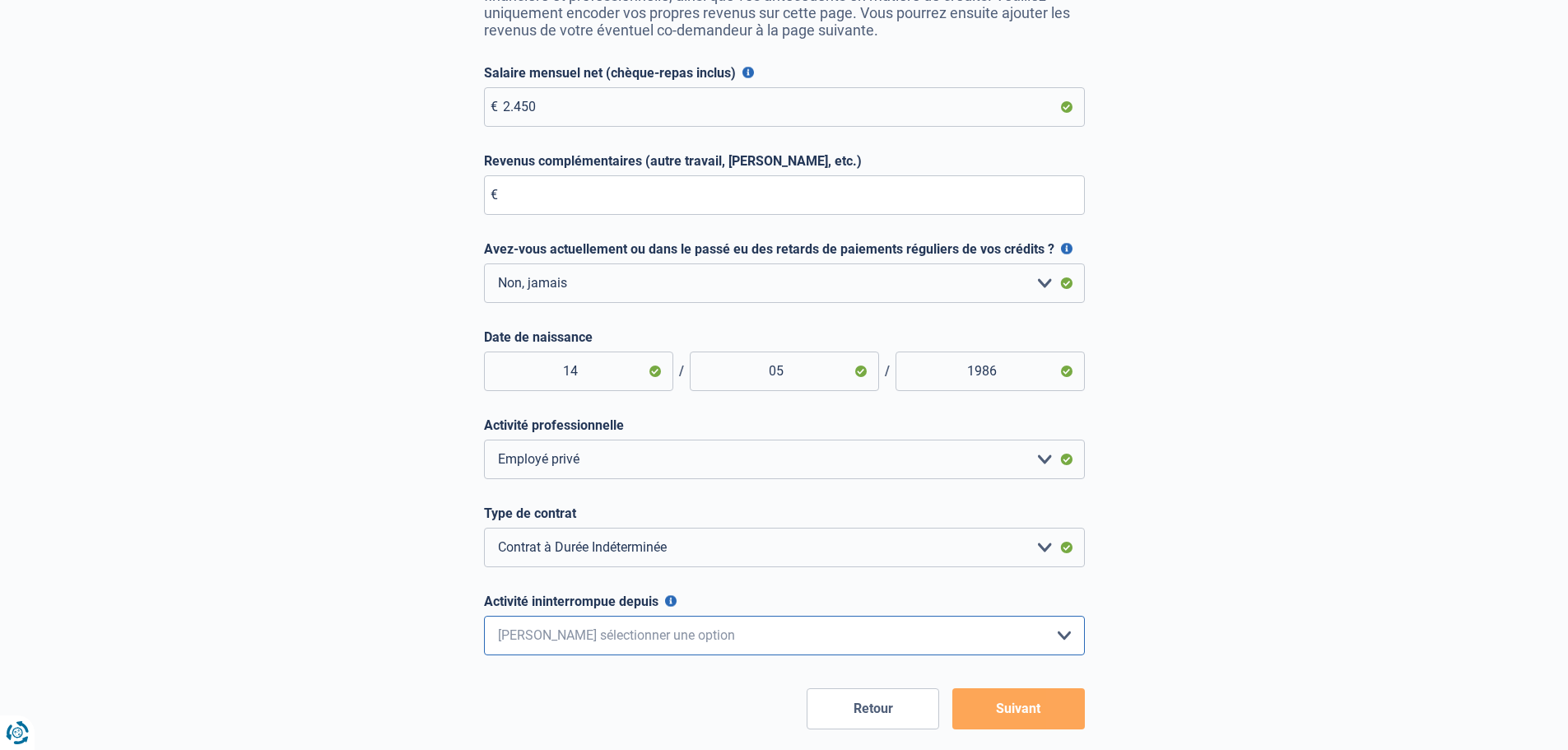
select select "more36"
click at [484, 620] on select "< 6 mois 6 - 12 mois 12 - 24 mois 24 - 36 mois > 36 mois Veuillez sélectionner …" at bounding box center [784, 635] width 601 height 40
click at [1006, 710] on button "Suivant" at bounding box center [1019, 709] width 133 height 41
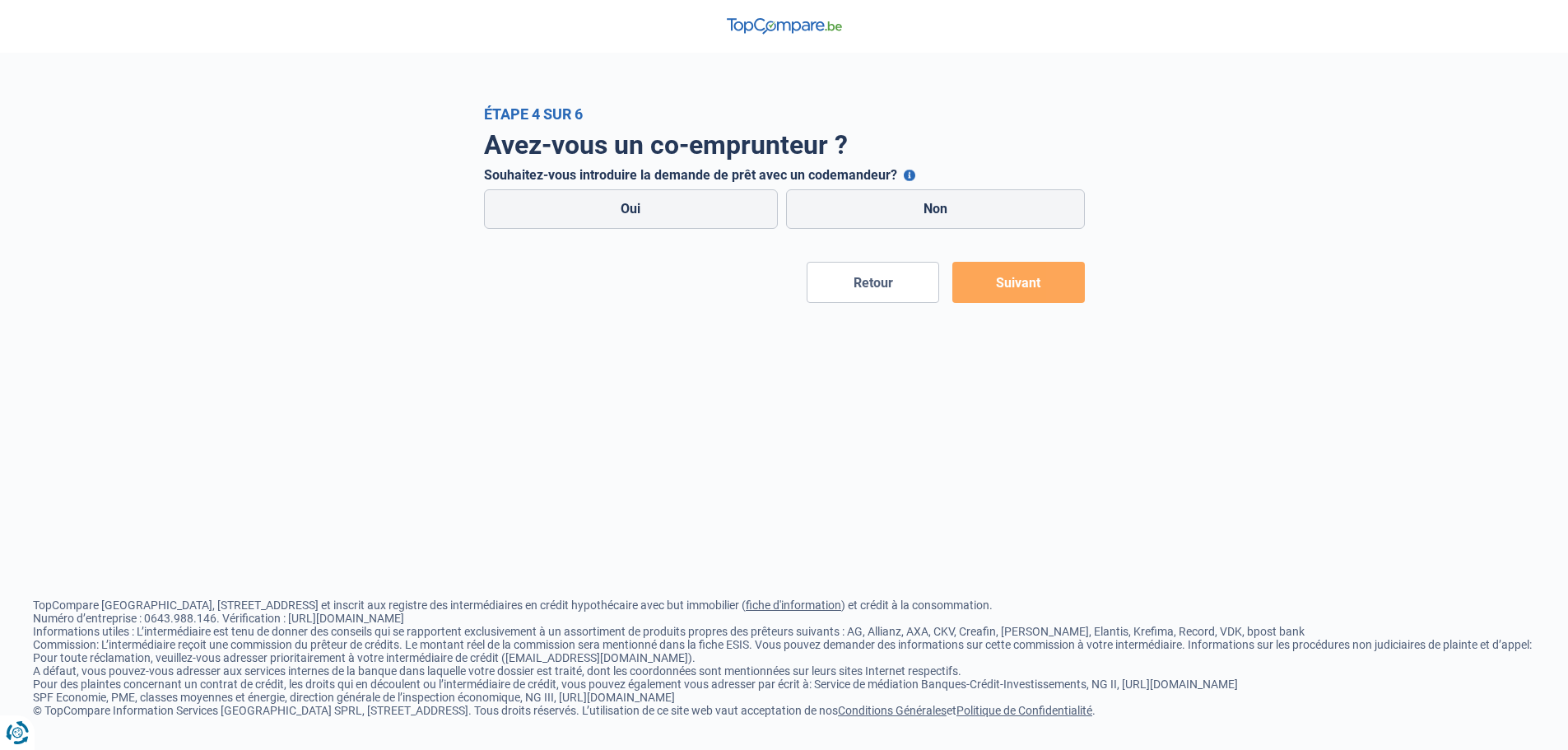
drag, startPoint x: 877, startPoint y: 217, endPoint x: 934, endPoint y: 259, distance: 70.8
click at [877, 217] on label "Non" at bounding box center [935, 209] width 298 height 40
click at [877, 217] on input "Non" at bounding box center [935, 209] width 298 height 40
radio input "true"
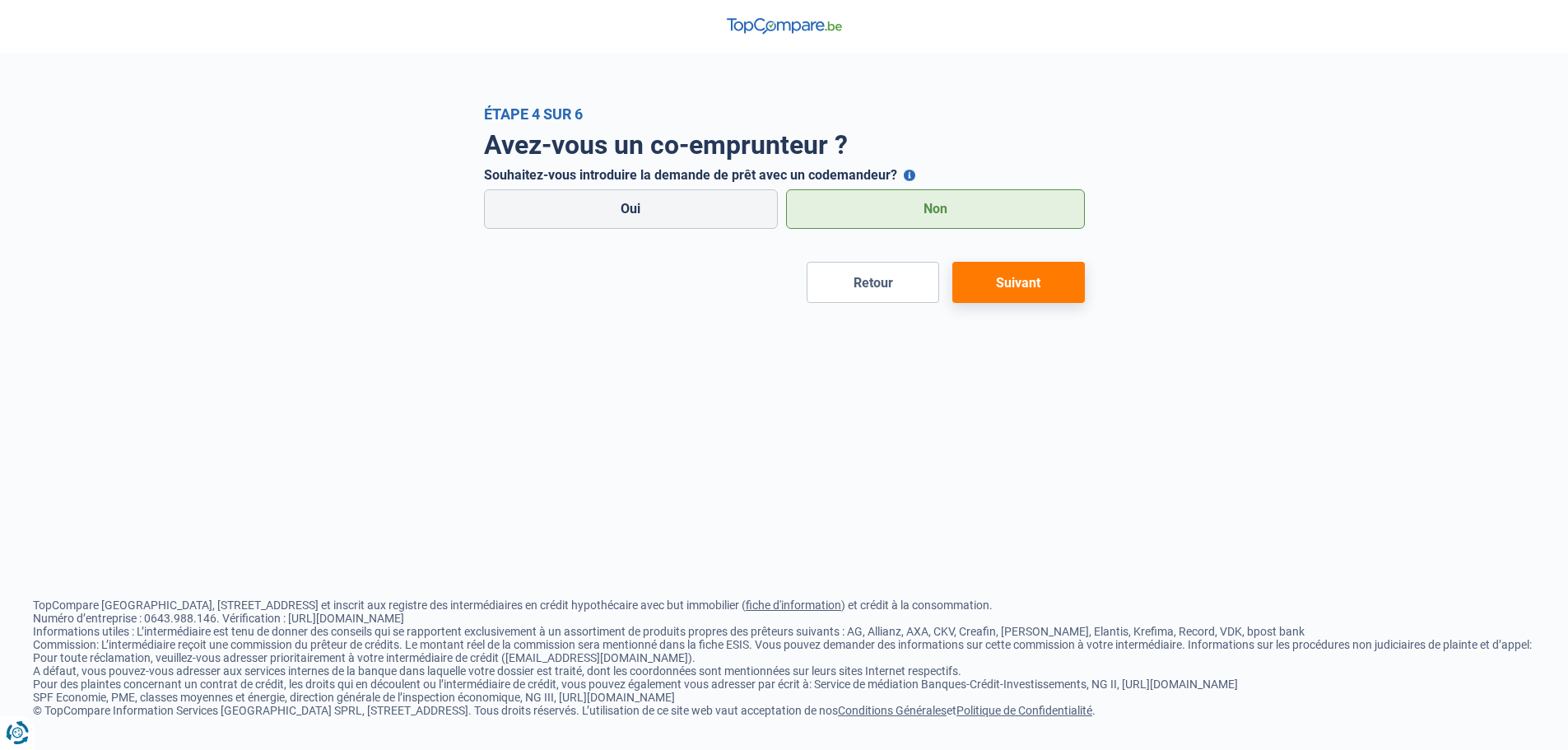
click at [1017, 288] on button "Suivant" at bounding box center [1019, 282] width 133 height 41
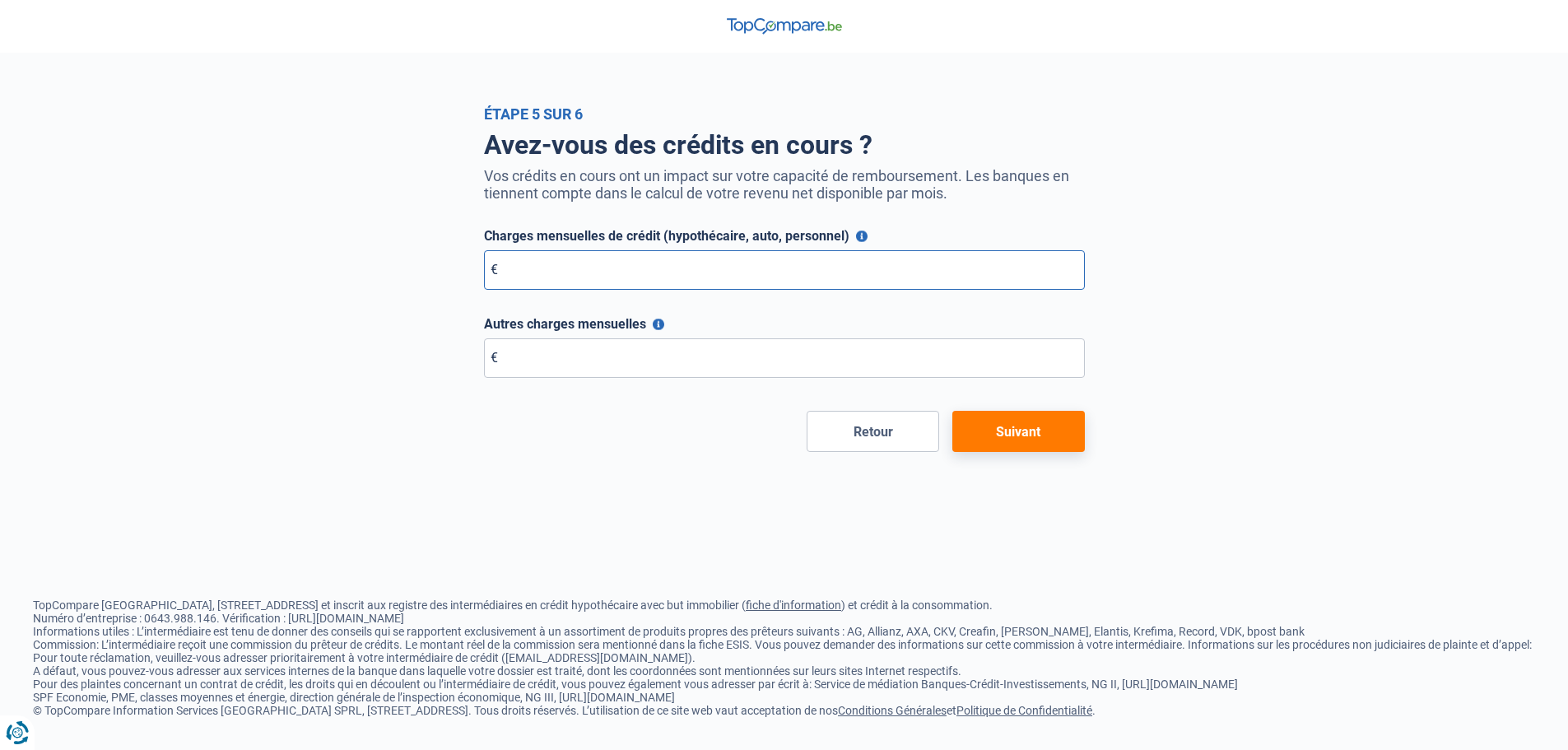
click at [896, 268] on input "Charges mensuelles de crédit (hypothécaire, auto, personnel)" at bounding box center [784, 270] width 601 height 40
click at [1027, 435] on button "Suivant" at bounding box center [1019, 431] width 133 height 41
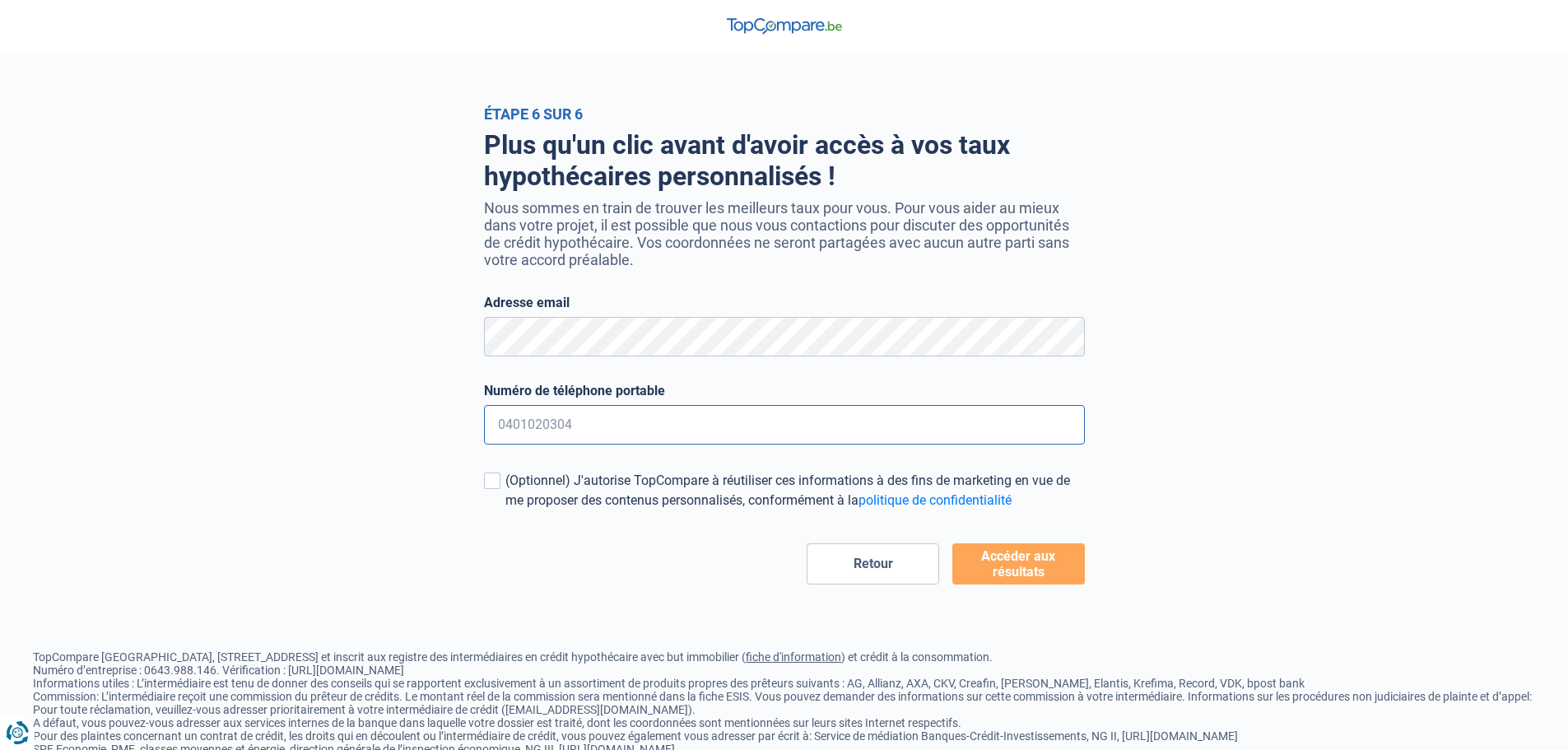
click at [678, 417] on input "Numéro de téléphone portable" at bounding box center [784, 425] width 601 height 40
type input "0493880599"
click at [1000, 583] on button "Accéder aux résultats" at bounding box center [1019, 563] width 133 height 41
